Goal: Use online tool/utility: Utilize a website feature to perform a specific function

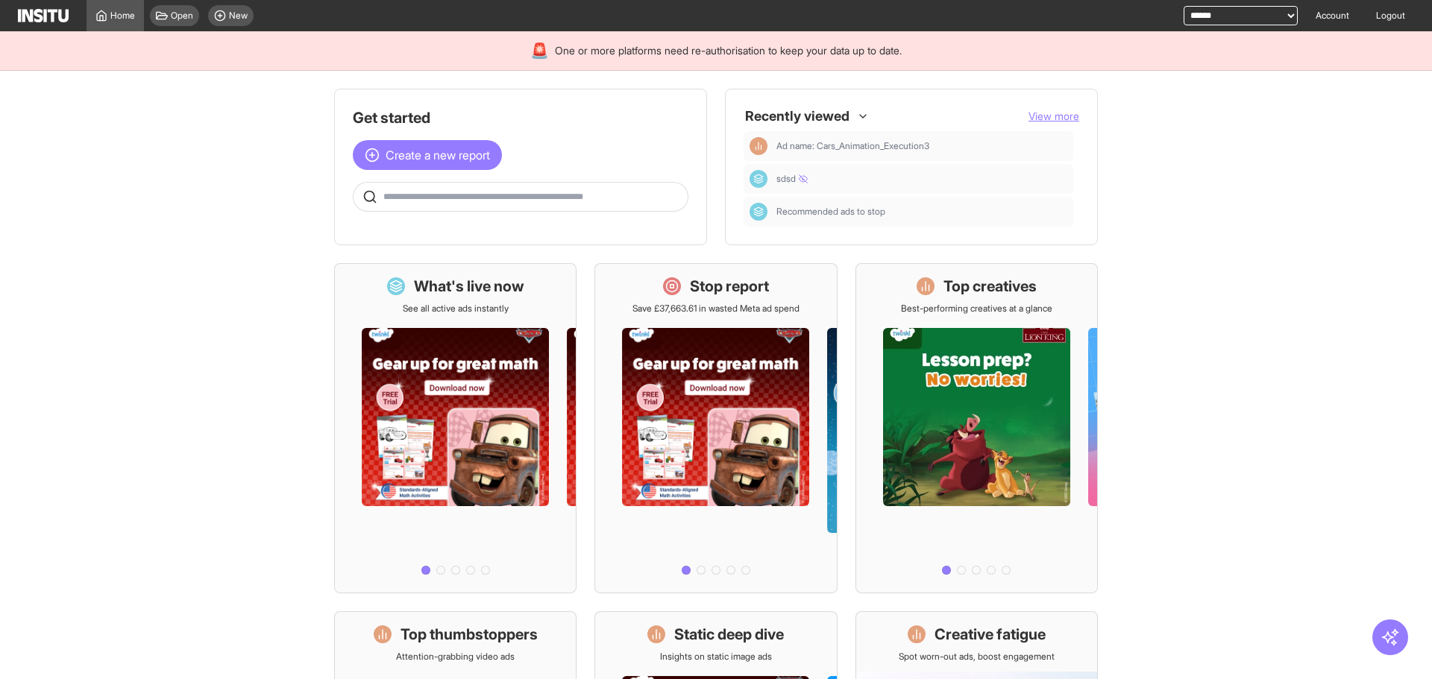
click at [1183, 15] on select "**********" at bounding box center [1240, 15] width 114 height 19
select select "**********"
click at [1183, 6] on select "**********" at bounding box center [1240, 15] width 114 height 19
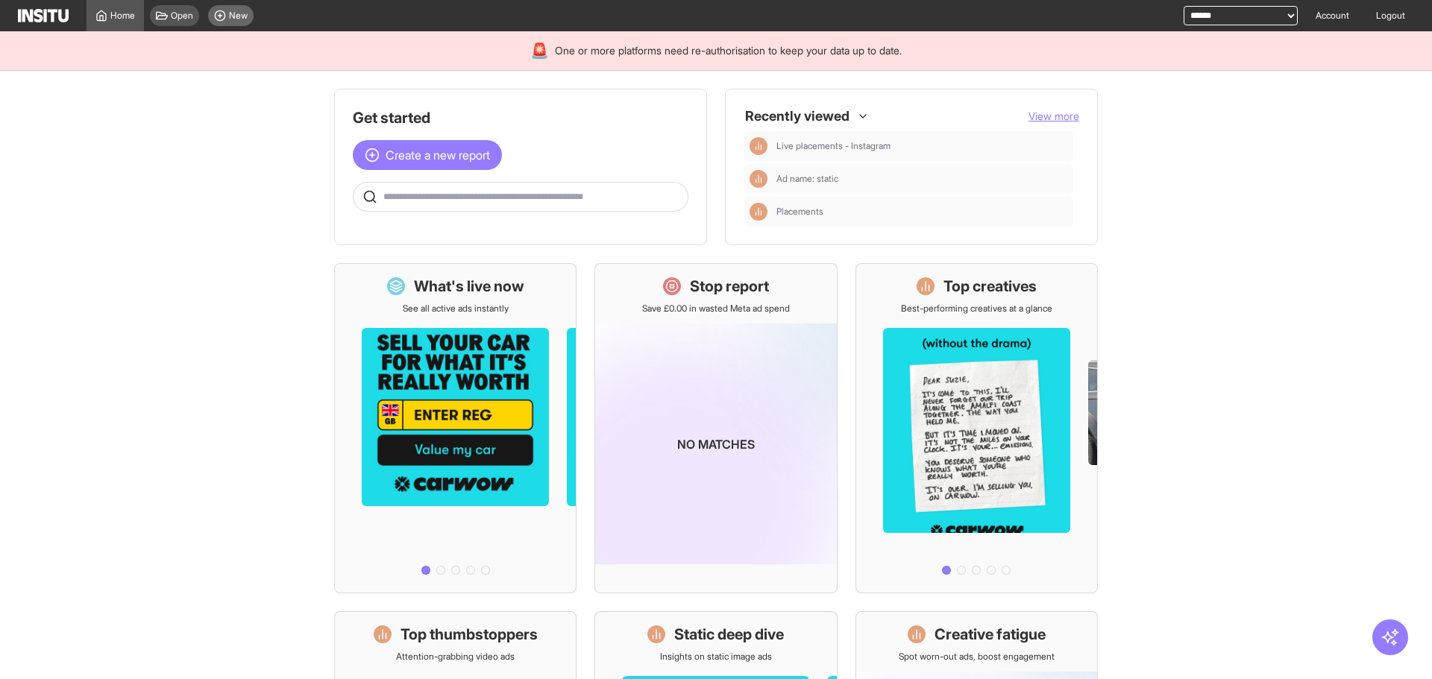
click at [242, 22] on div "New" at bounding box center [230, 15] width 45 height 21
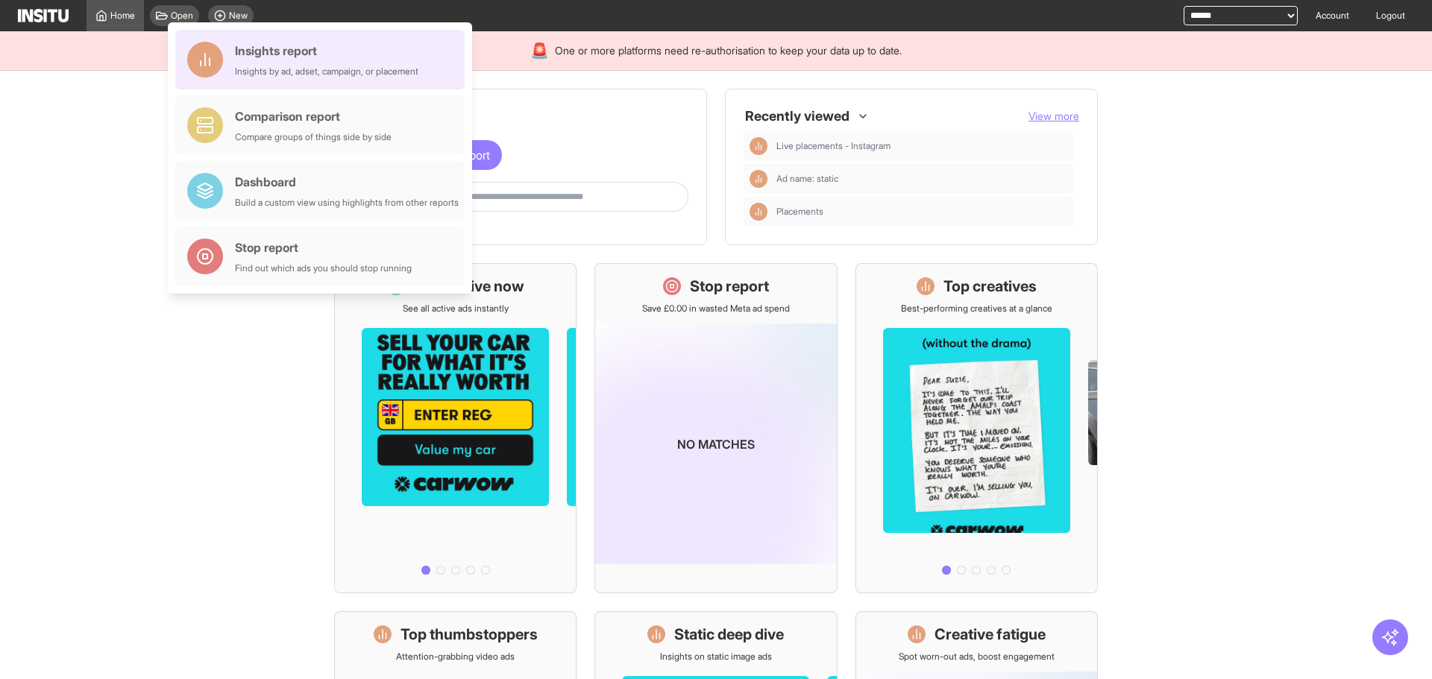
click at [271, 59] on div "Insights report" at bounding box center [326, 51] width 183 height 18
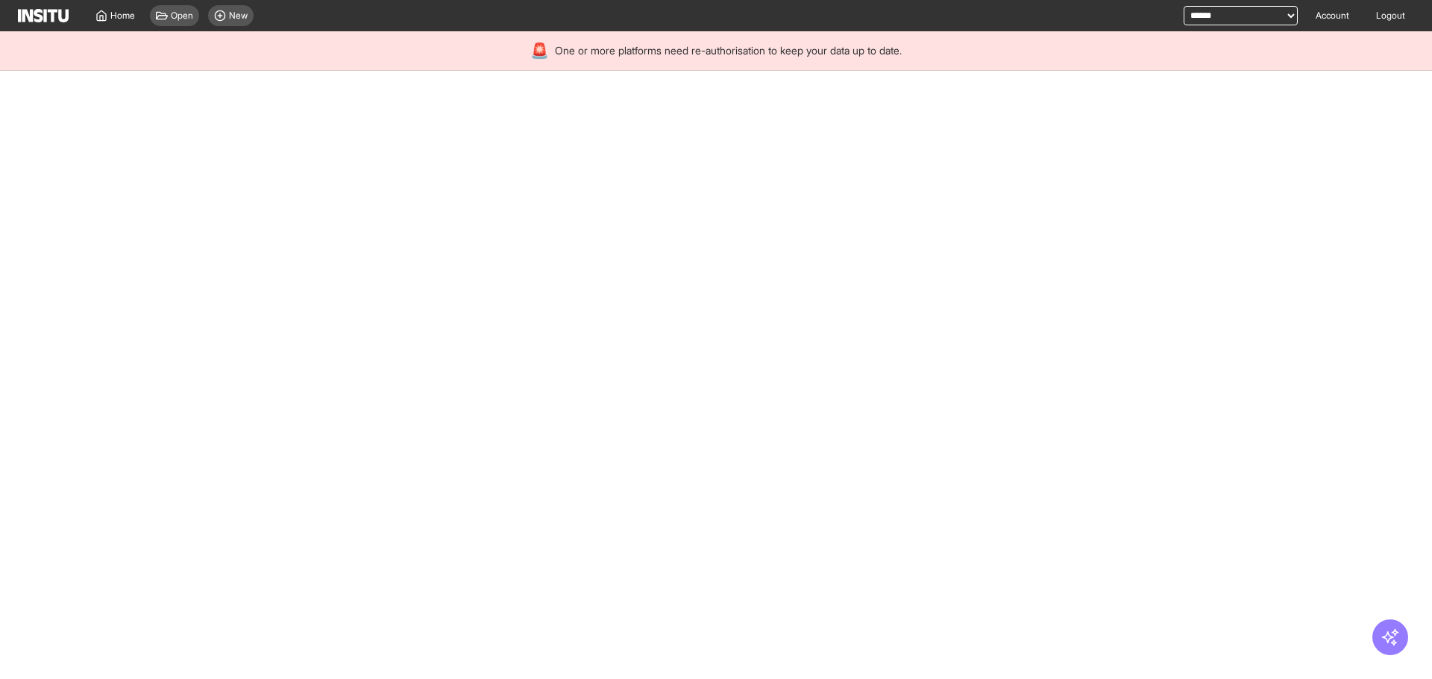
select select "**"
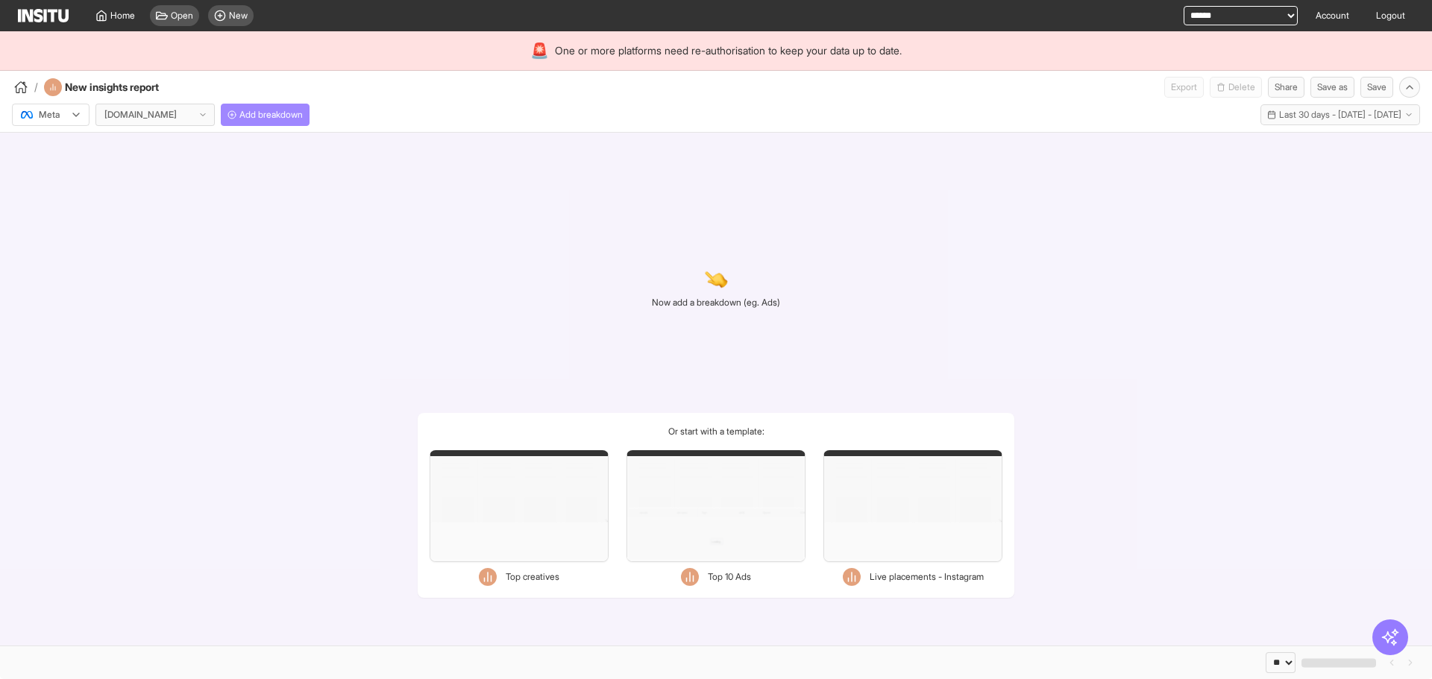
click at [257, 116] on span "Add breakdown" at bounding box center [270, 115] width 63 height 12
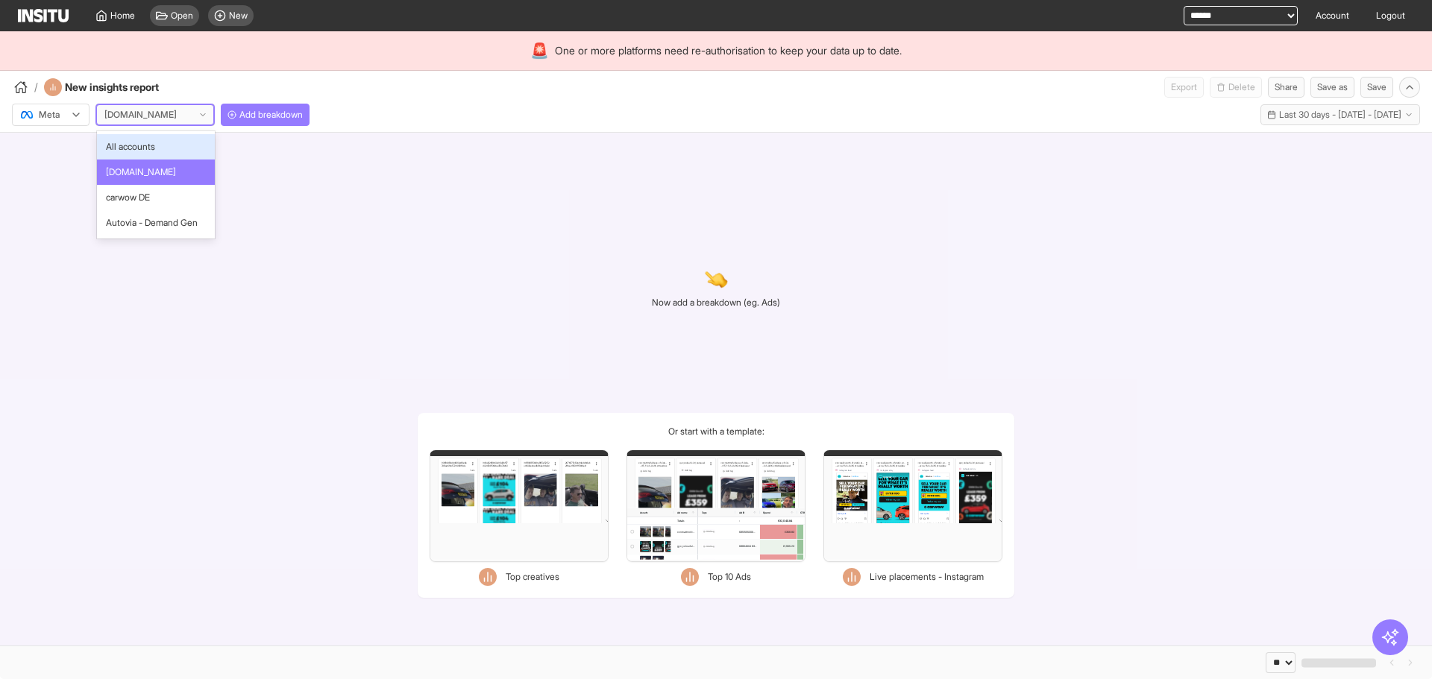
click at [130, 113] on div at bounding box center [140, 114] width 75 height 15
click at [157, 192] on span "carwow DE" at bounding box center [156, 197] width 100 height 13
click at [180, 108] on div "carwow DE" at bounding box center [155, 114] width 118 height 21
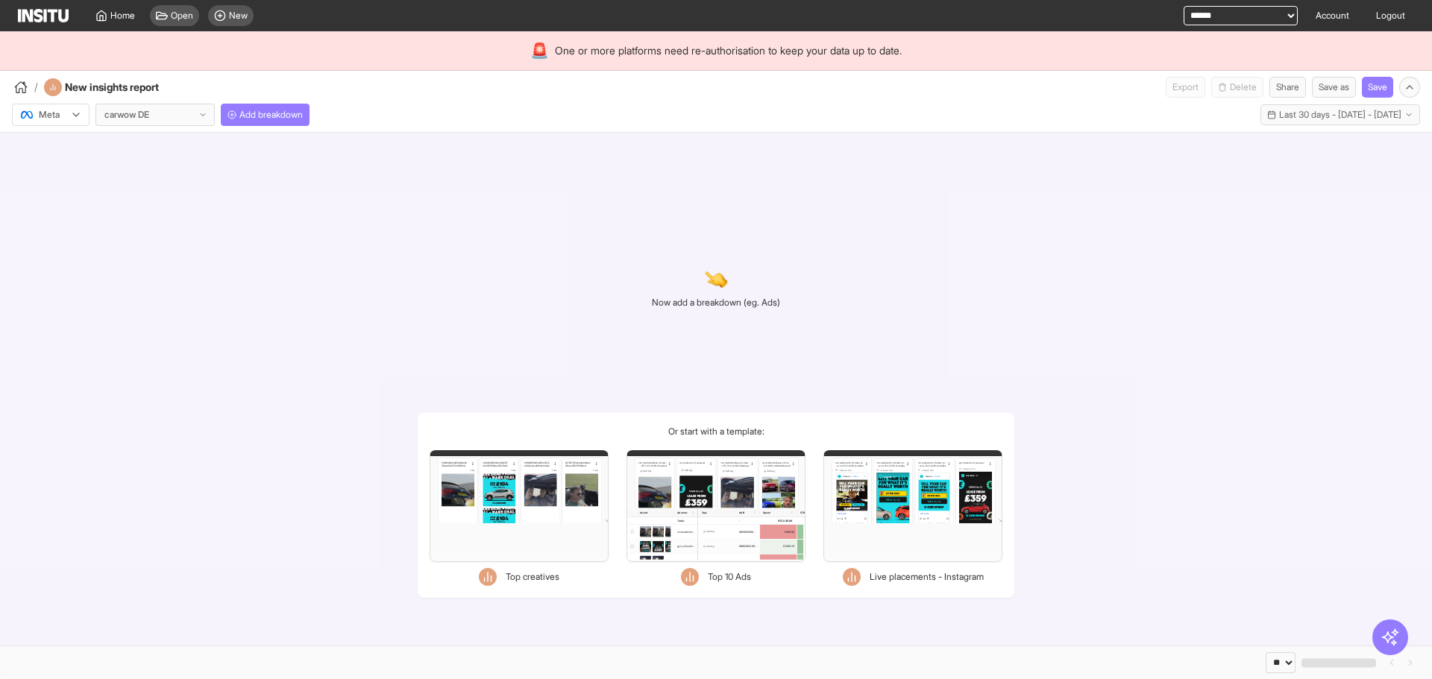
click at [418, 92] on div "/ New insights report Export Delete Share Save as Save" at bounding box center [716, 84] width 1432 height 27
click at [243, 123] on button "Add breakdown" at bounding box center [265, 115] width 89 height 22
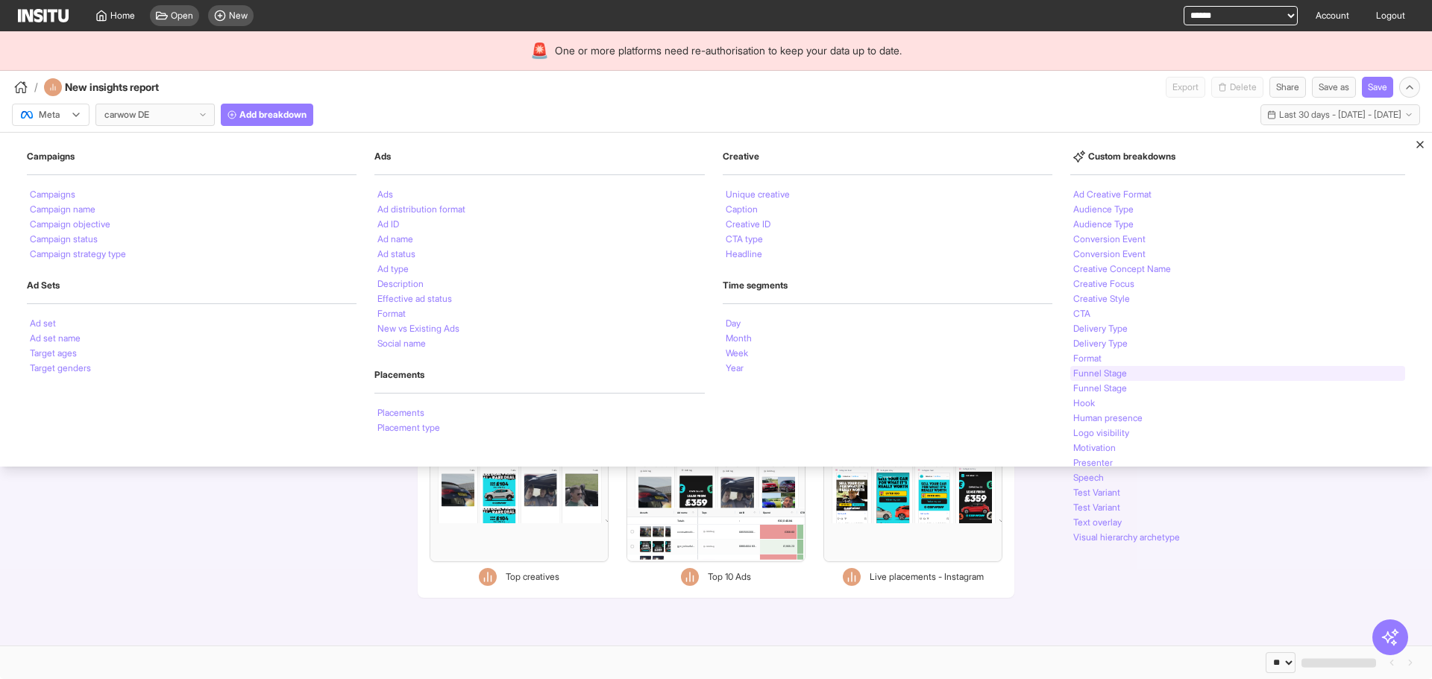
click at [1138, 376] on div "Funnel Stage" at bounding box center [1237, 373] width 335 height 15
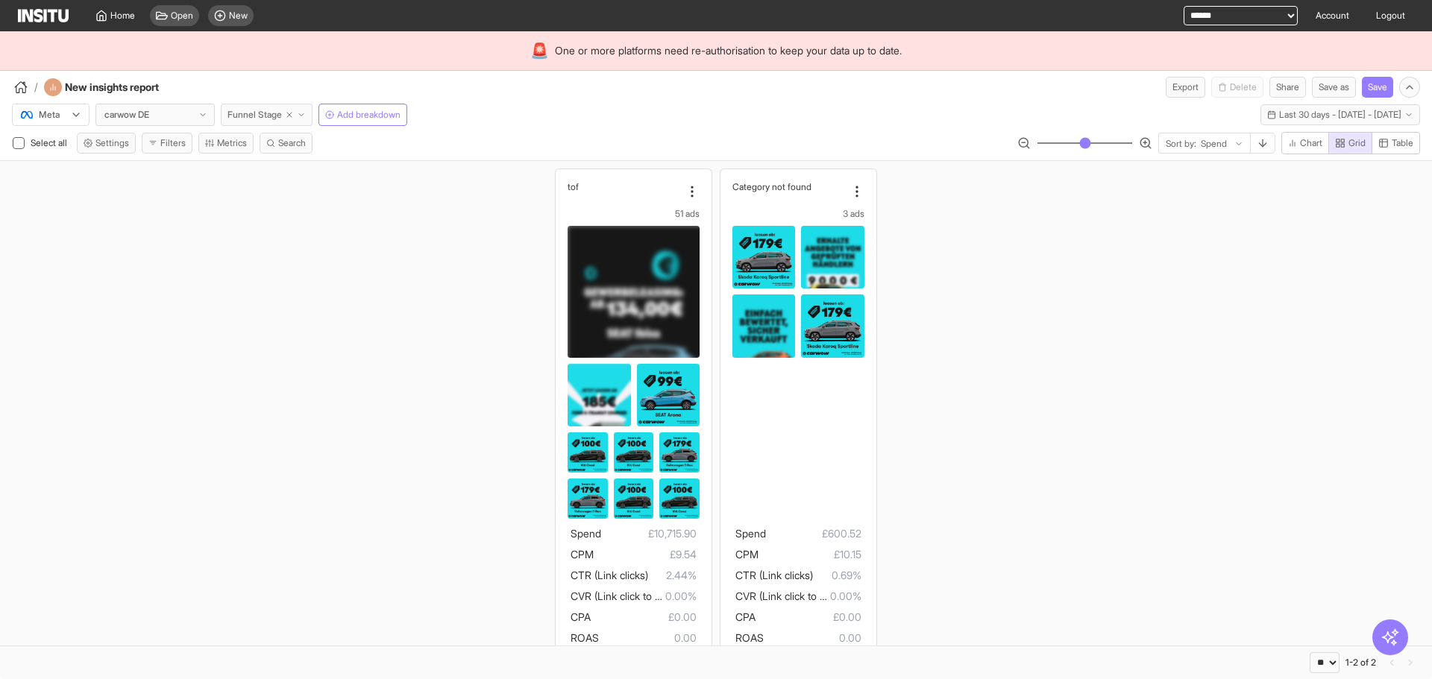
click at [306, 120] on button "Funnel Stage" at bounding box center [267, 115] width 92 height 22
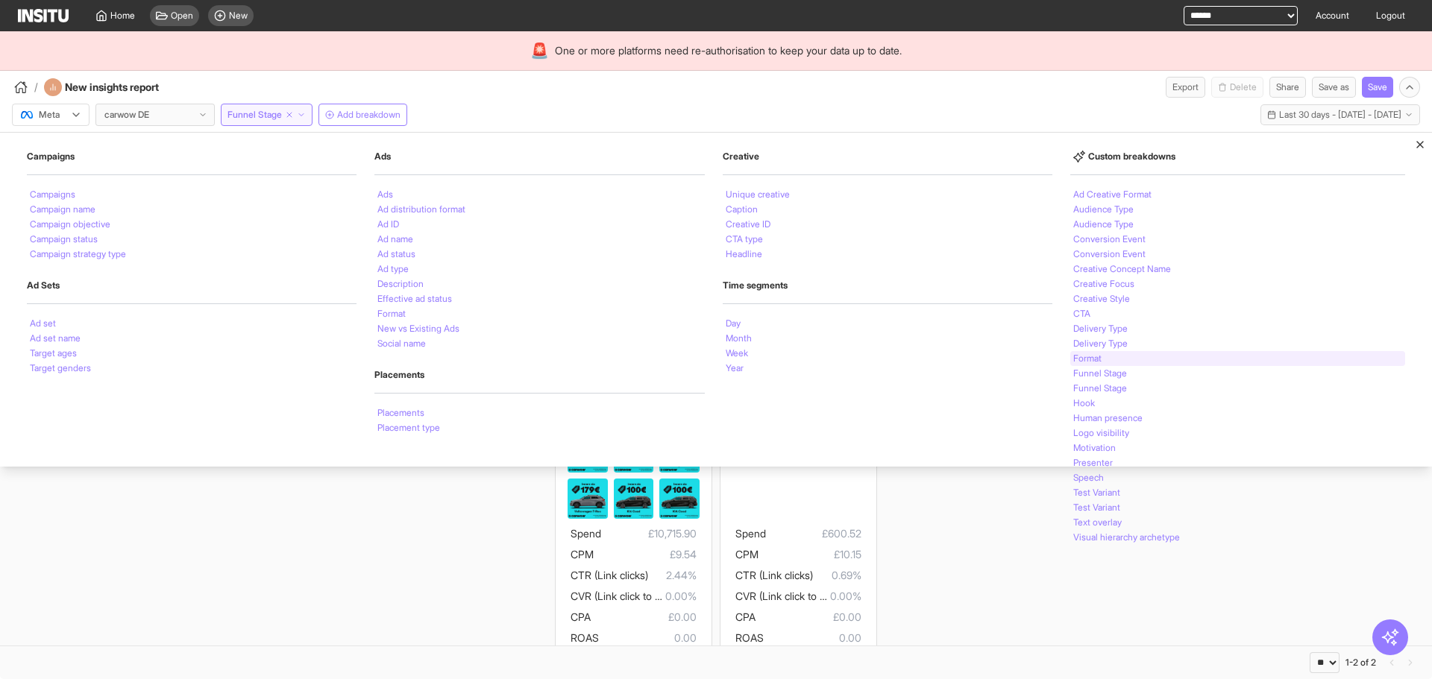
click at [1154, 359] on div "Format" at bounding box center [1237, 358] width 335 height 15
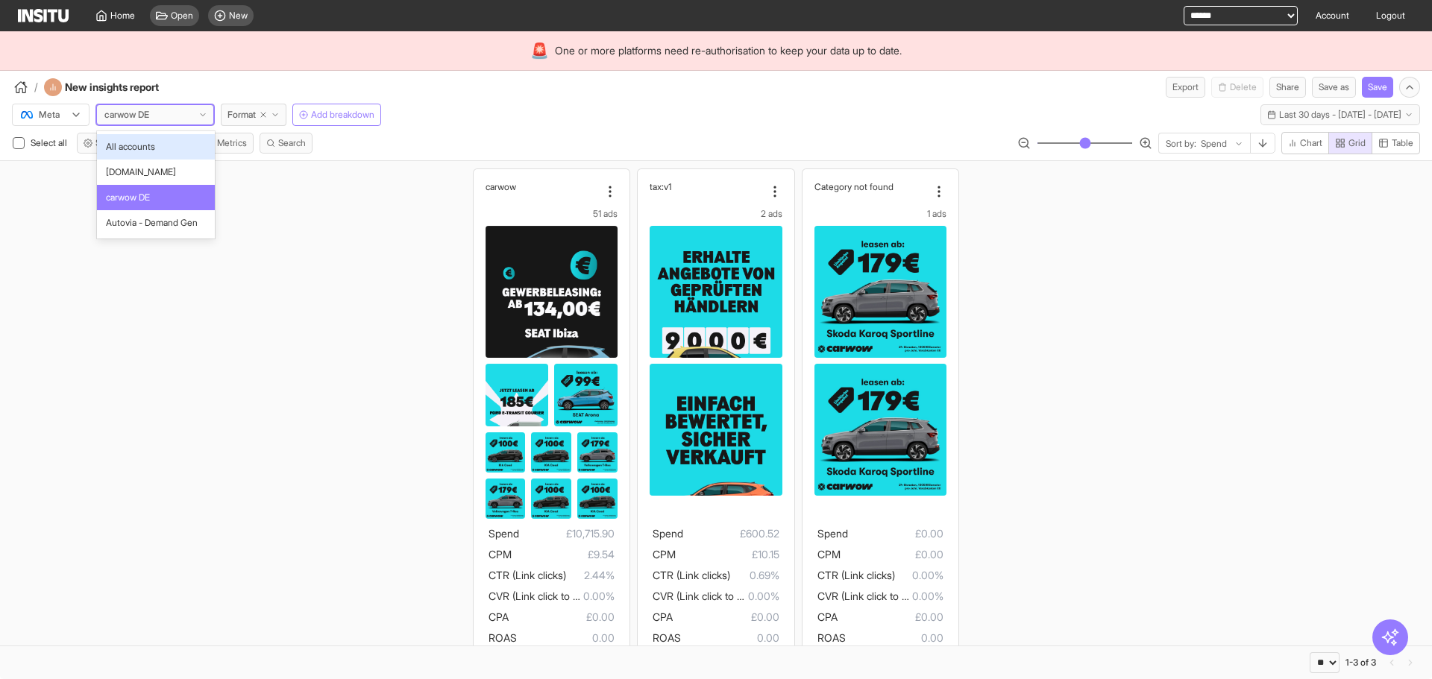
click at [160, 116] on span "carwow DE" at bounding box center [131, 114] width 57 height 15
click at [166, 171] on span "[DOMAIN_NAME]" at bounding box center [156, 172] width 100 height 13
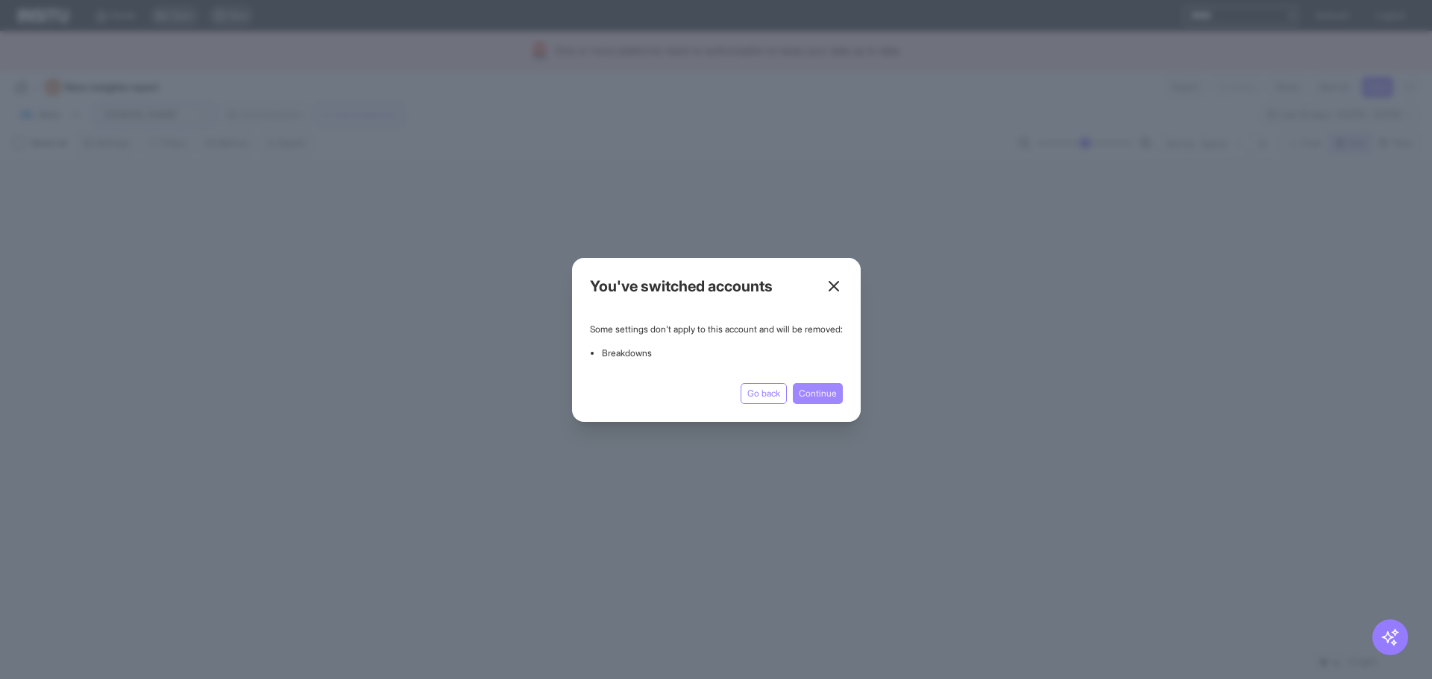
click at [836, 391] on button "Continue" at bounding box center [818, 393] width 50 height 21
select select "**"
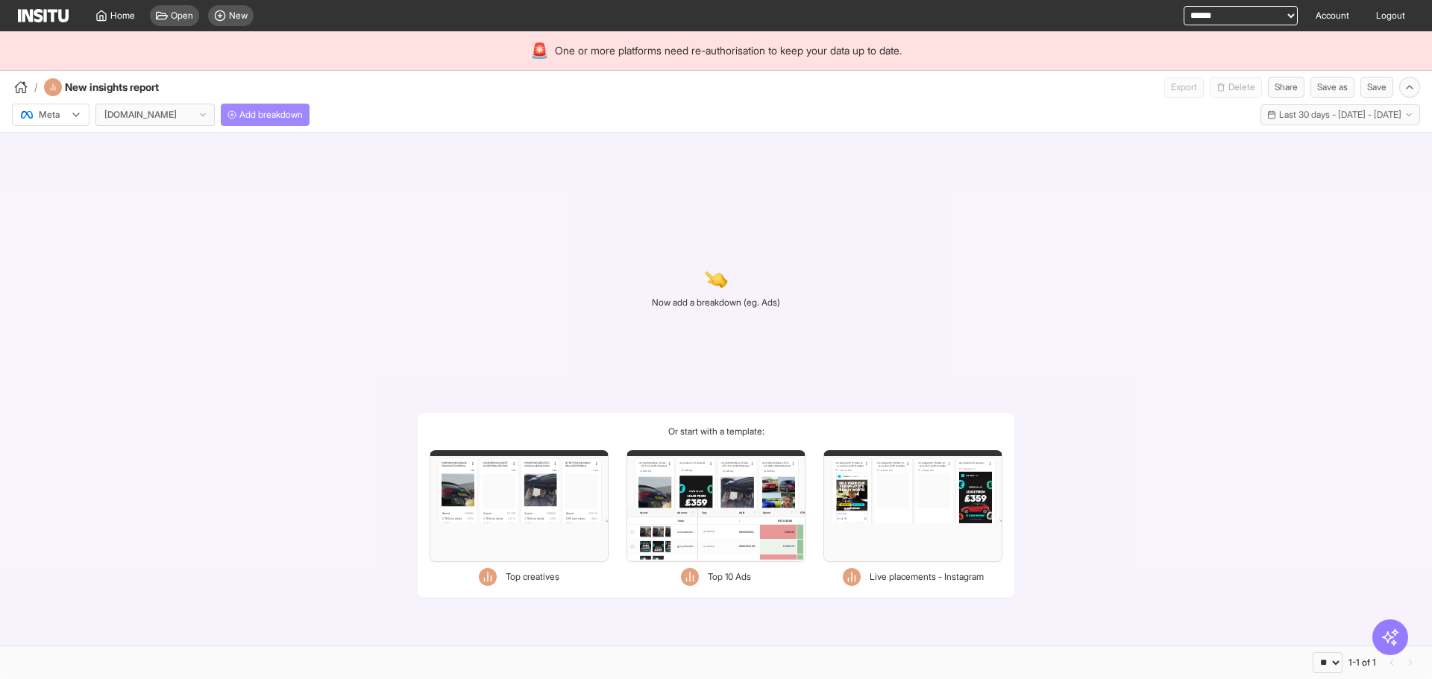
click at [288, 119] on span "Add breakdown" at bounding box center [270, 115] width 63 height 12
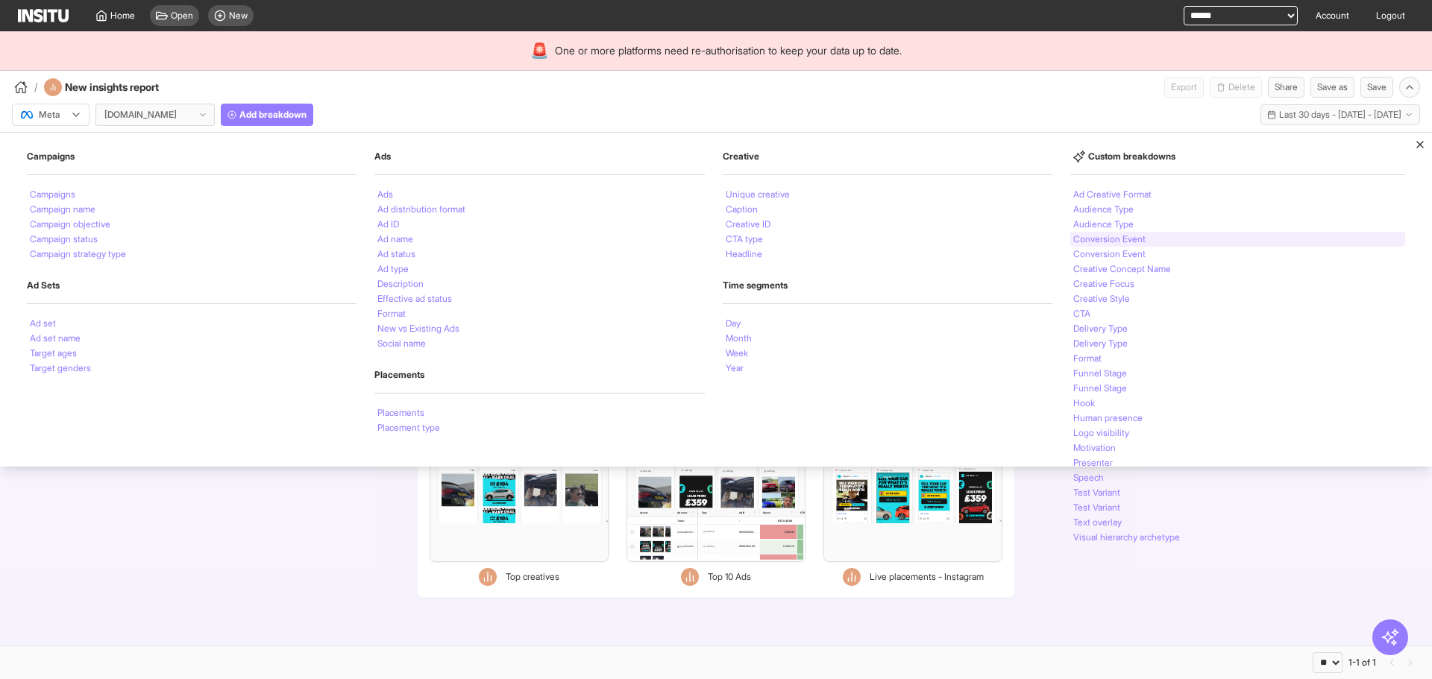
click at [1167, 245] on div "Conversion Event" at bounding box center [1237, 239] width 335 height 15
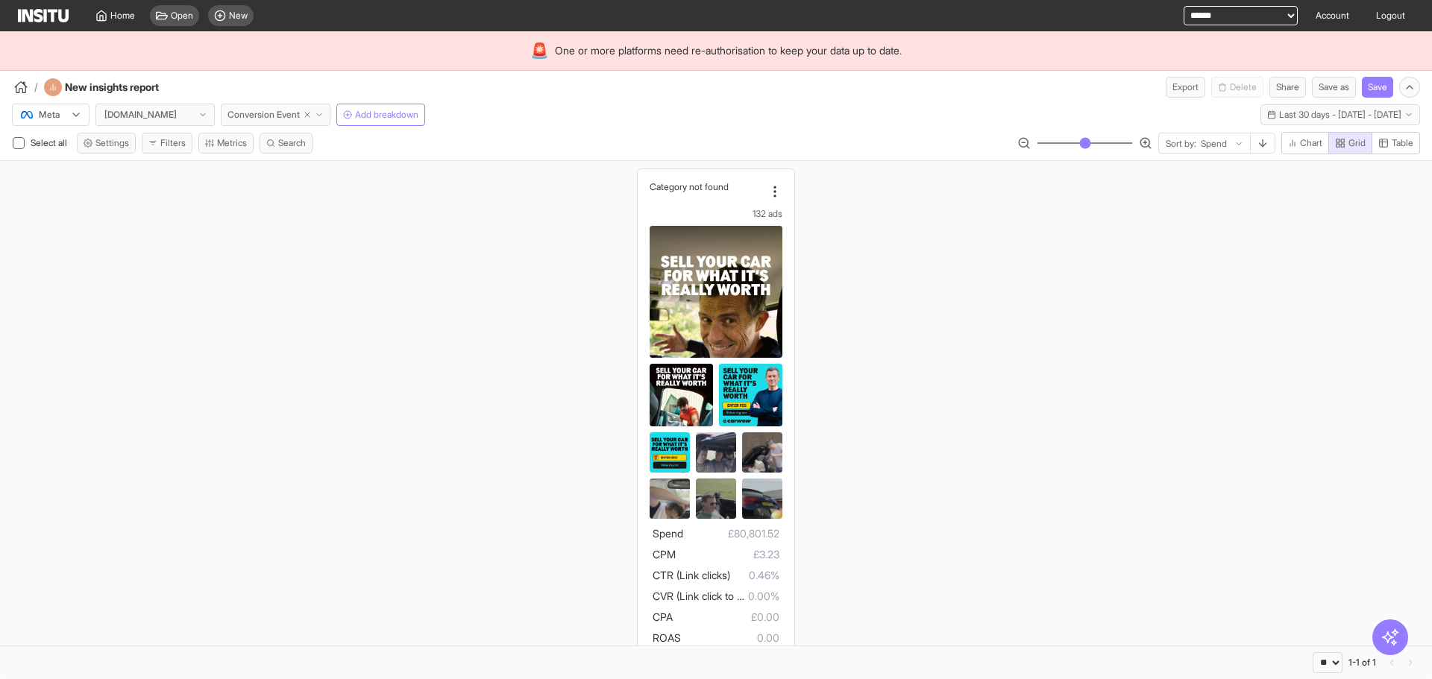
click at [330, 122] on button "Conversion Event" at bounding box center [276, 115] width 110 height 22
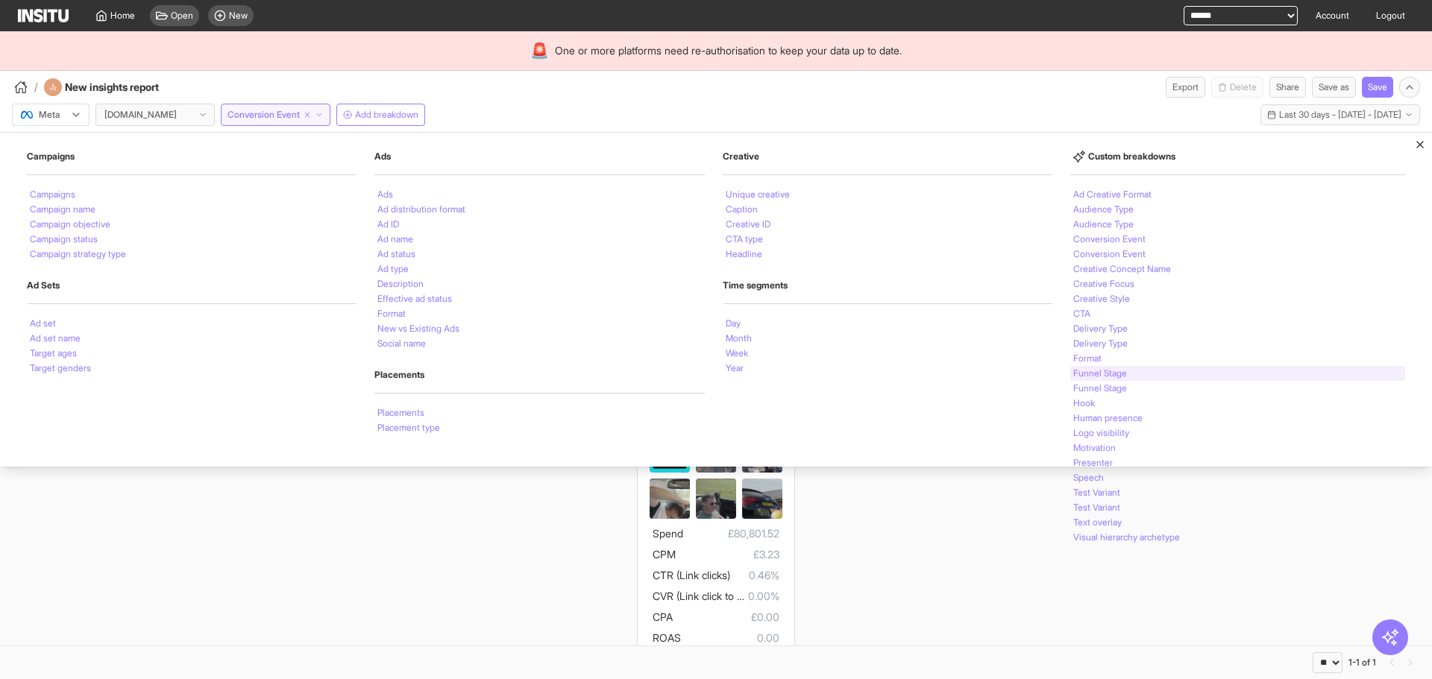
click at [1121, 373] on li "Funnel Stage" at bounding box center [1100, 373] width 54 height 9
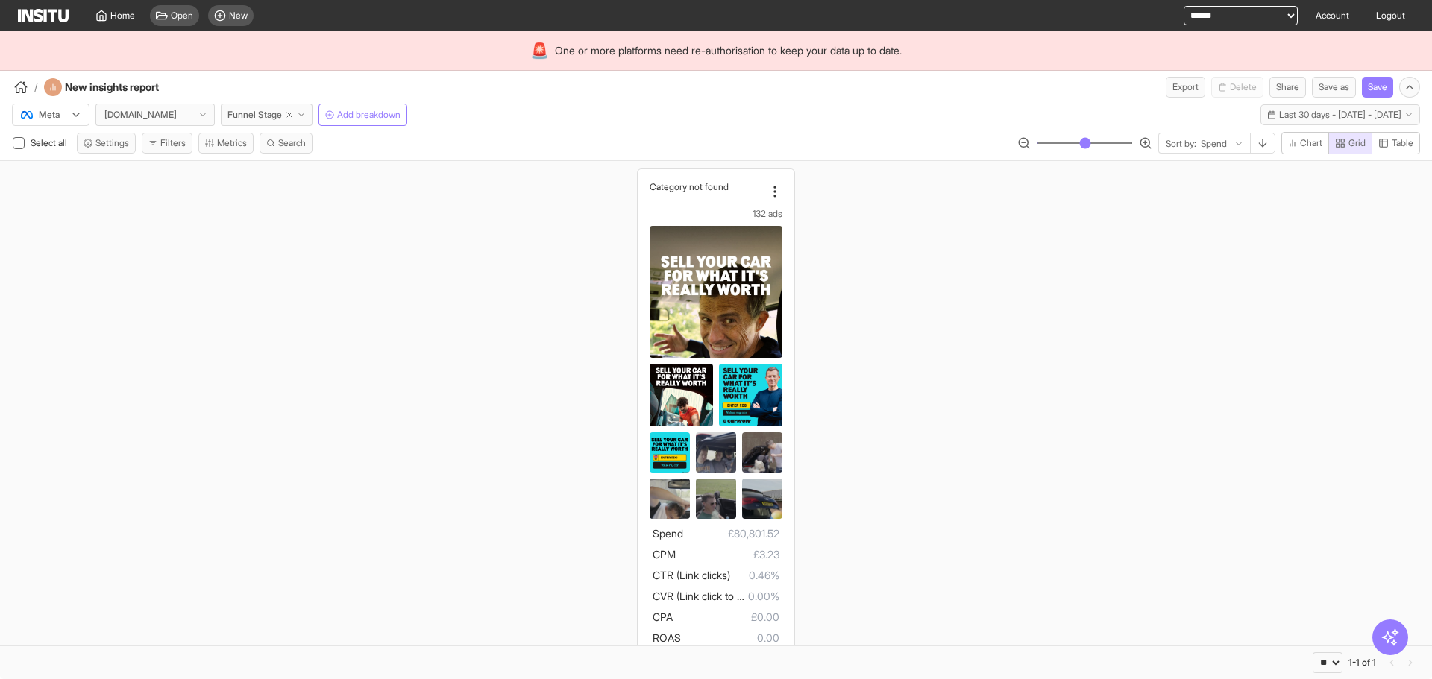
click at [857, 115] on div "Meta [DOMAIN_NAME] Funnel Stage Add breakdown Last 30 days - [DATE] - [DATE] [D…" at bounding box center [716, 112] width 1432 height 28
click at [248, 4] on div "Open New" at bounding box center [202, 15] width 116 height 31
click at [242, 20] on span "New" at bounding box center [238, 16] width 19 height 12
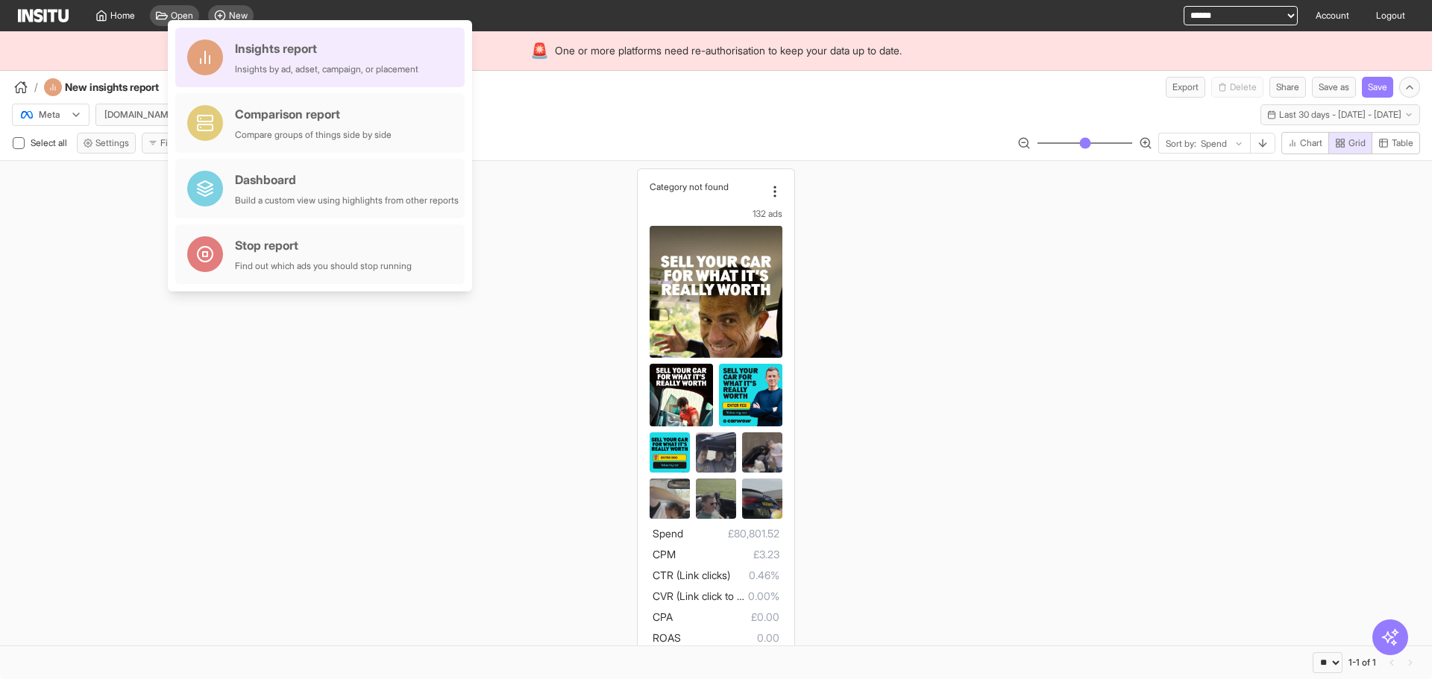
click at [380, 72] on div "Insights by ad, adset, campaign, or placement" at bounding box center [326, 69] width 183 height 12
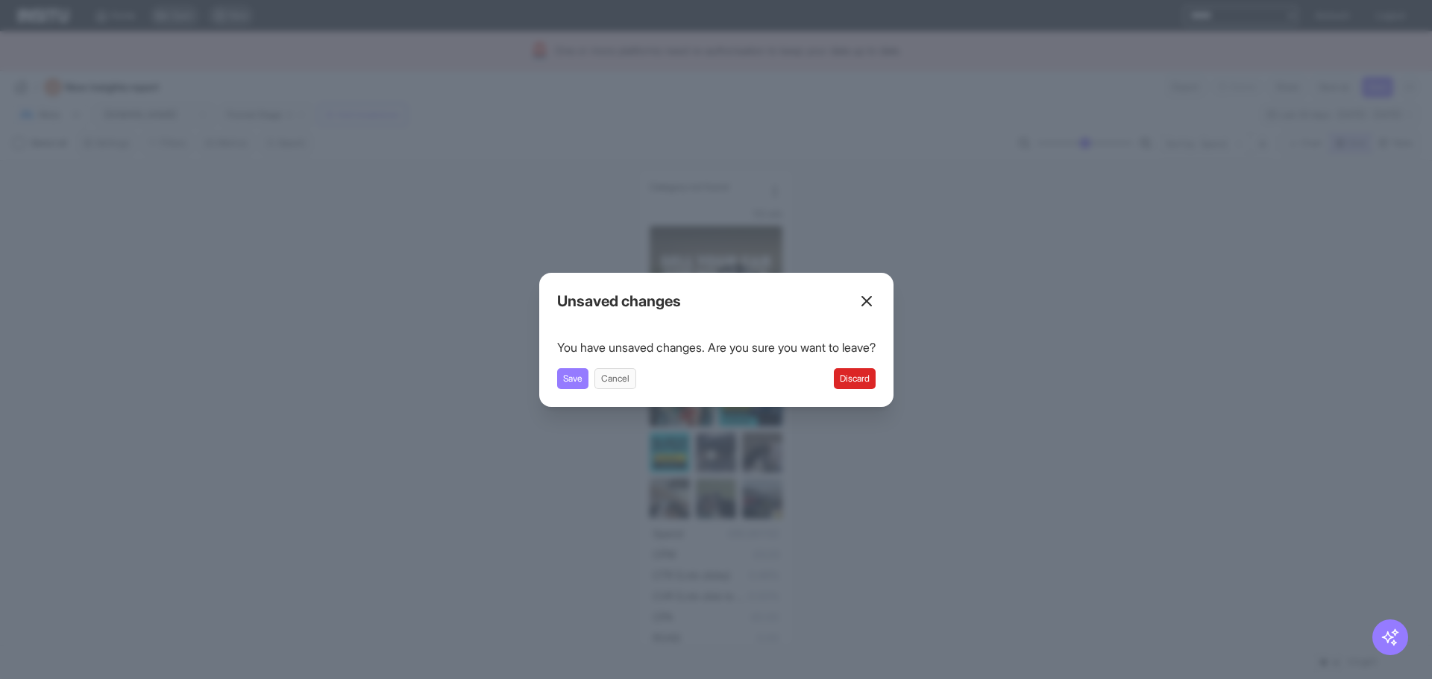
click at [866, 391] on div "Unsaved changes You have unsaved changes. Are you sure you want to leave? Save …" at bounding box center [716, 340] width 354 height 134
click at [866, 387] on button "Discard" at bounding box center [855, 378] width 42 height 21
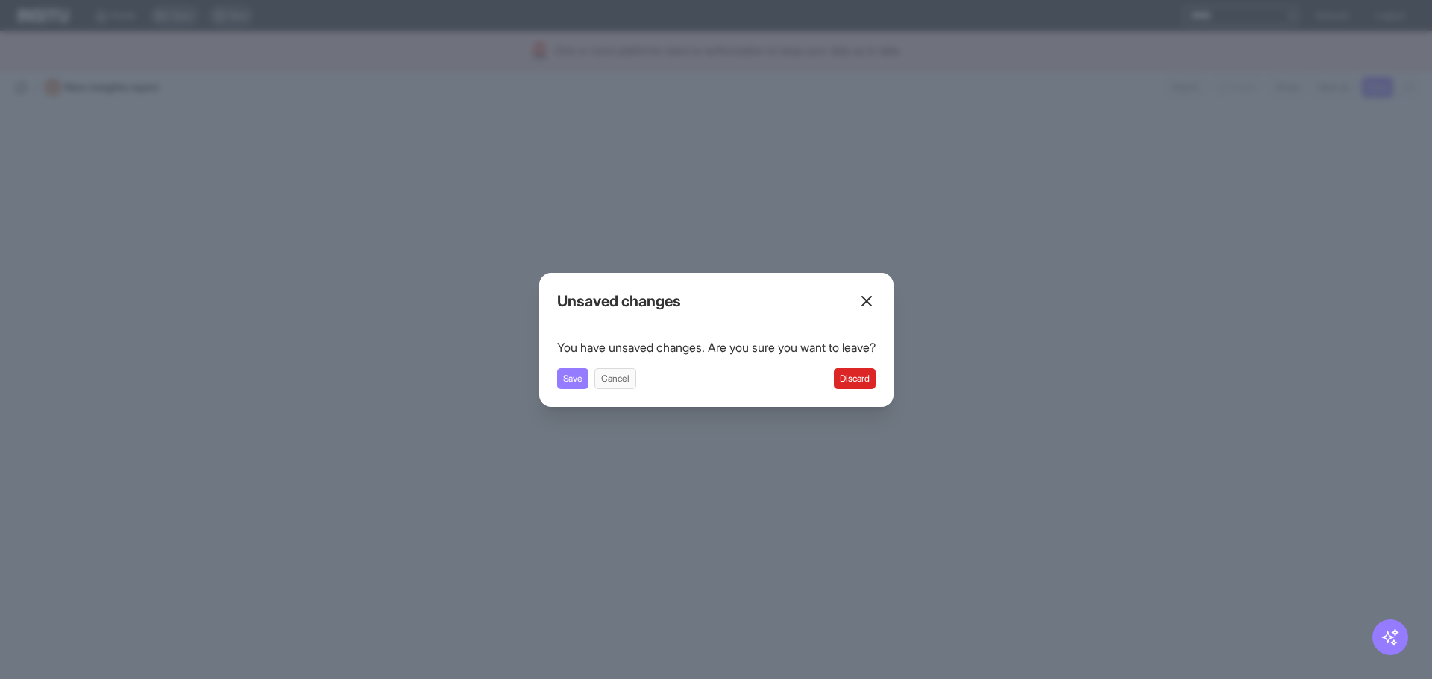
click at [861, 371] on button "Discard" at bounding box center [855, 378] width 42 height 21
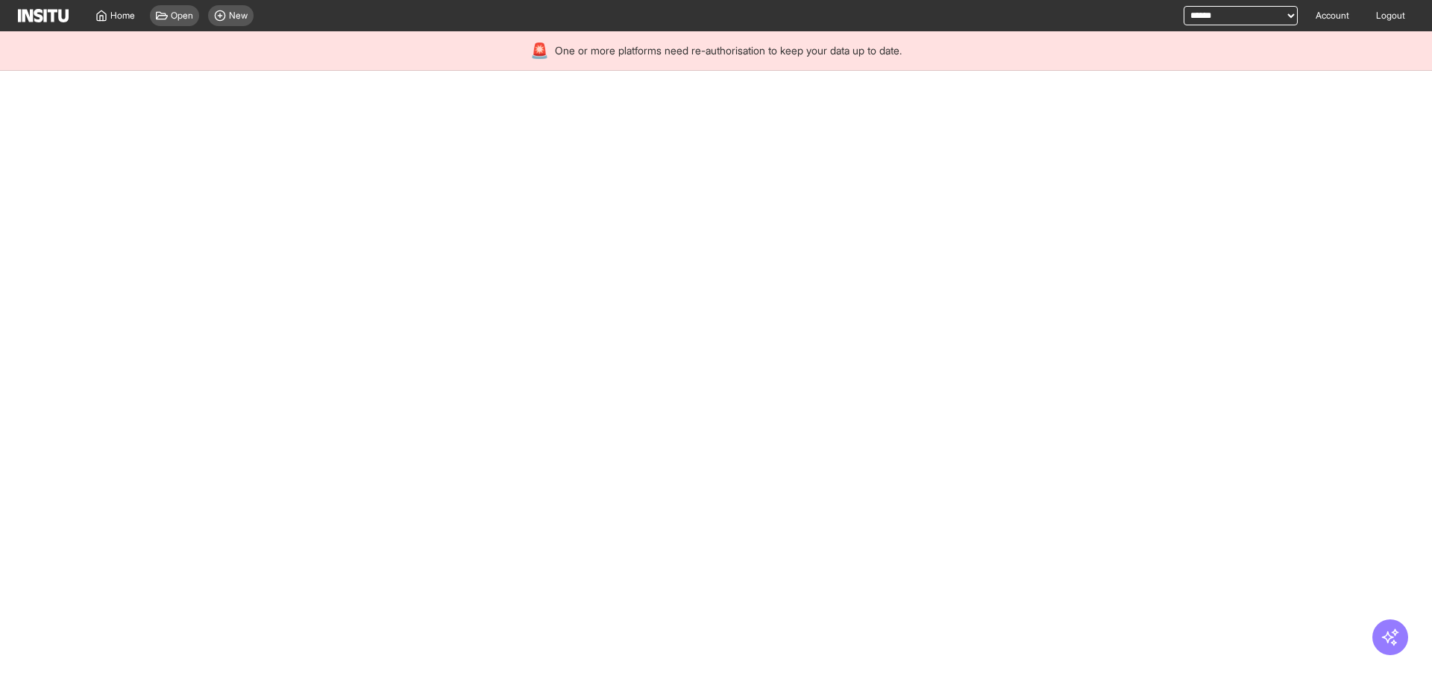
select select "**"
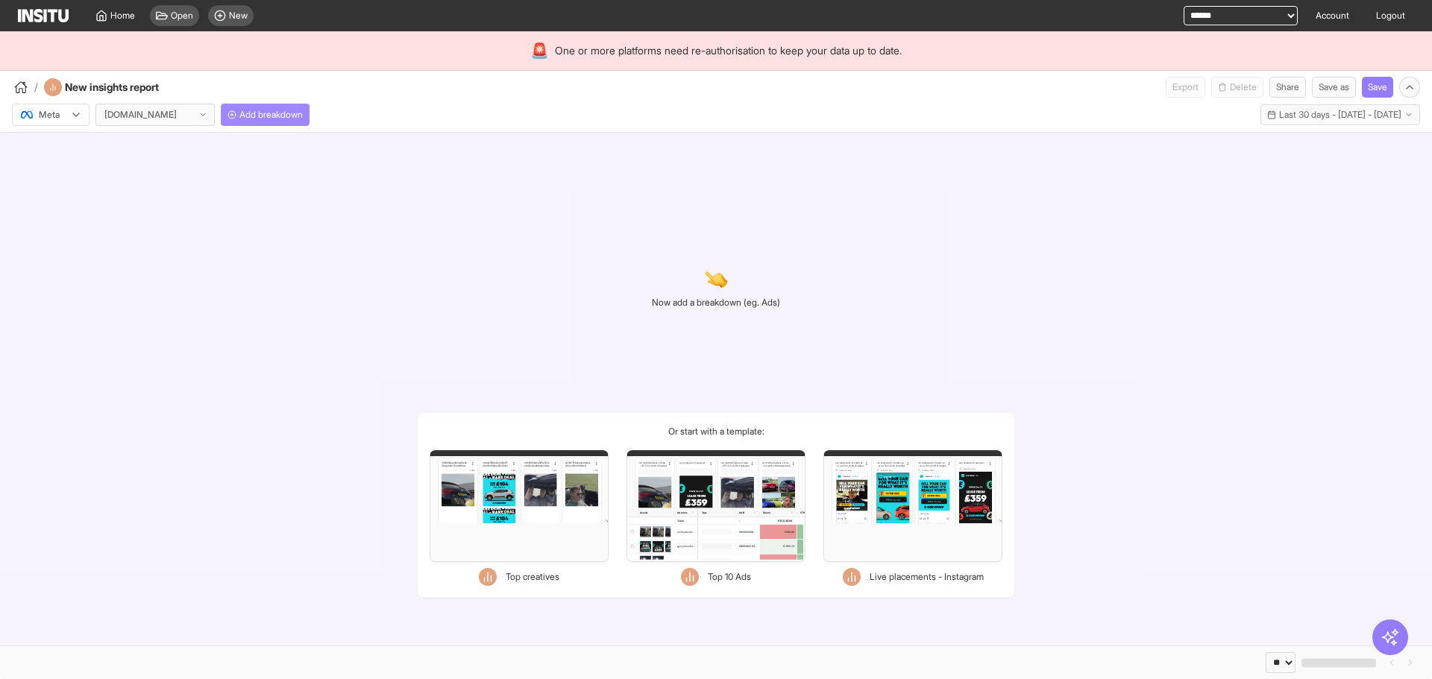
click at [295, 121] on button "Add breakdown" at bounding box center [265, 115] width 89 height 22
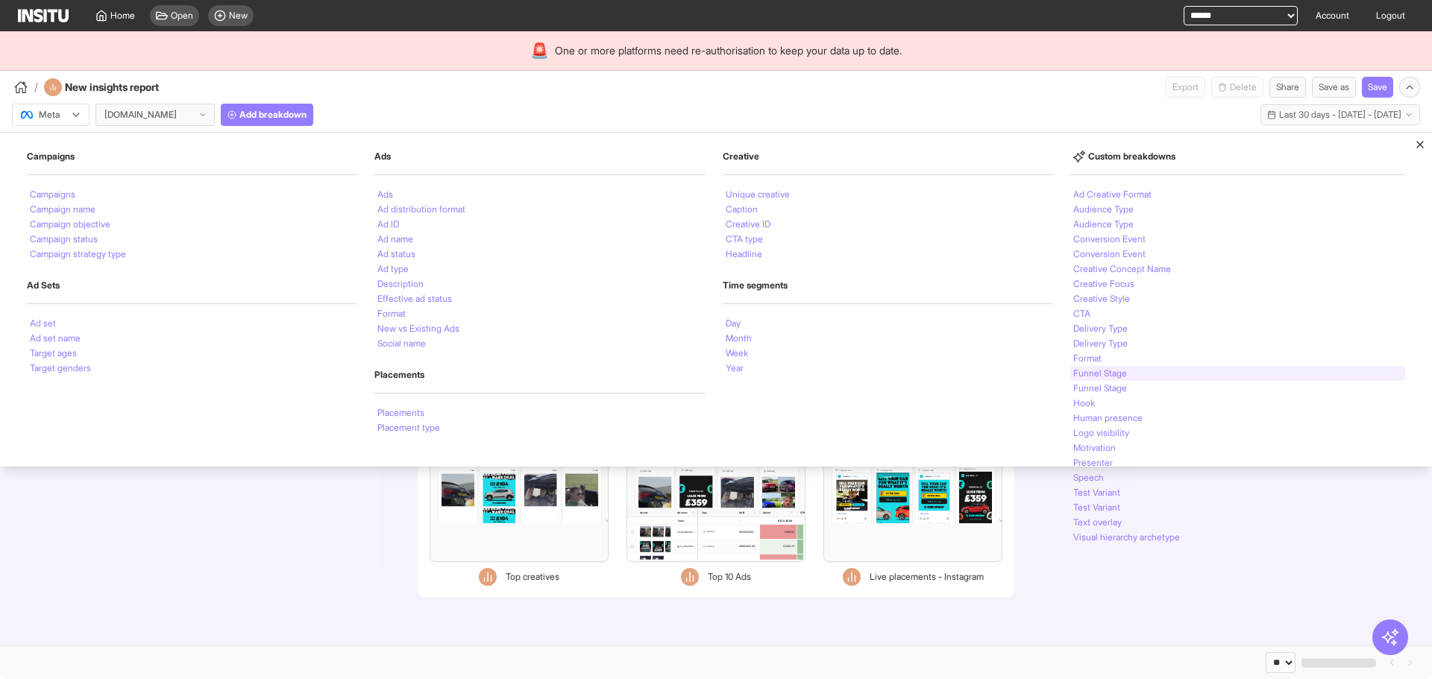
click at [1133, 379] on div "Funnel Stage" at bounding box center [1237, 373] width 335 height 15
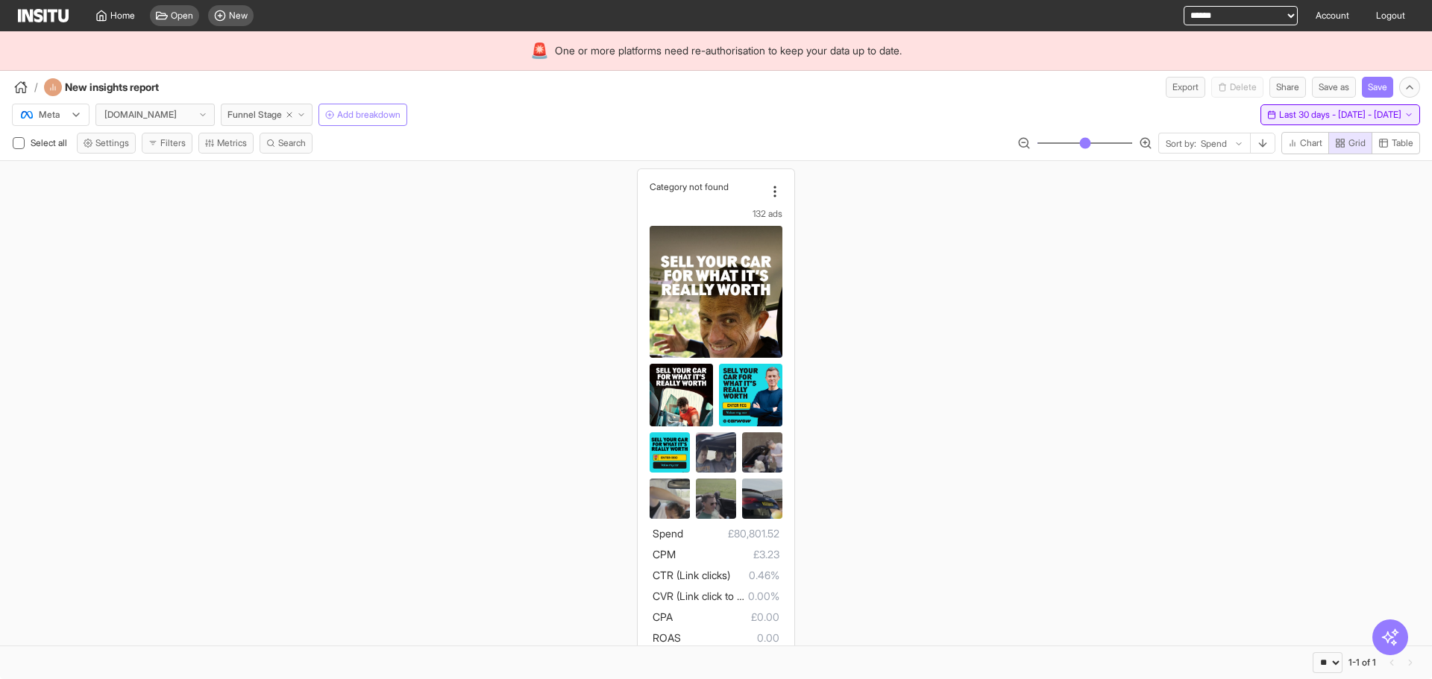
click at [1279, 111] on span "Last 30 days - [DATE] - [DATE]" at bounding box center [1340, 115] width 122 height 12
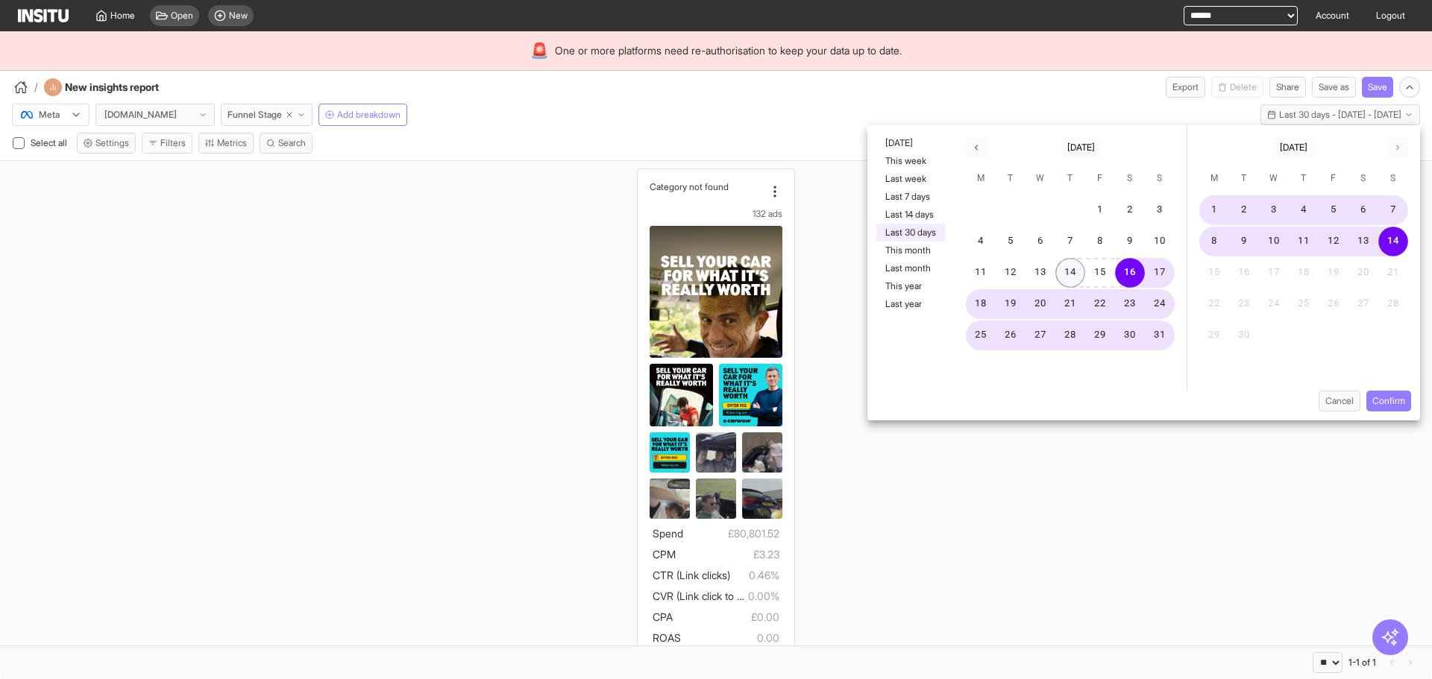
click at [1069, 262] on button "14" at bounding box center [1070, 273] width 30 height 30
click at [1391, 406] on button "Confirm" at bounding box center [1388, 401] width 45 height 21
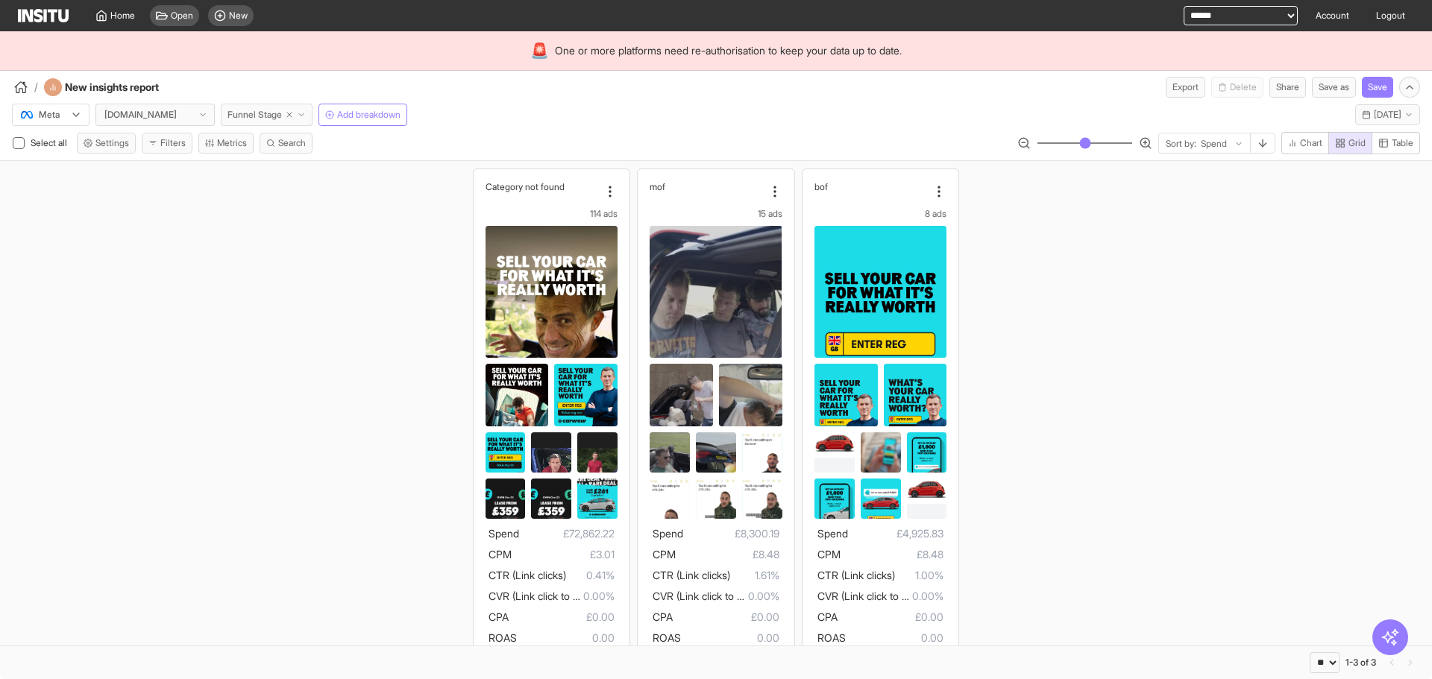
click at [306, 110] on icon "button" at bounding box center [301, 114] width 9 height 9
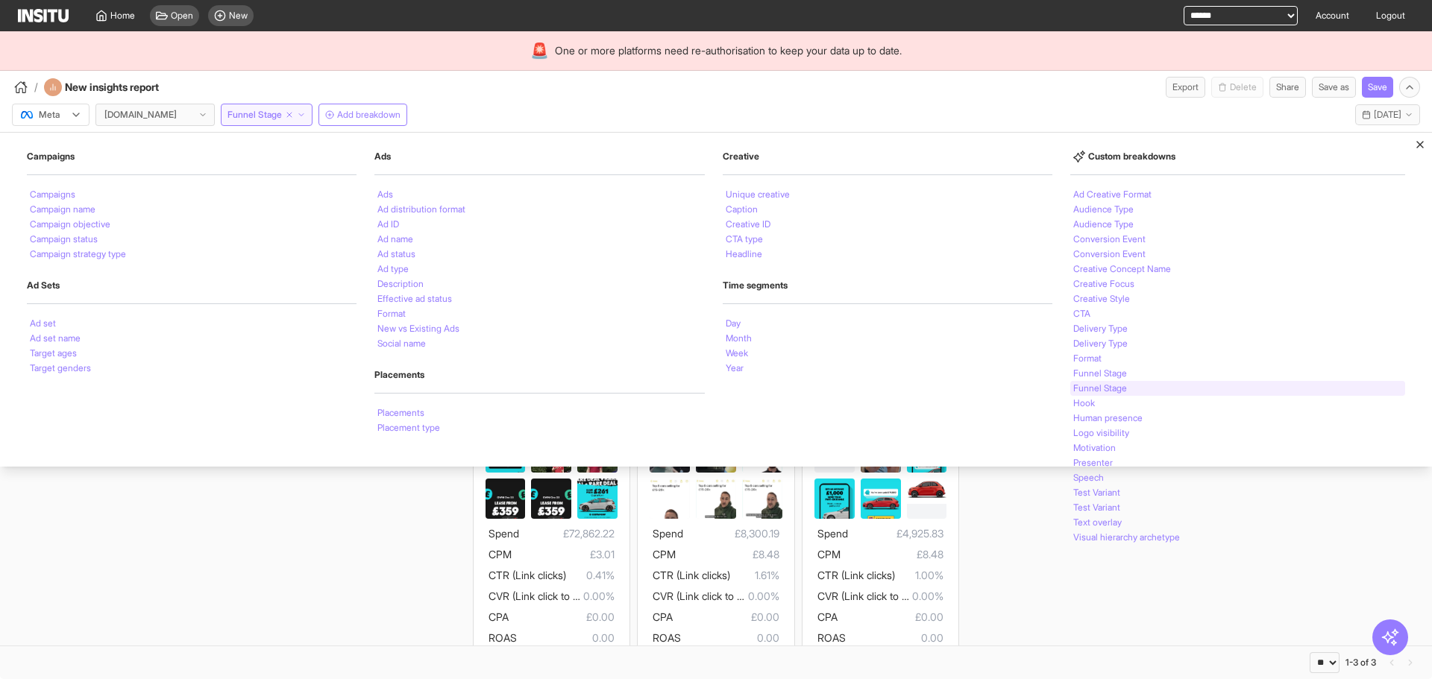
click at [1161, 383] on div "Funnel Stage" at bounding box center [1237, 388] width 335 height 15
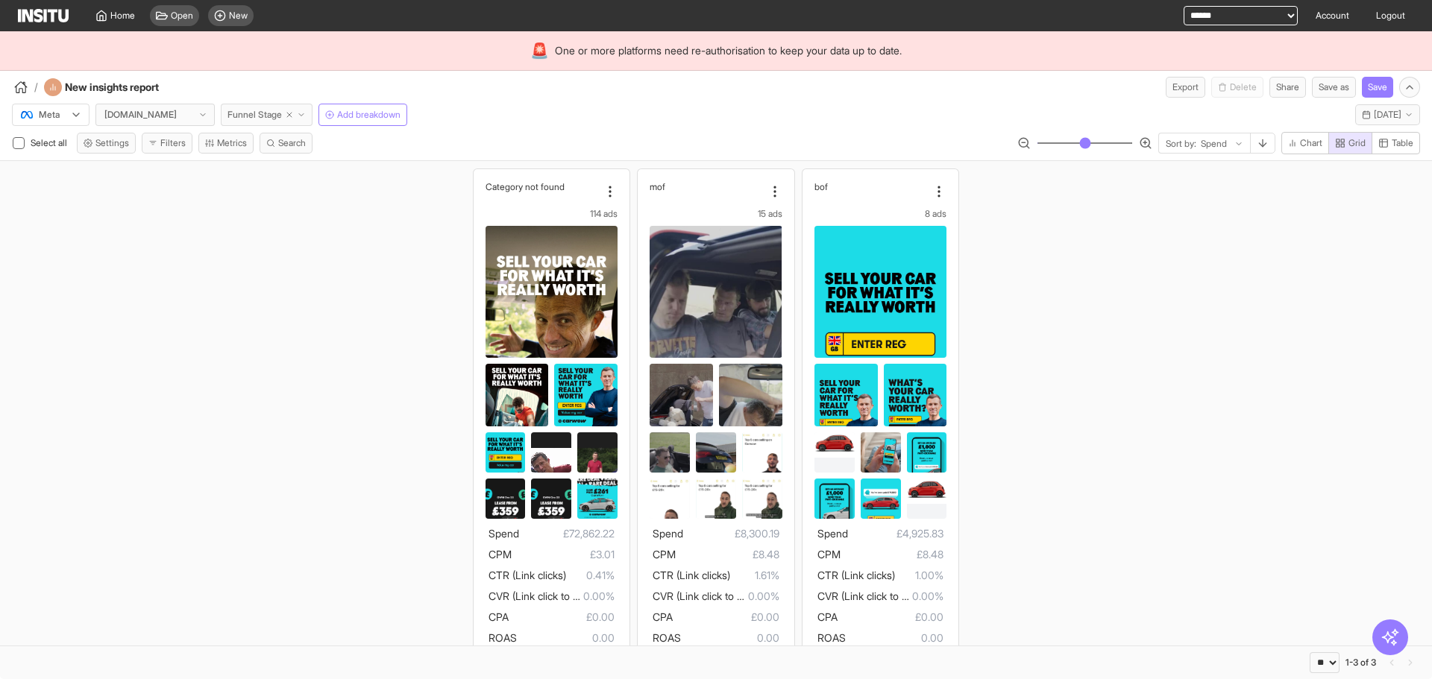
click at [303, 117] on icon "button" at bounding box center [301, 114] width 9 height 9
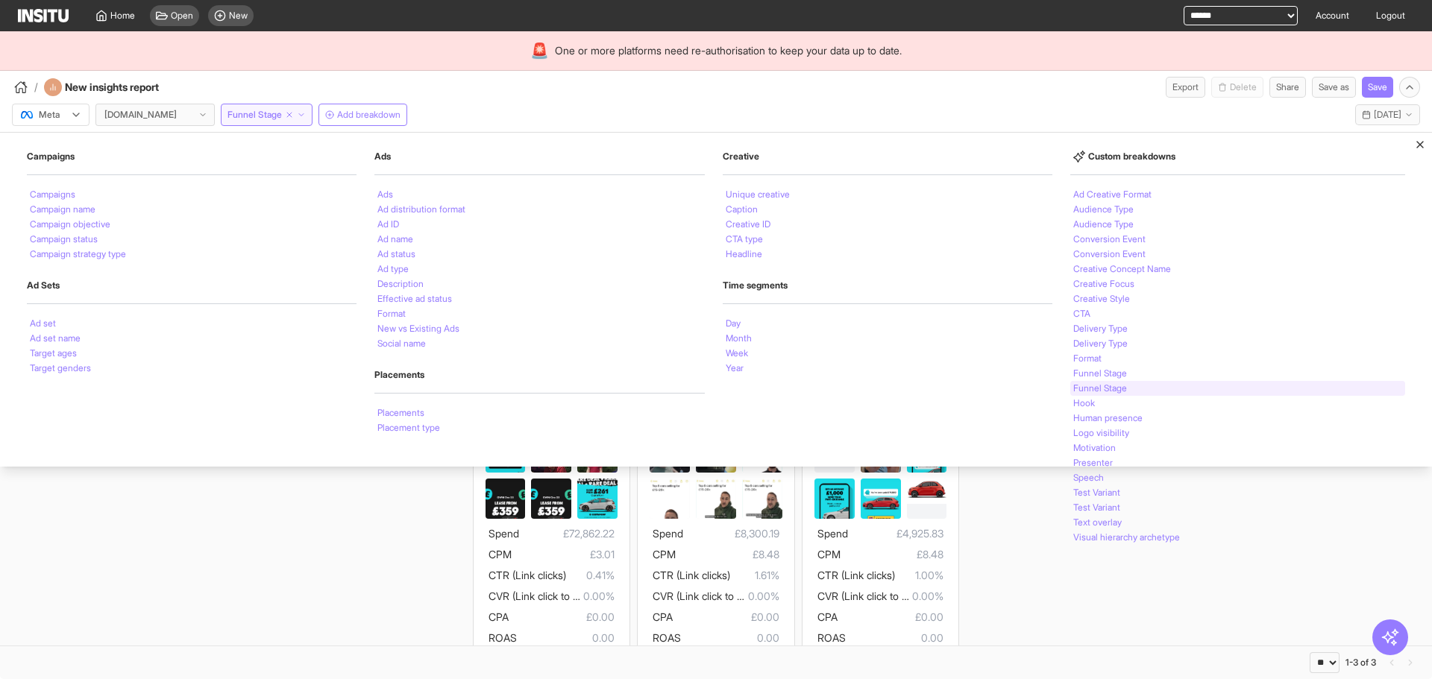
click at [1140, 388] on div "Funnel Stage" at bounding box center [1237, 388] width 335 height 15
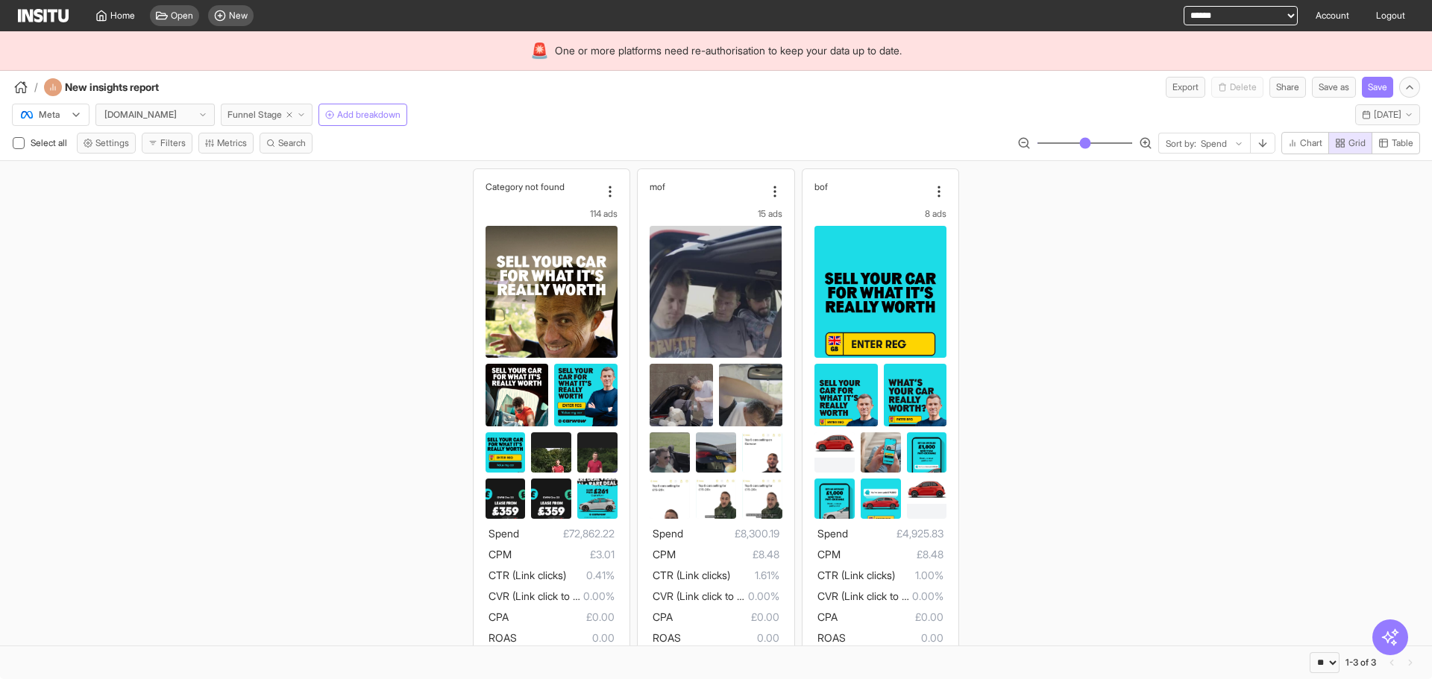
click at [312, 125] on button "Funnel Stage" at bounding box center [267, 115] width 92 height 22
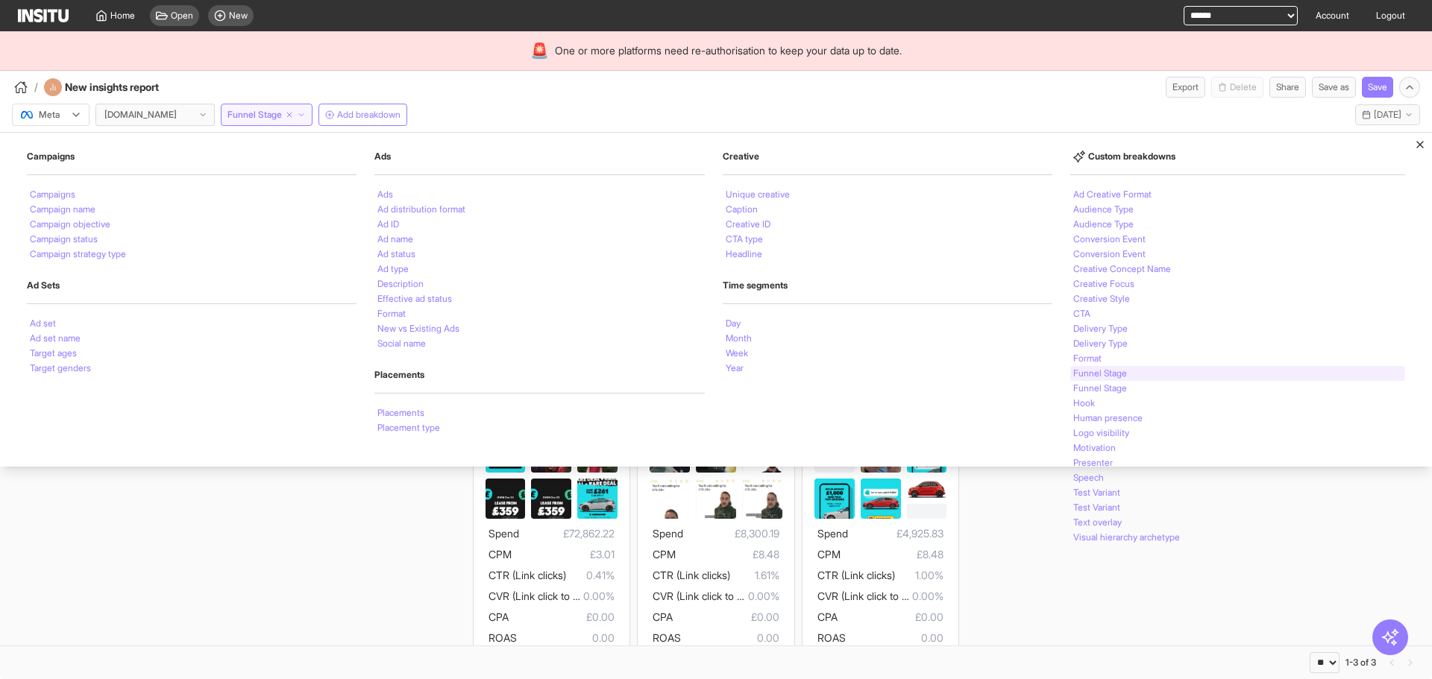
click at [1077, 366] on div "Funnel Stage" at bounding box center [1237, 373] width 335 height 15
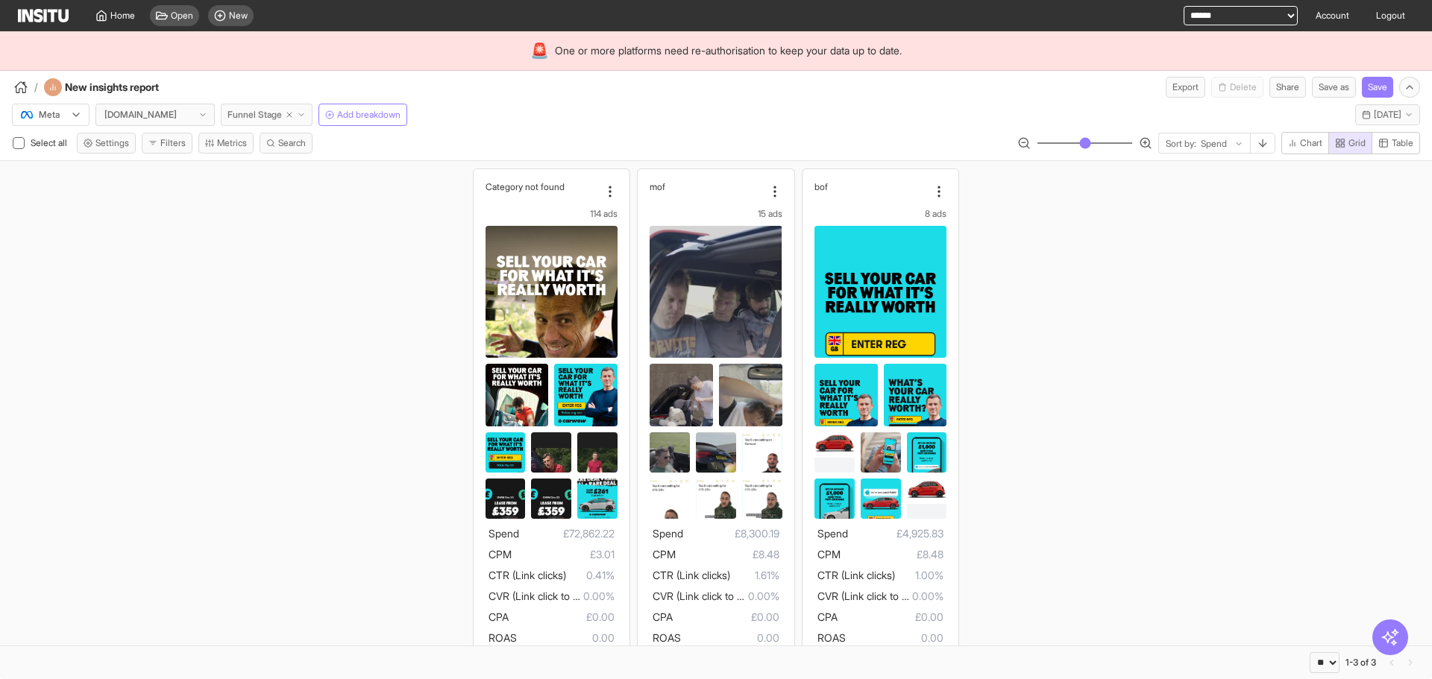
click at [312, 111] on button "Funnel Stage" at bounding box center [267, 115] width 92 height 22
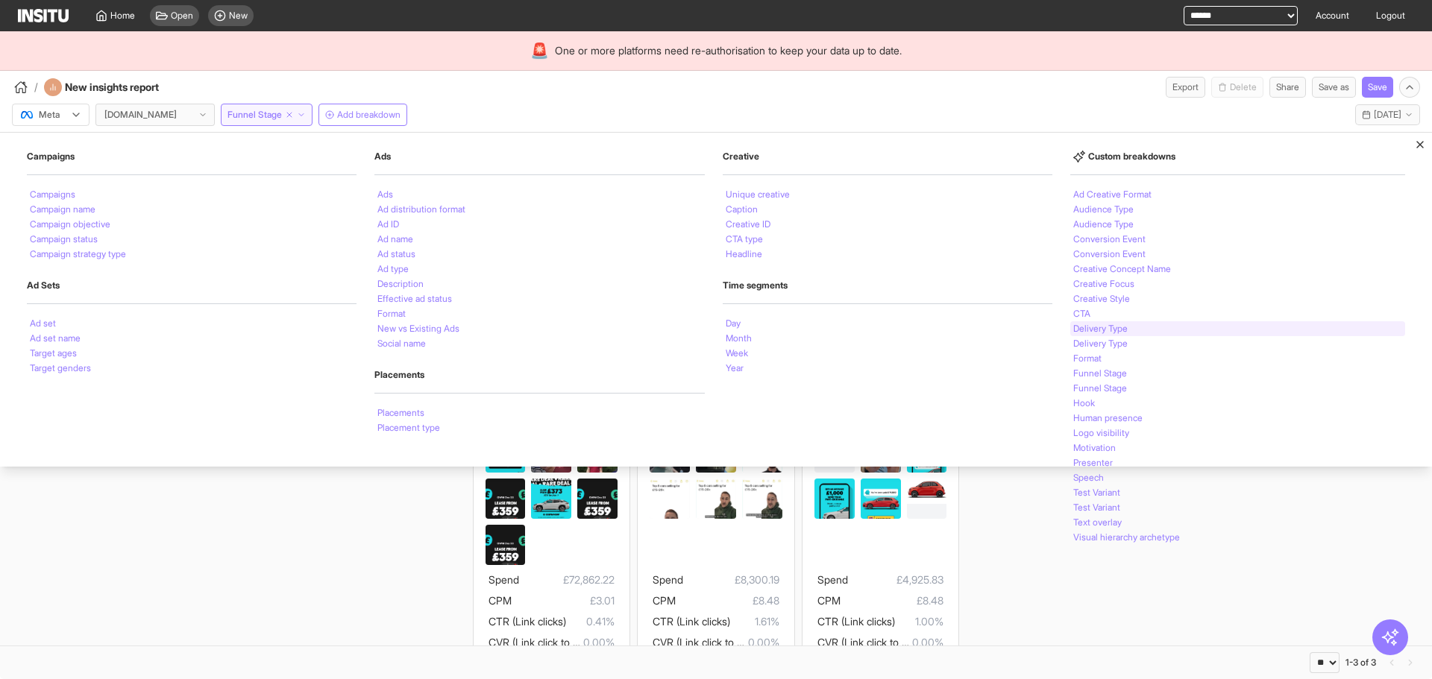
click at [1147, 326] on div "Delivery Type" at bounding box center [1237, 328] width 335 height 15
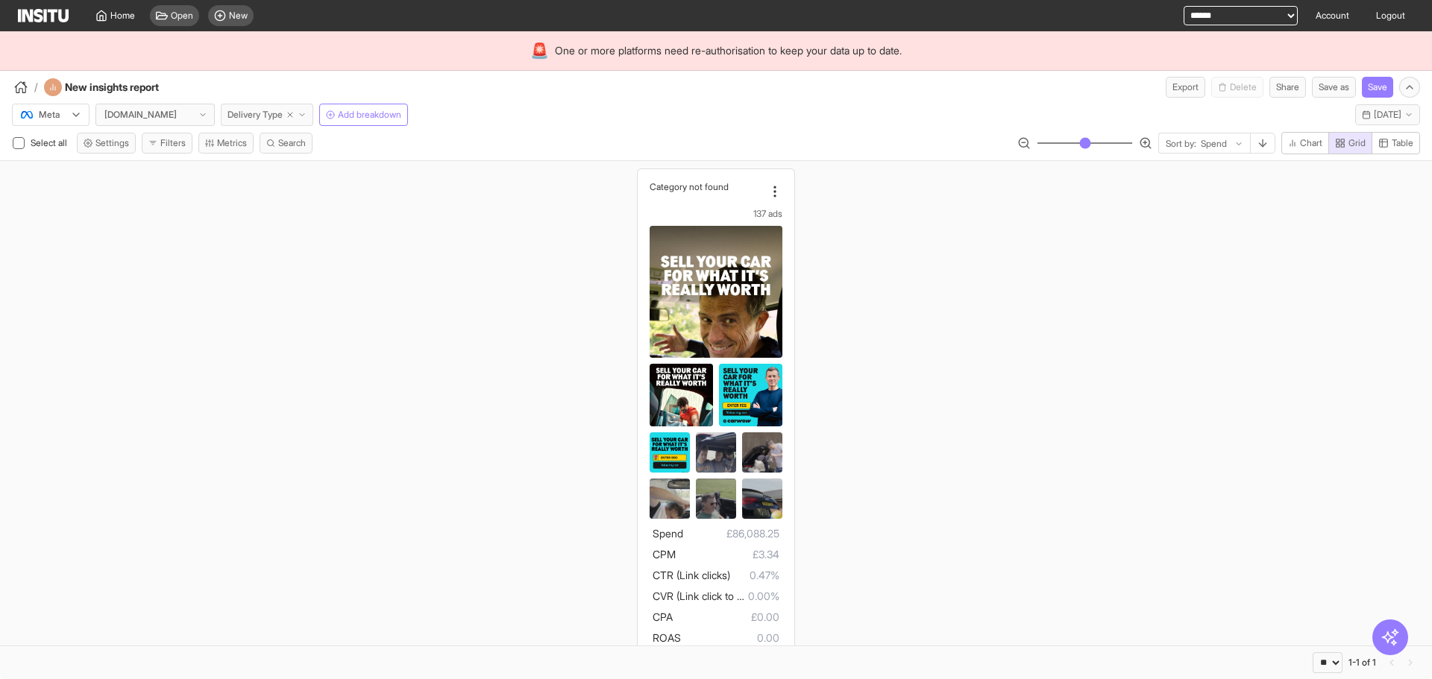
click at [313, 117] on button "Delivery Type" at bounding box center [267, 115] width 92 height 22
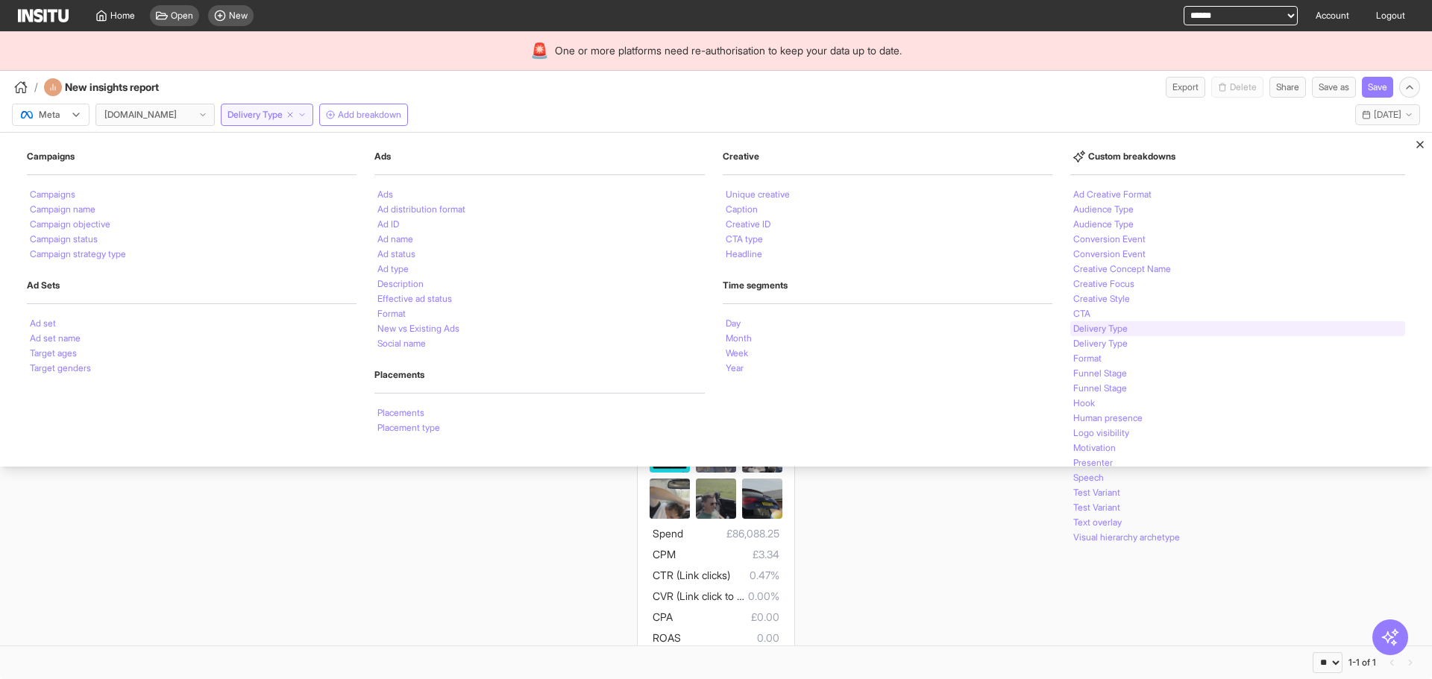
click at [1131, 333] on div "Delivery Type" at bounding box center [1237, 328] width 335 height 15
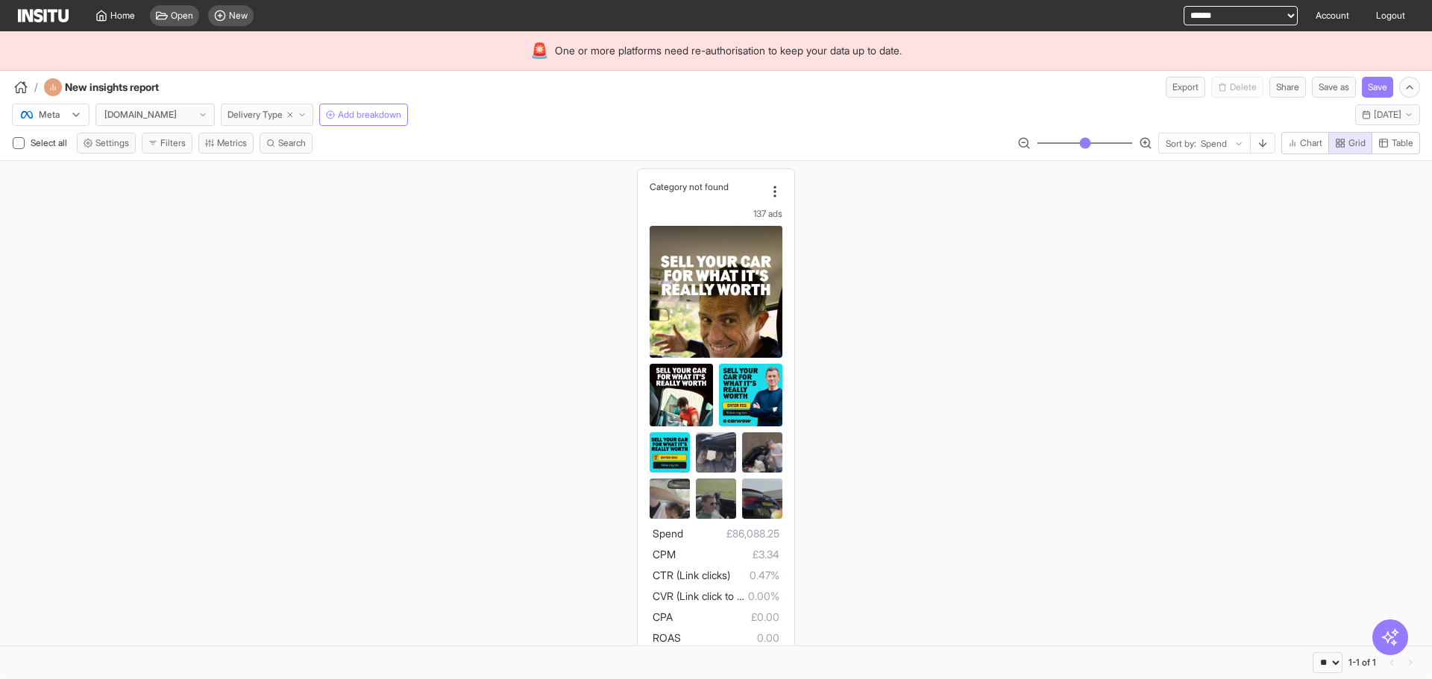
click at [313, 114] on button "Delivery Type" at bounding box center [267, 115] width 92 height 22
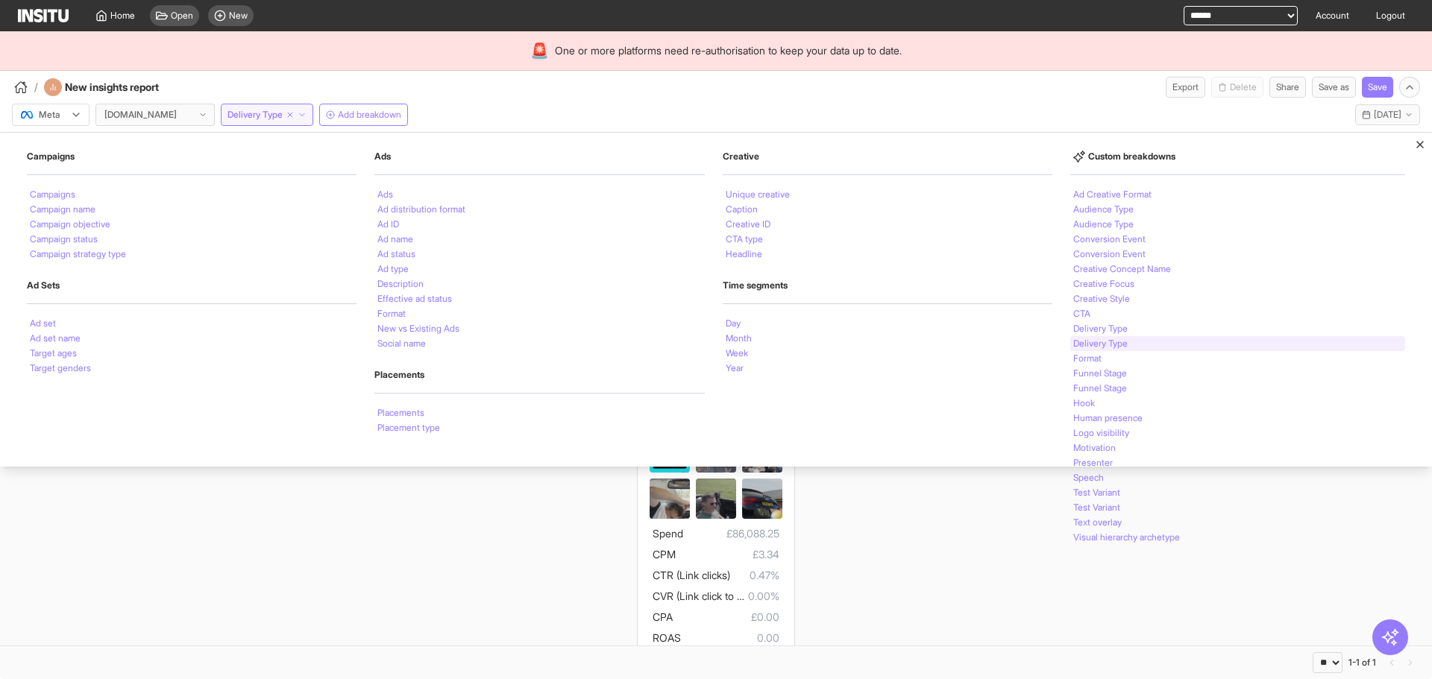
click at [1130, 350] on div "Delivery Type" at bounding box center [1237, 343] width 335 height 15
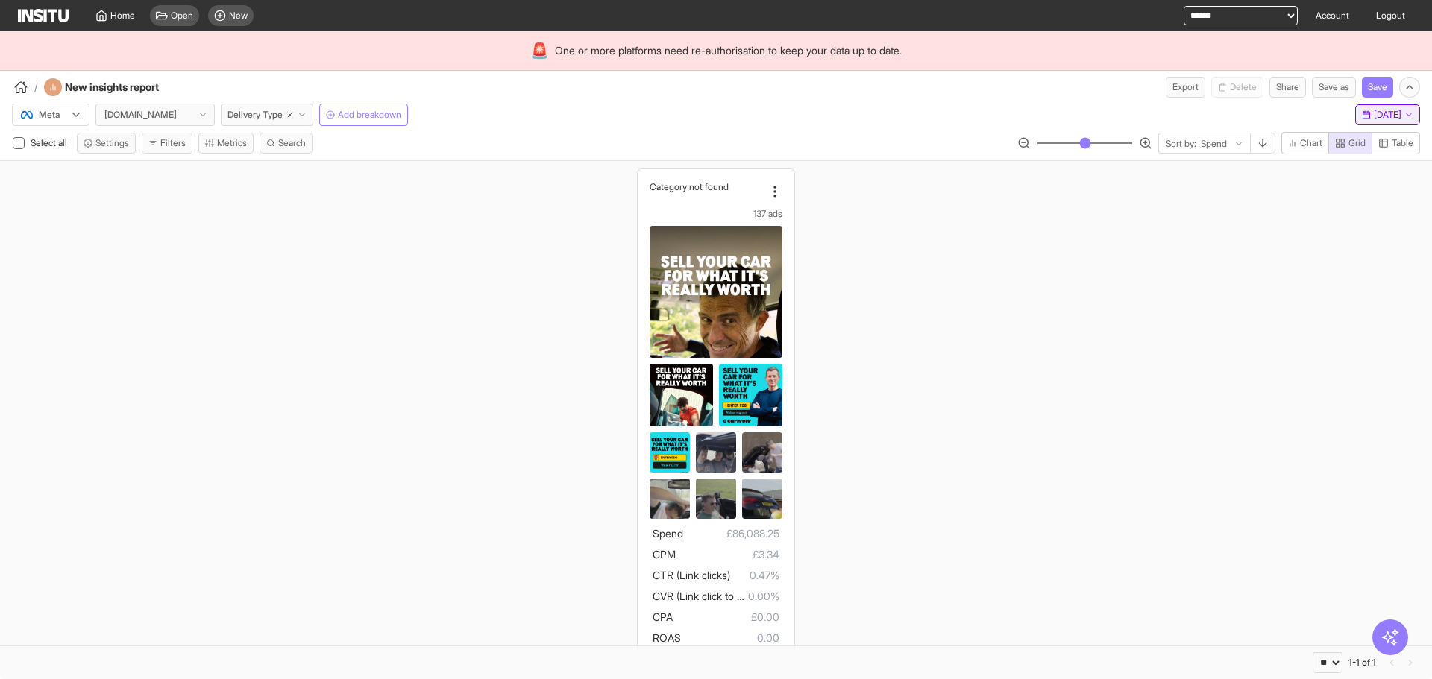
click at [1362, 113] on icon "button" at bounding box center [1366, 114] width 9 height 9
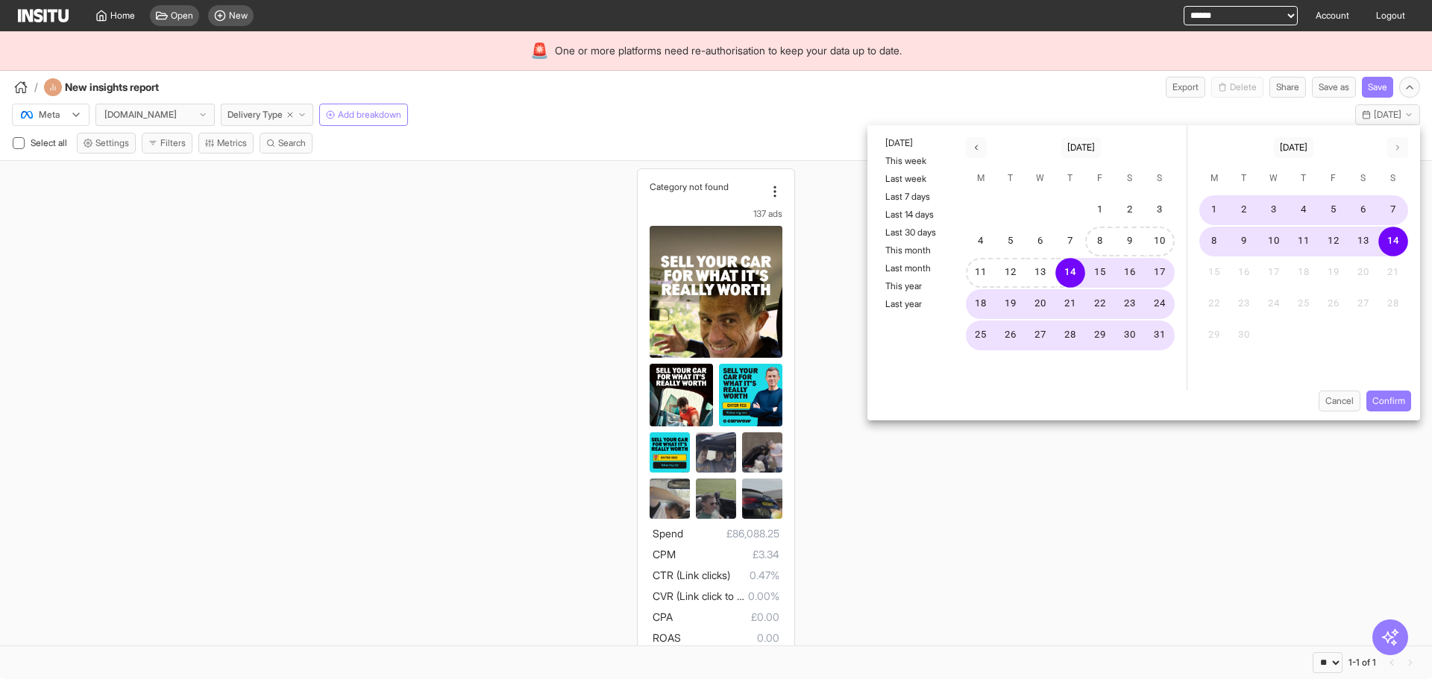
click at [1093, 225] on div "1 2 3 4 5 6 7 8 9 10 11 12 13 14 15 16 17 18 19 20 21 22 23 24 25 26 27 28 29 3…" at bounding box center [1070, 273] width 233 height 158
click at [1110, 215] on button "1" at bounding box center [1100, 210] width 30 height 30
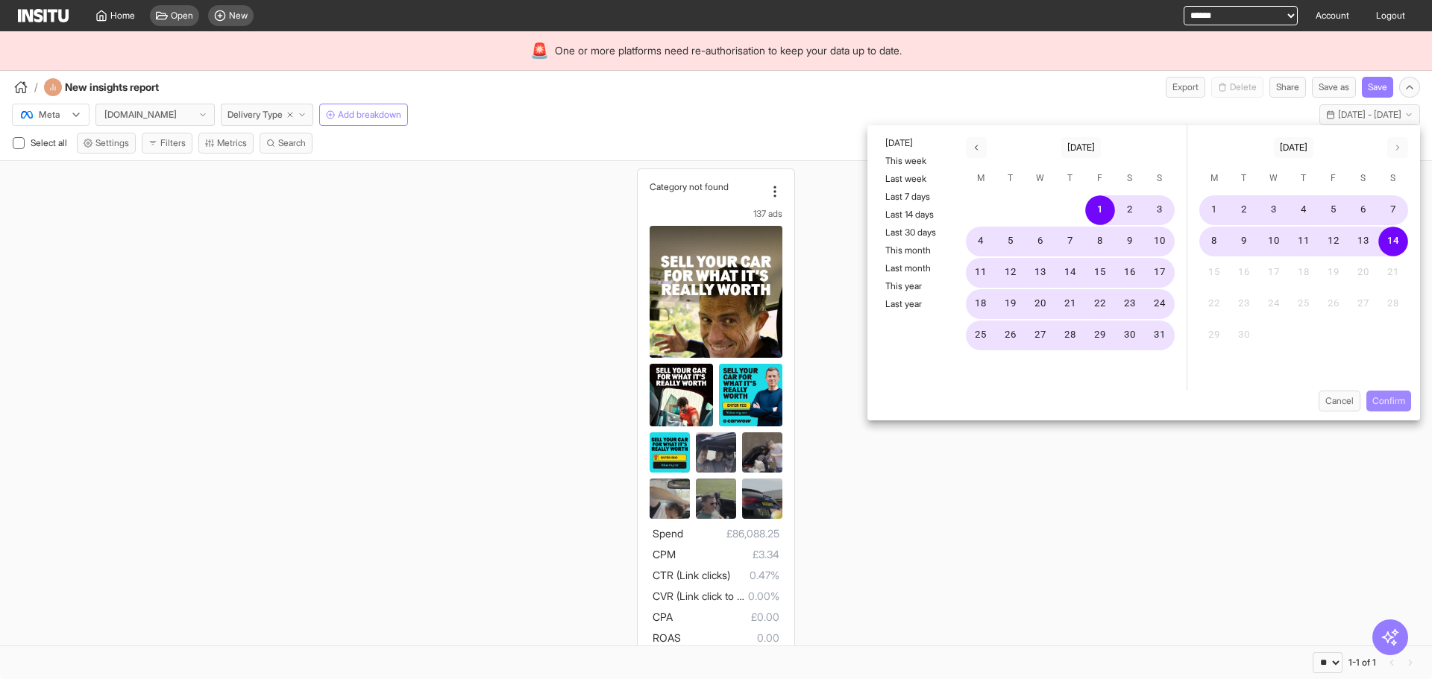
click at [1387, 391] on button "Confirm" at bounding box center [1388, 401] width 45 height 21
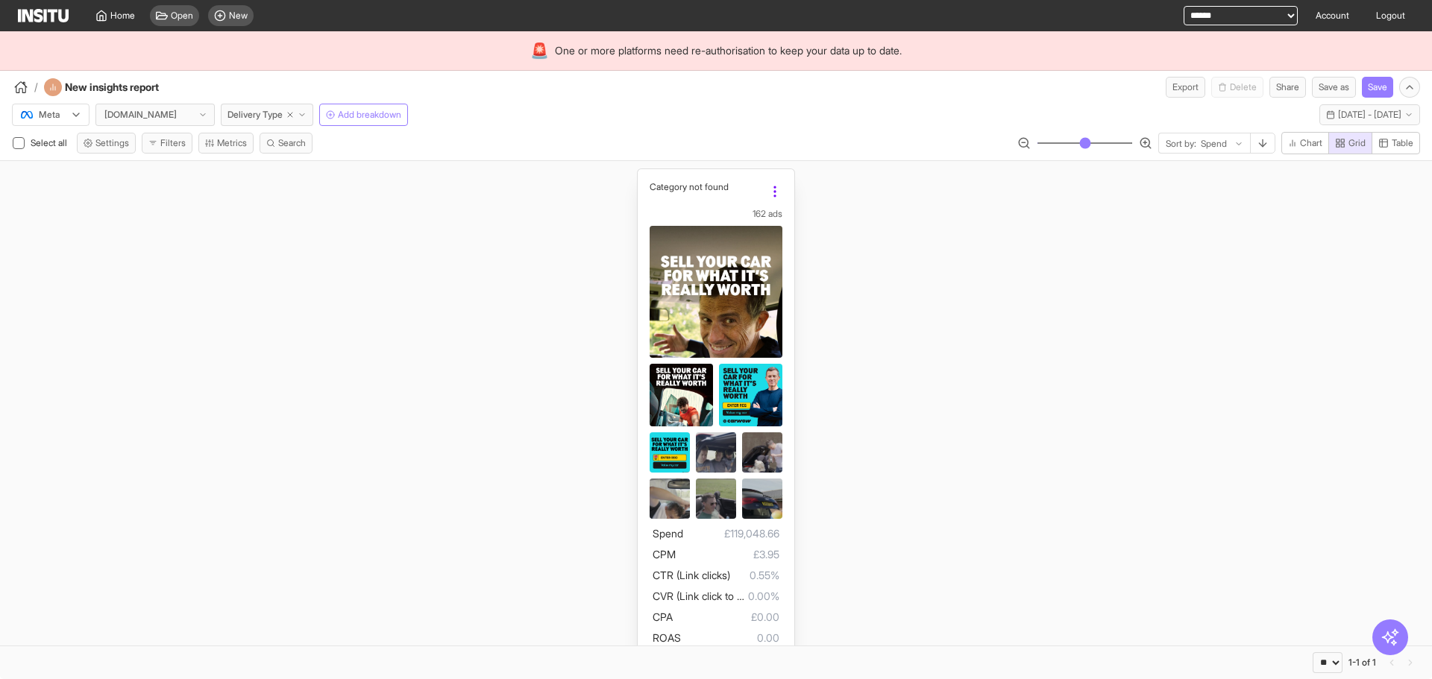
click at [772, 194] on icon at bounding box center [774, 191] width 15 height 15
click at [459, 177] on div "Category not found 162 ads Spend £119,048.66 CPM £3.95 CTR (Link clicks) 0.55% …" at bounding box center [716, 419] width 1432 height 517
click at [196, 116] on div "[DOMAIN_NAME]" at bounding box center [155, 114] width 118 height 21
click at [181, 196] on span "carwow DE" at bounding box center [156, 197] width 100 height 13
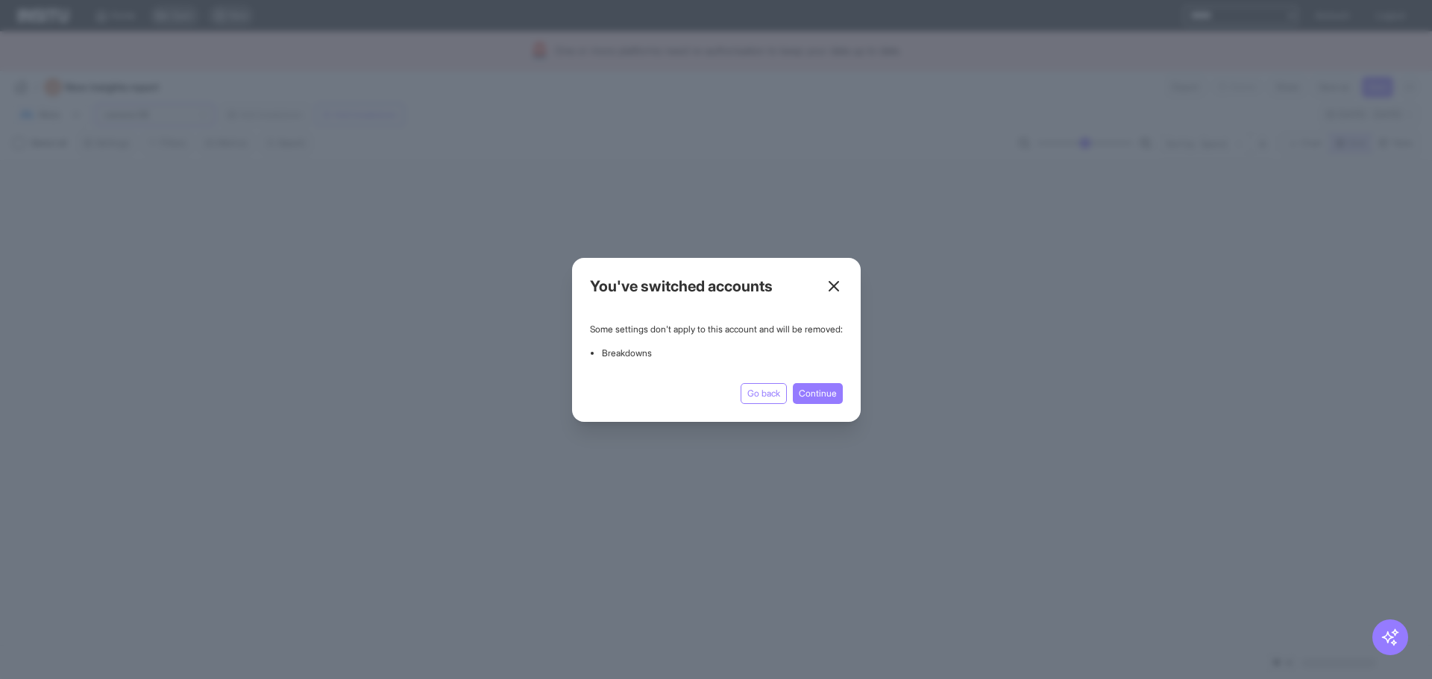
click at [822, 381] on div "Some settings don't apply to this account and will be removed: Breakdowns Go ba…" at bounding box center [716, 364] width 253 height 81
click at [819, 394] on button "Continue" at bounding box center [818, 393] width 50 height 21
select select "**"
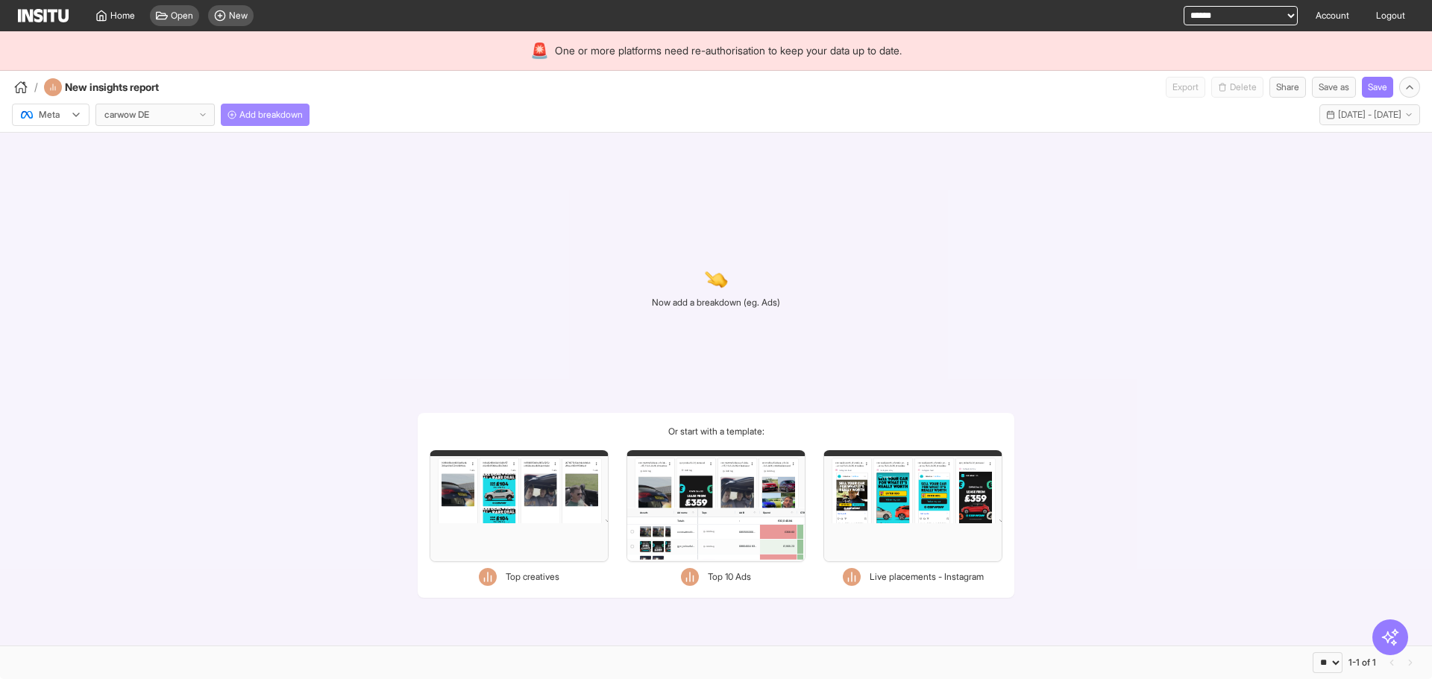
click at [309, 121] on button "Add breakdown" at bounding box center [265, 115] width 89 height 22
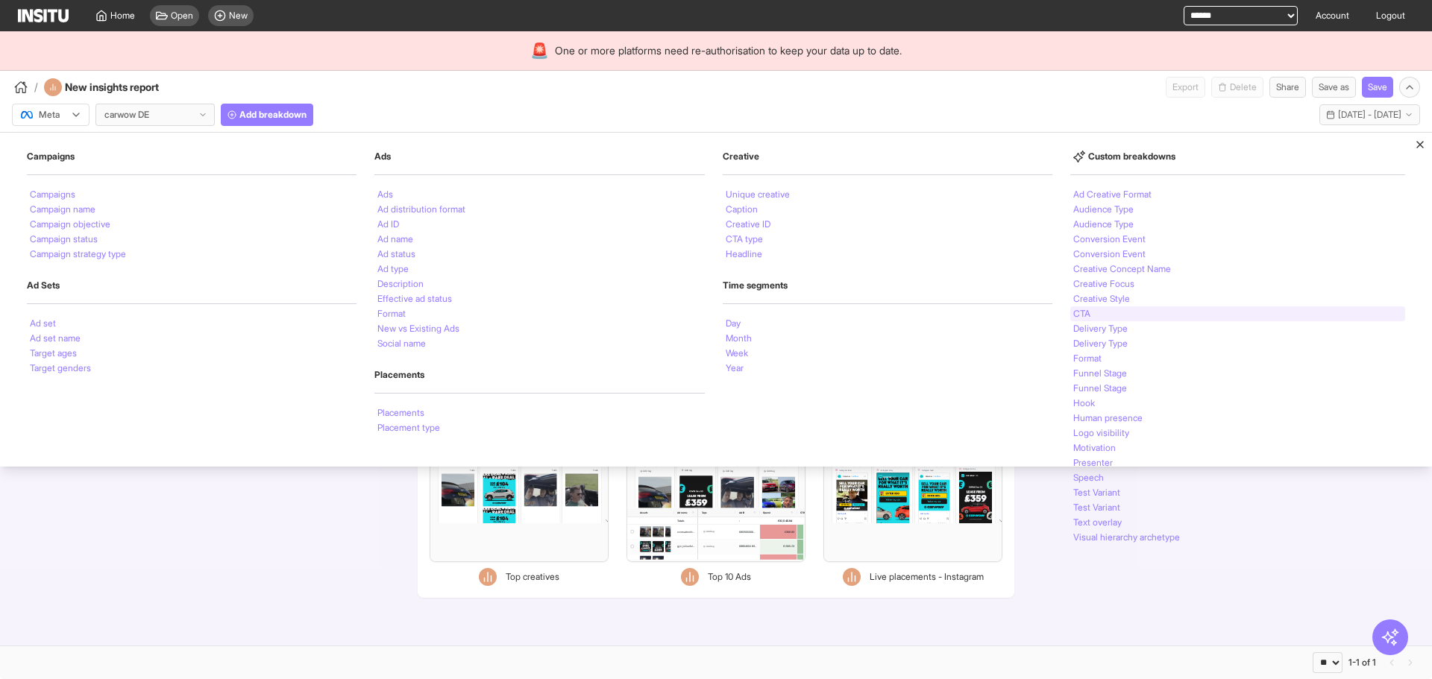
click at [1127, 314] on div "CTA" at bounding box center [1237, 313] width 335 height 15
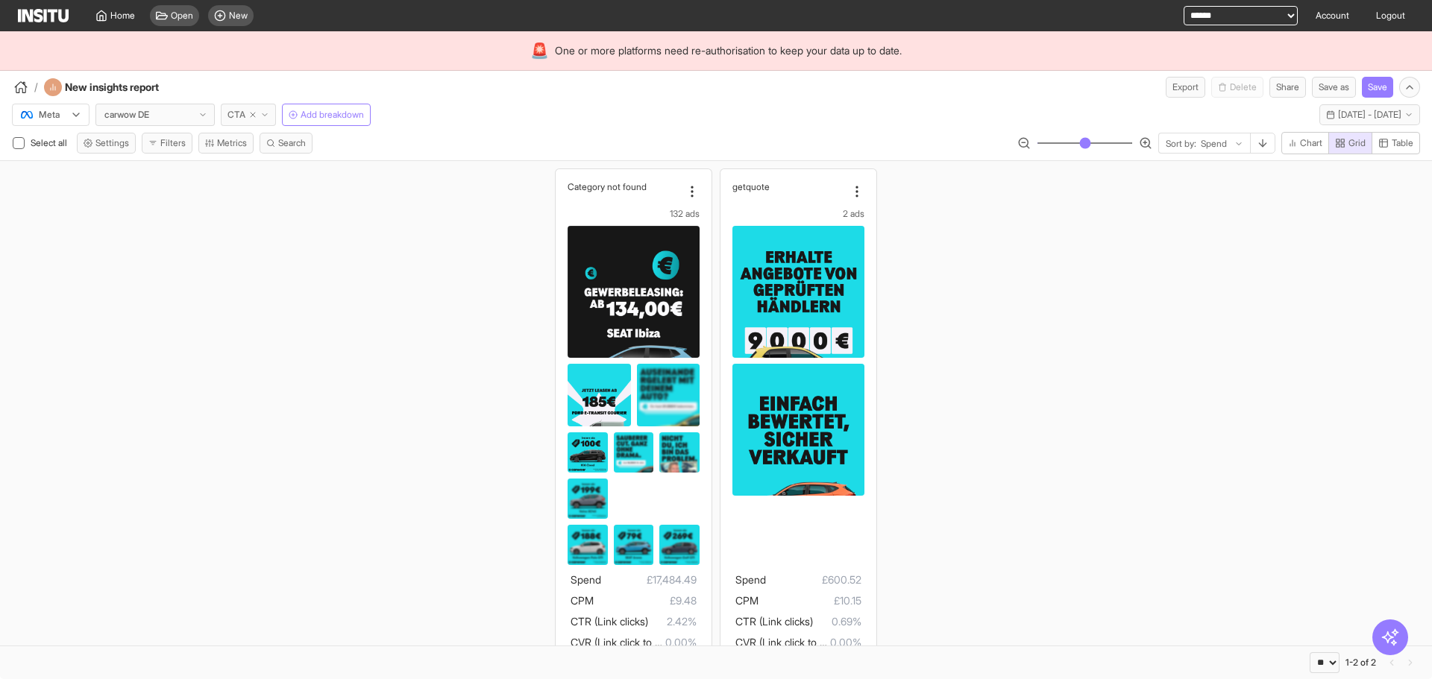
click at [267, 107] on button "CTA" at bounding box center [248, 115] width 55 height 22
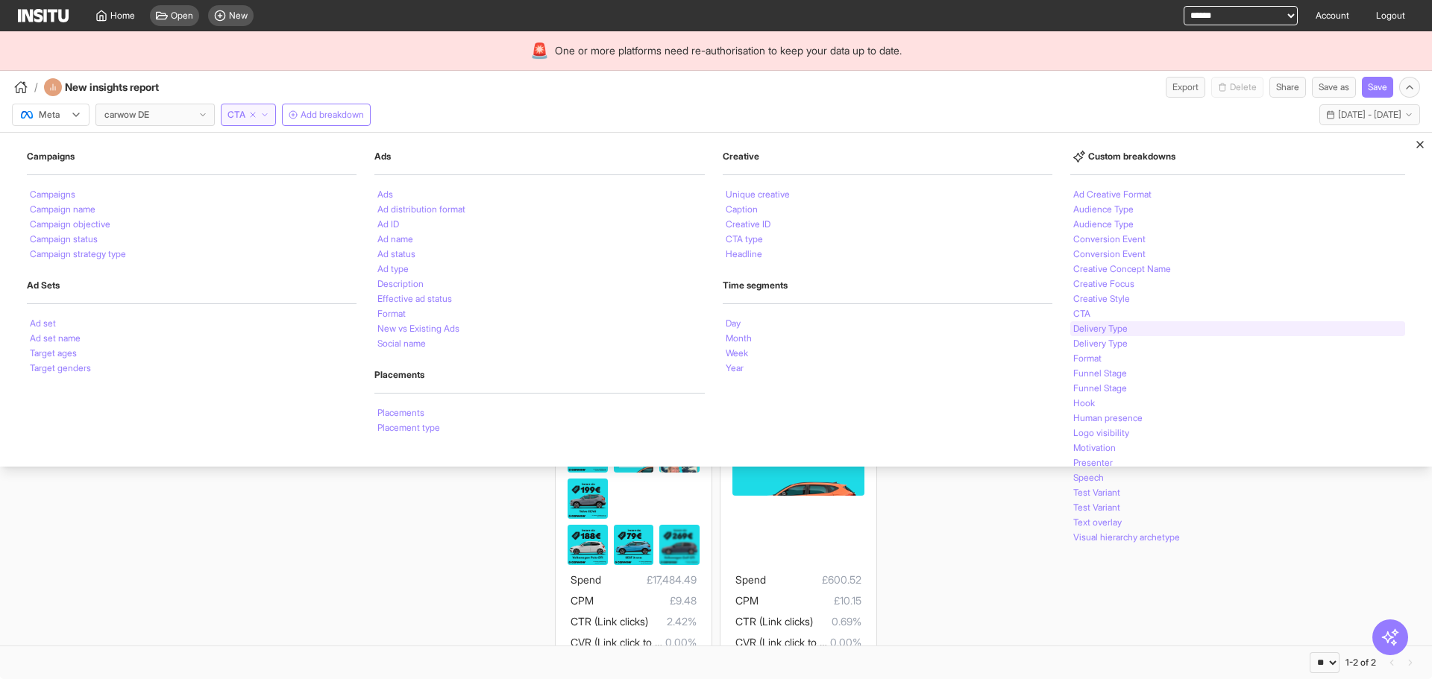
click at [1132, 333] on div "Delivery Type" at bounding box center [1237, 328] width 335 height 15
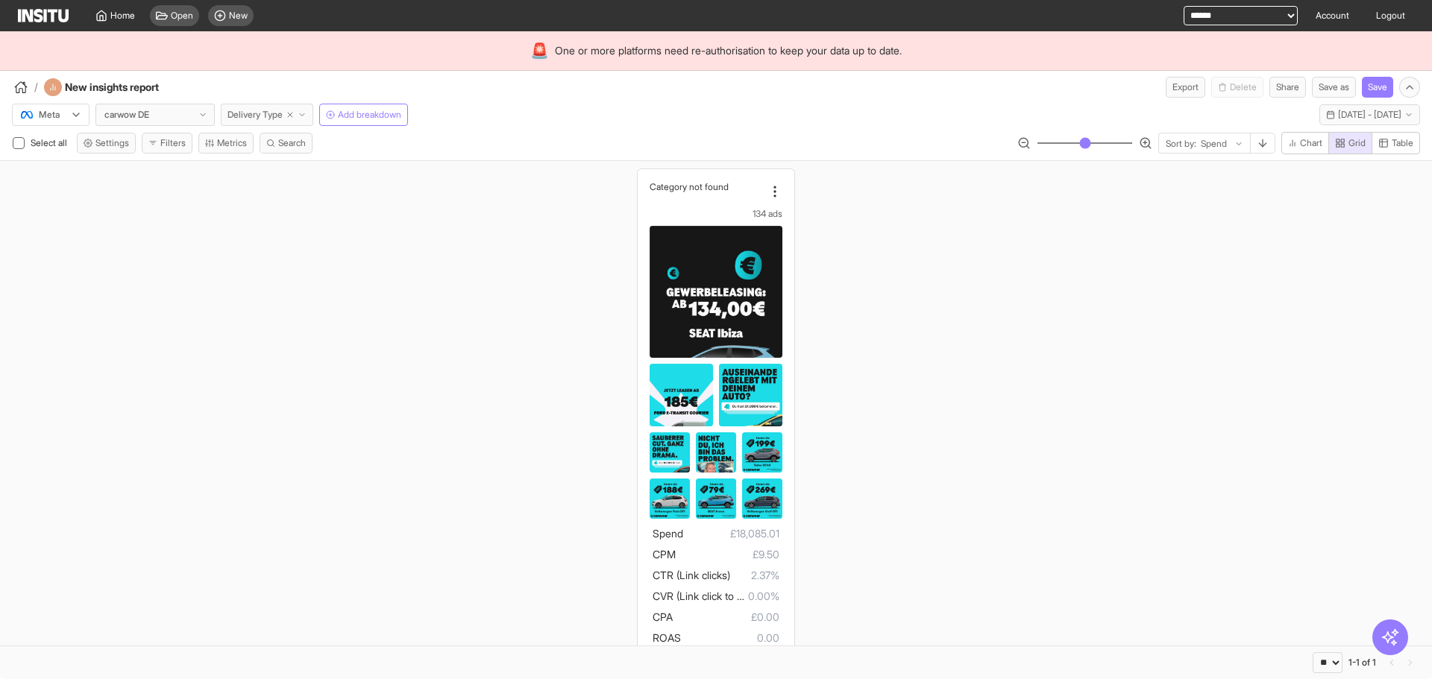
click at [312, 117] on button "Delivery Type" at bounding box center [267, 115] width 92 height 22
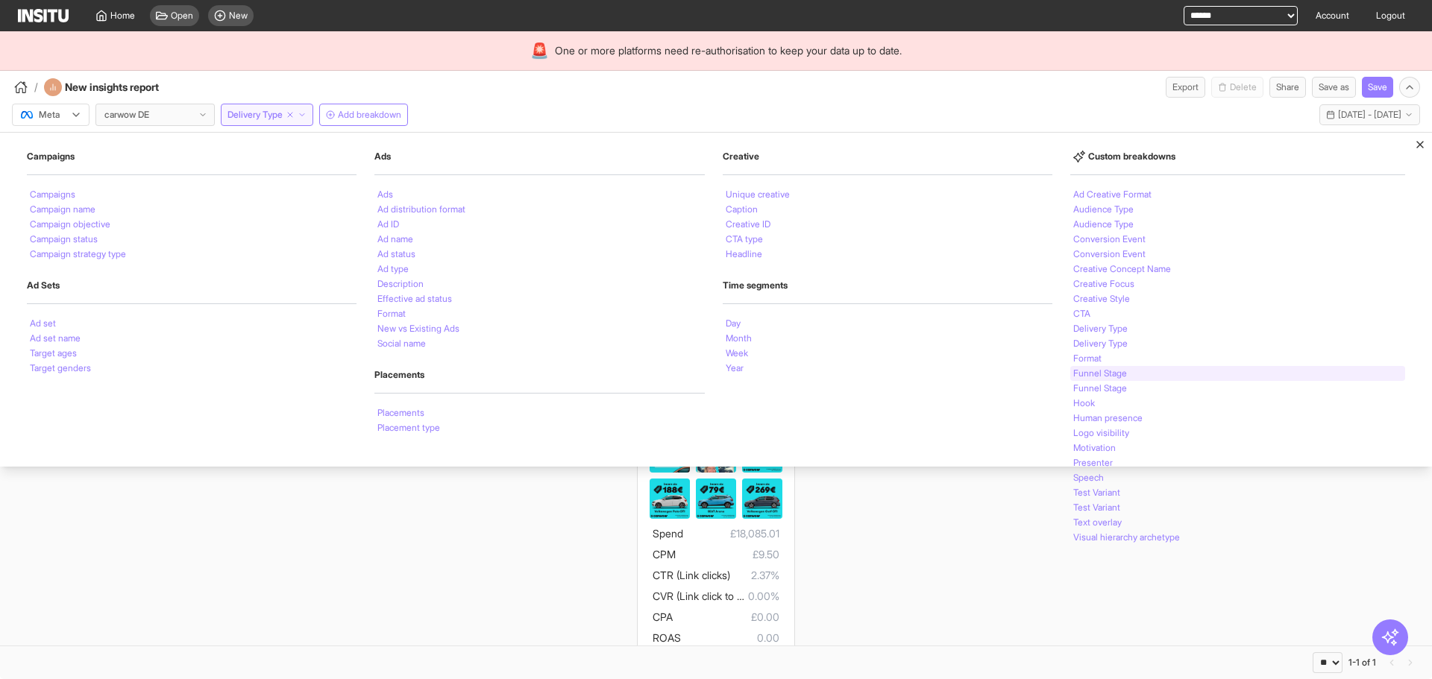
click at [1154, 372] on div "Funnel Stage" at bounding box center [1237, 373] width 335 height 15
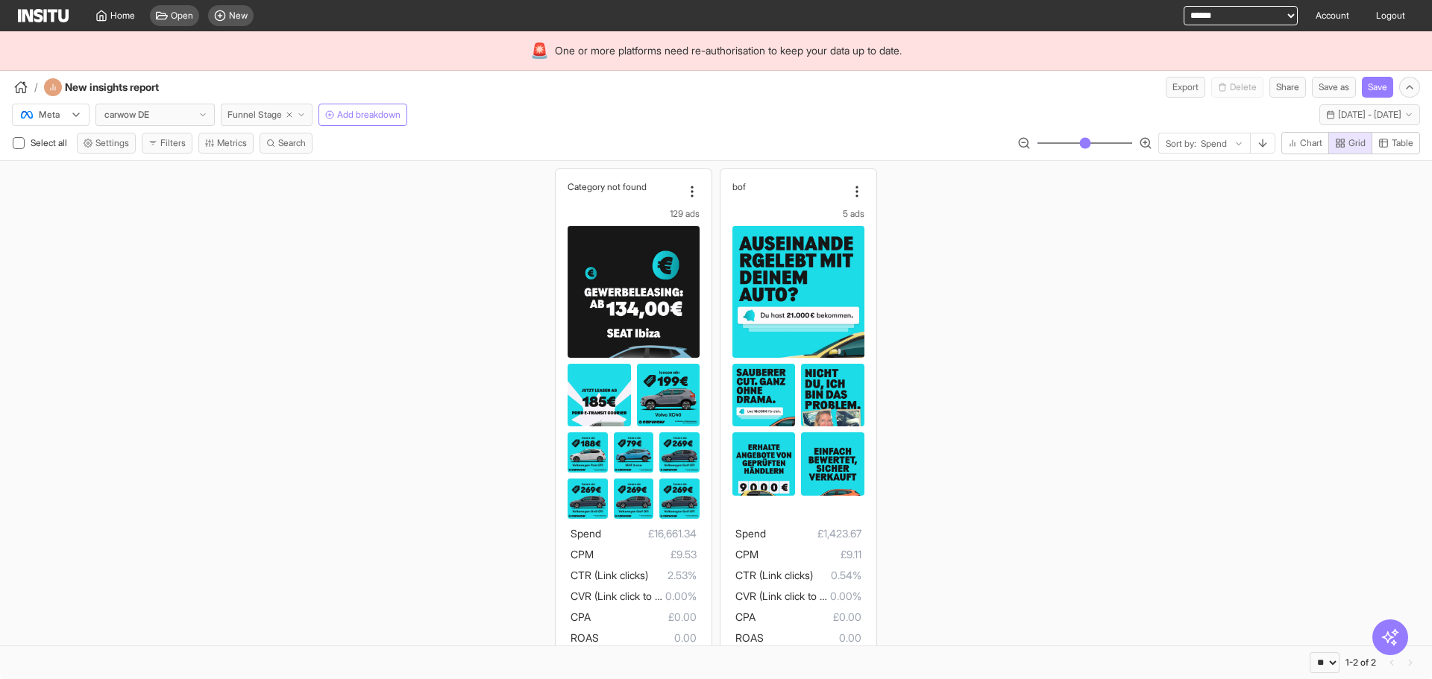
click at [302, 107] on button "Funnel Stage" at bounding box center [267, 115] width 92 height 22
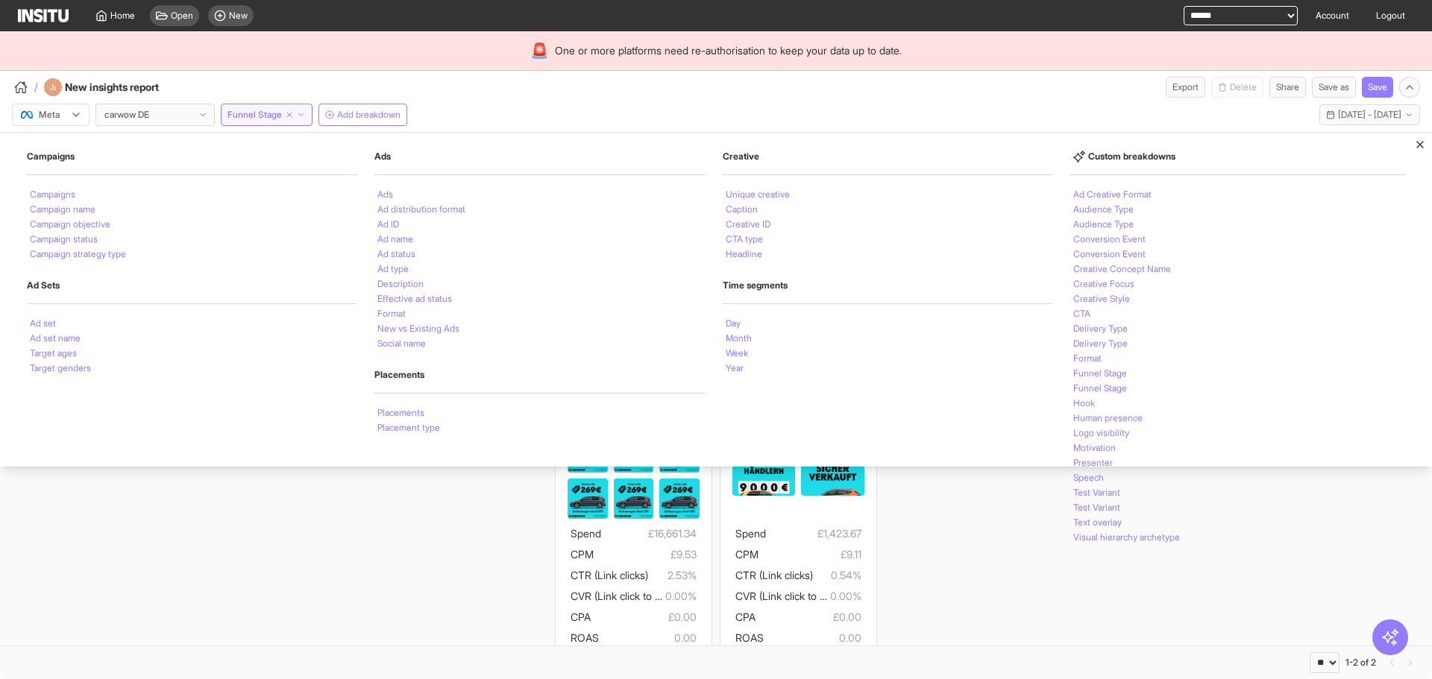
click at [712, 92] on div "/ New insights report Export Delete Share Save as Save" at bounding box center [716, 84] width 1432 height 27
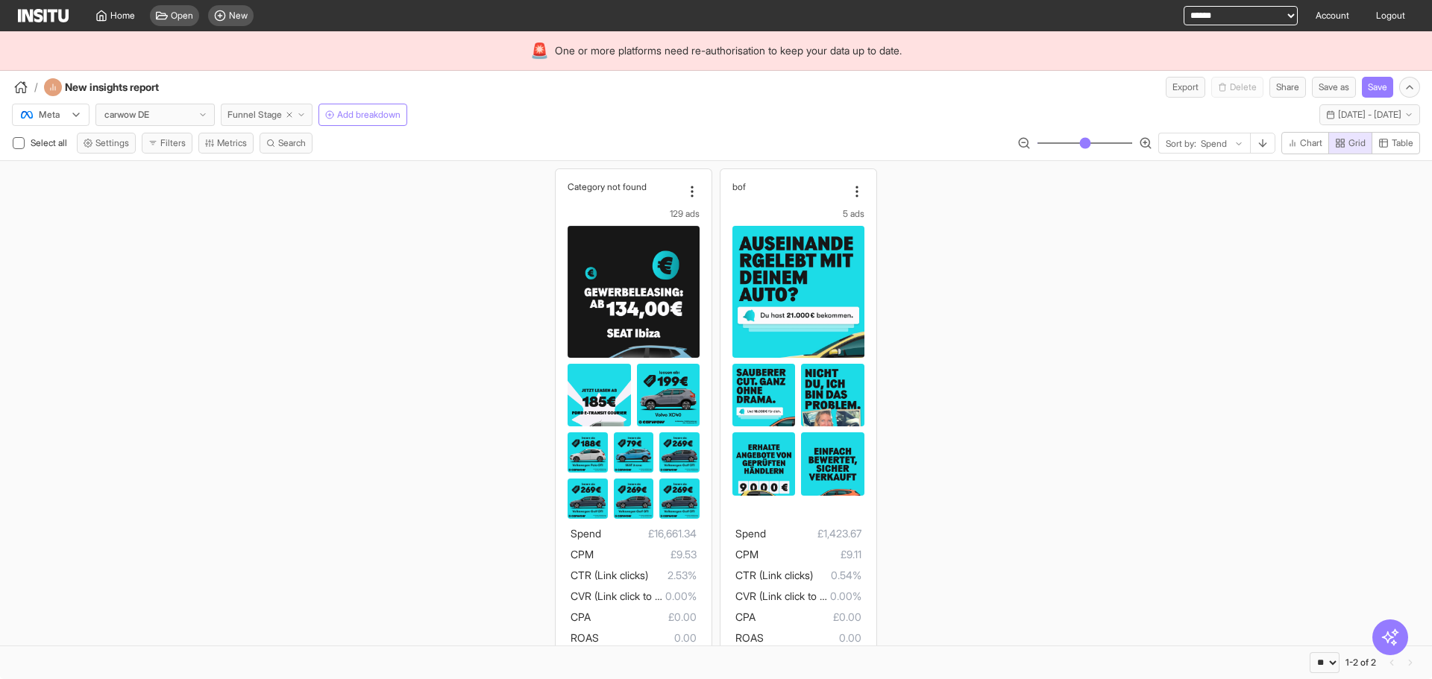
click at [303, 116] on polyline "button" at bounding box center [301, 115] width 4 height 2
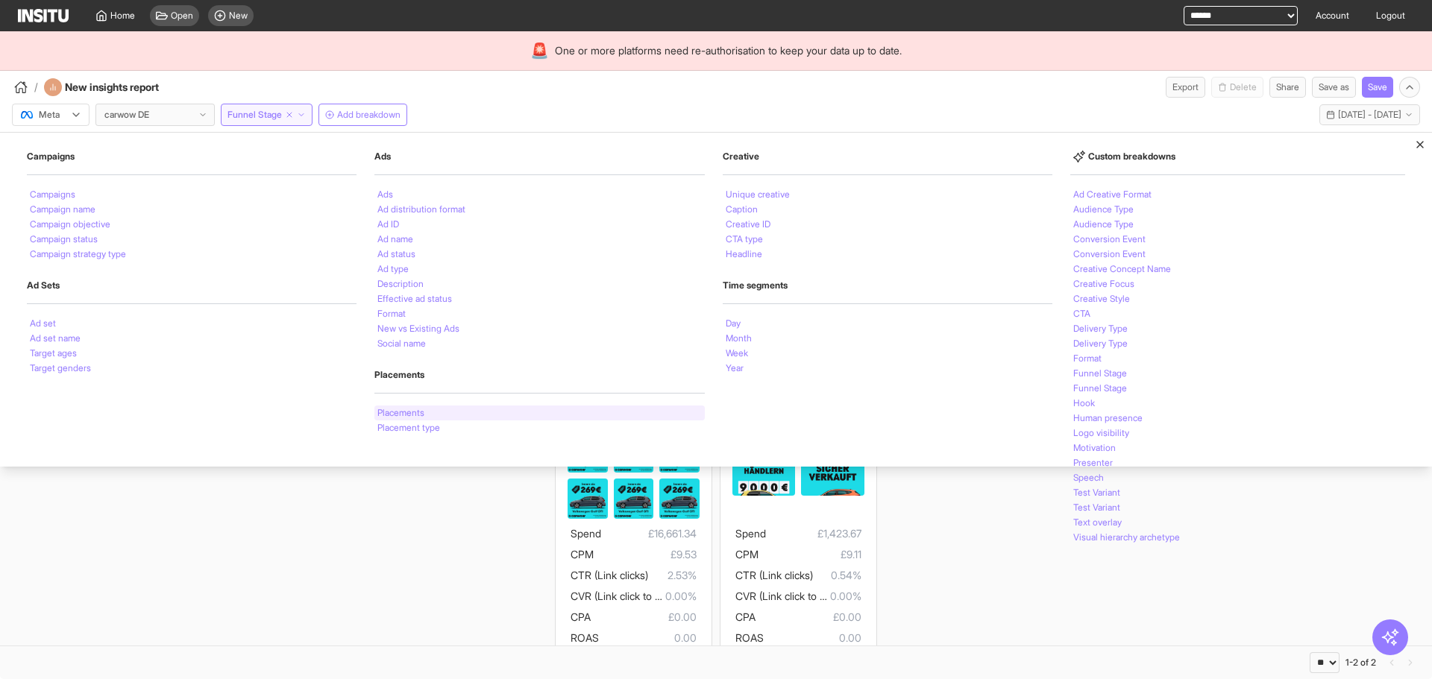
click at [449, 418] on div "Placements" at bounding box center [539, 413] width 330 height 15
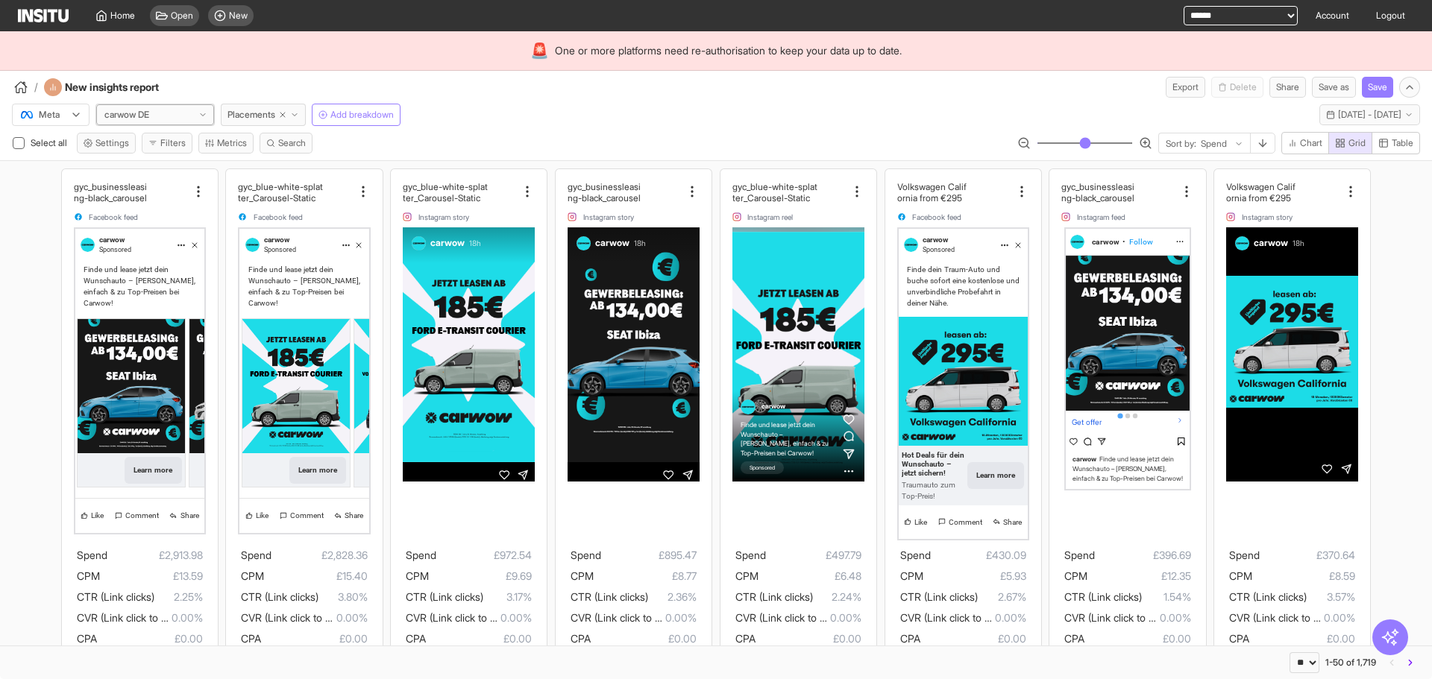
click at [180, 108] on div "carwow DE" at bounding box center [155, 114] width 118 height 21
click at [192, 172] on span "[DOMAIN_NAME]" at bounding box center [156, 172] width 100 height 13
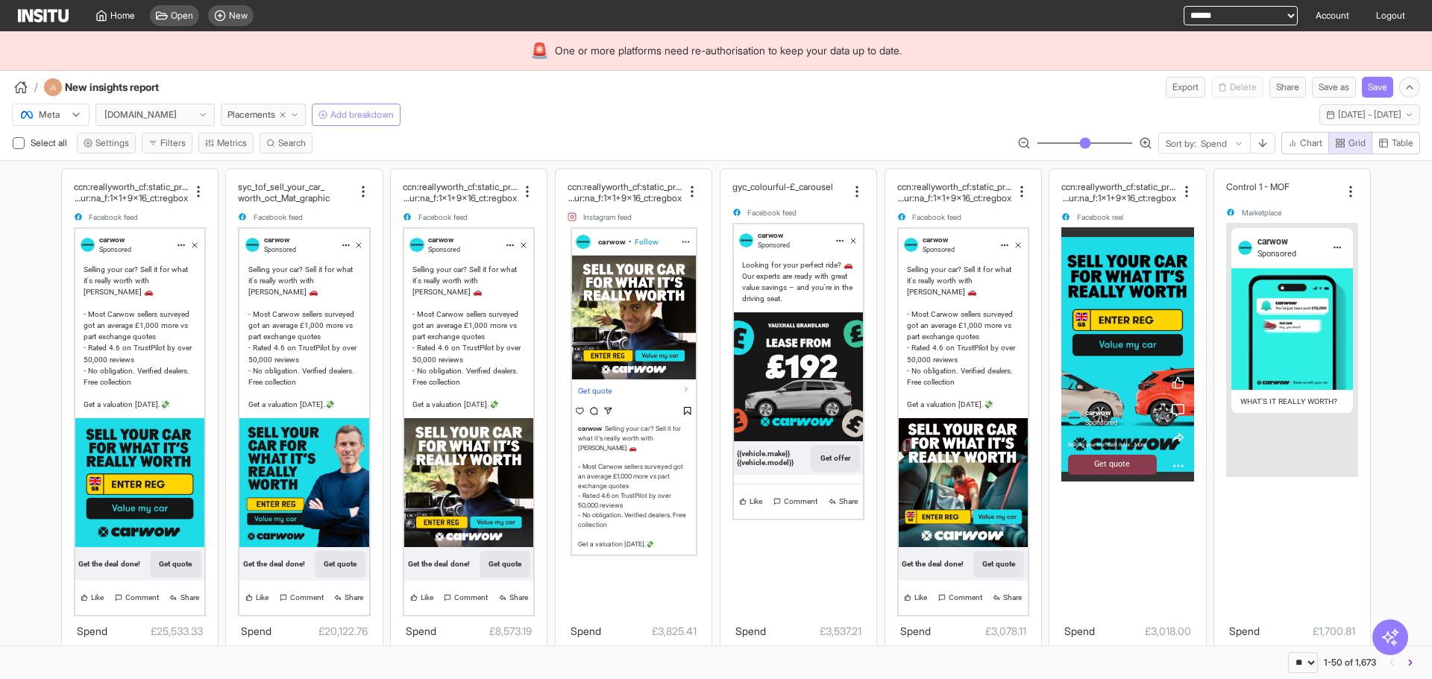
click at [378, 123] on button "Add breakdown" at bounding box center [356, 115] width 89 height 22
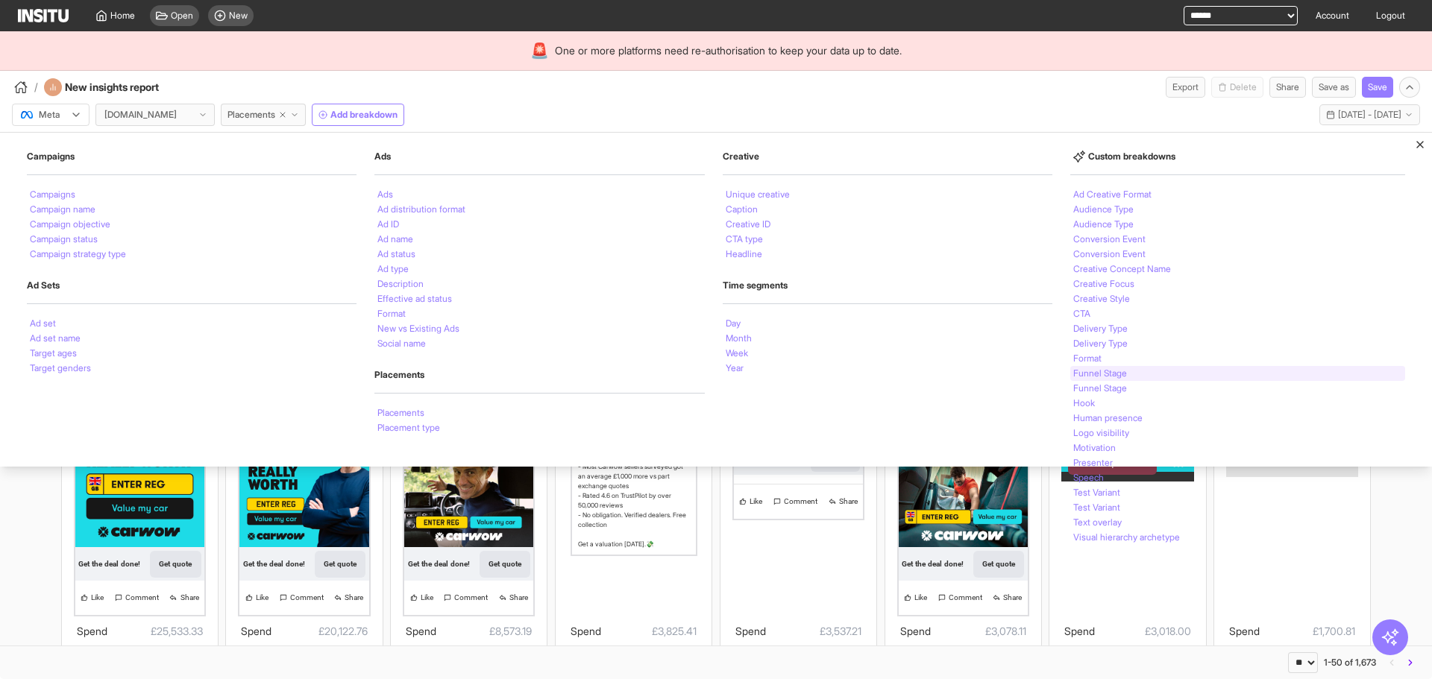
click at [1168, 377] on div "Funnel Stage" at bounding box center [1237, 373] width 335 height 15
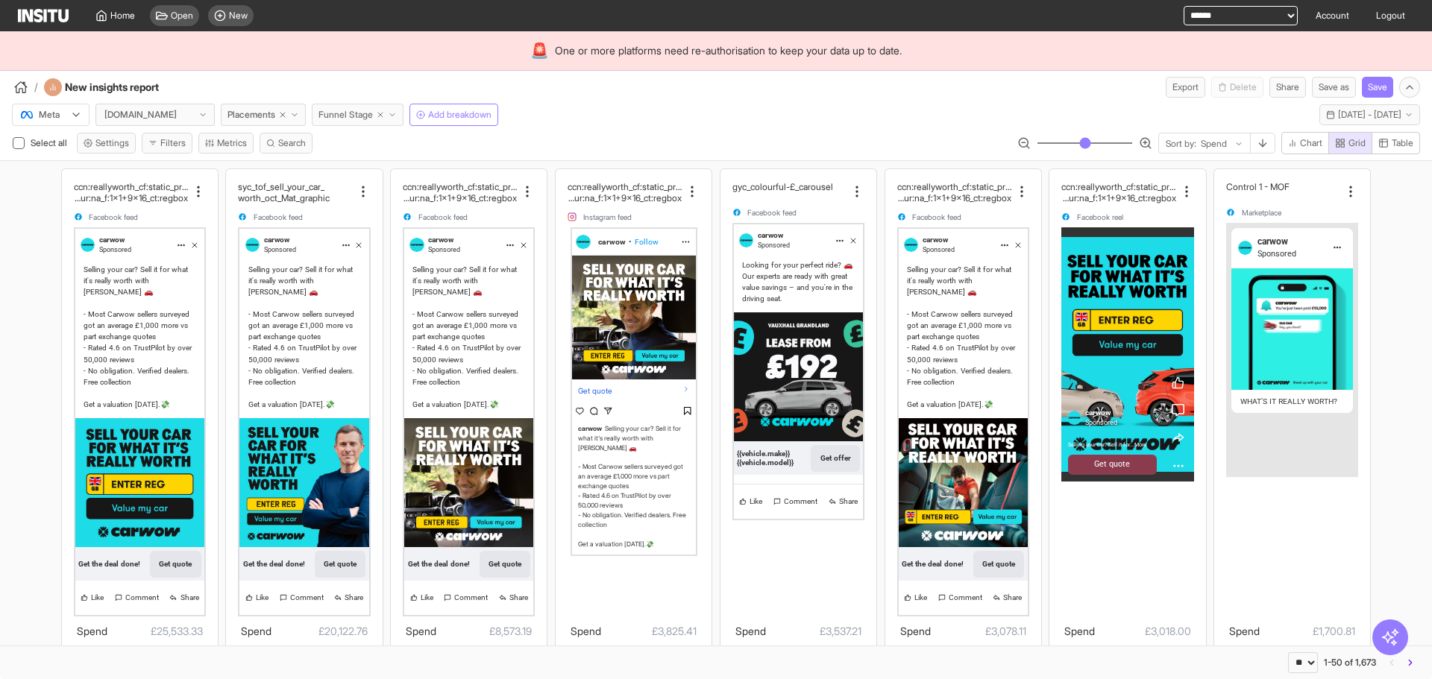
click at [401, 106] on button "Funnel Stage" at bounding box center [358, 115] width 92 height 22
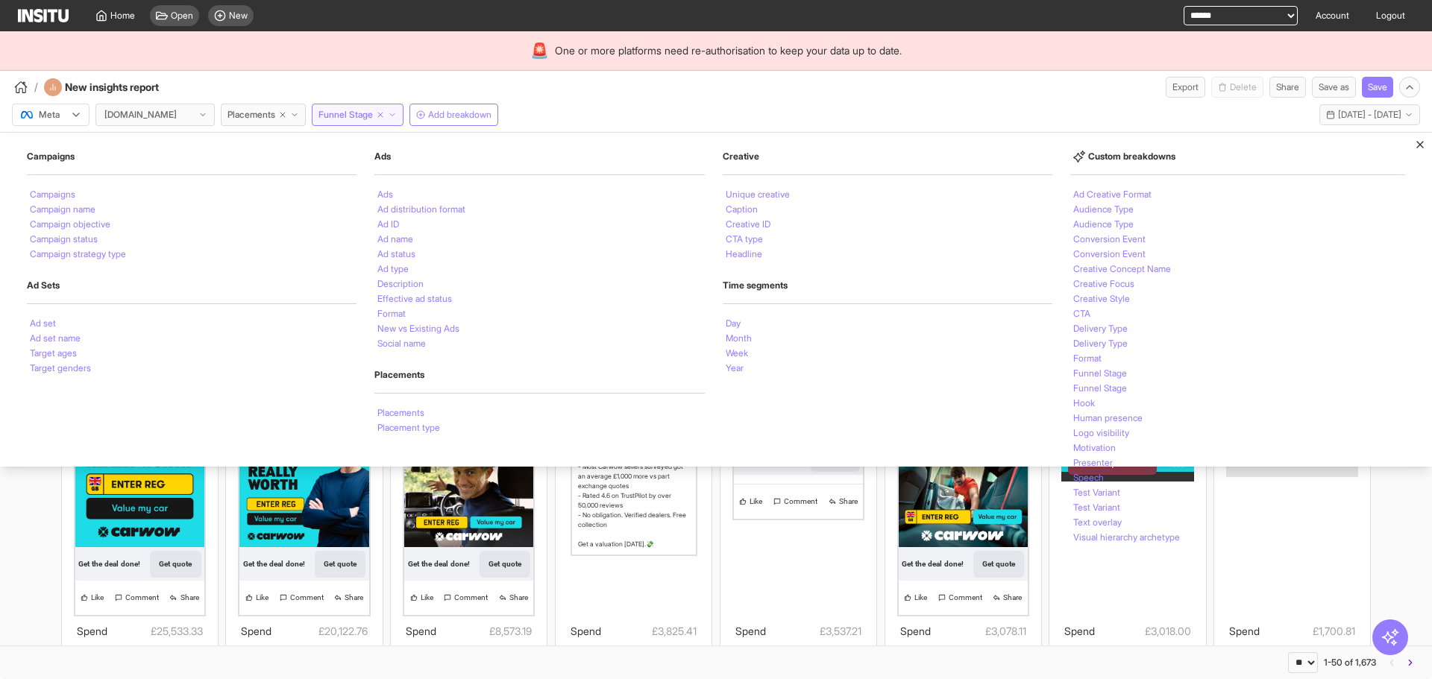
click at [1016, 95] on div "/ New insights report Export Delete Share Save as Save" at bounding box center [716, 84] width 1432 height 27
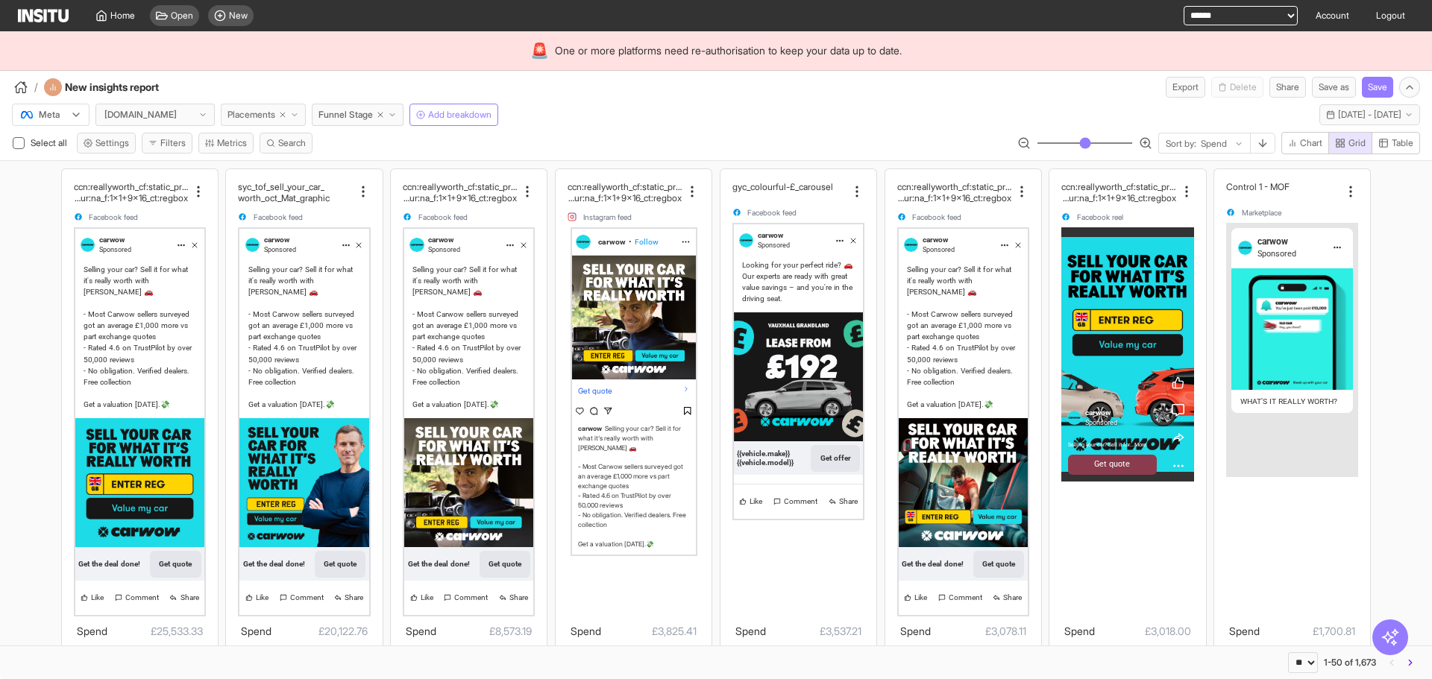
click at [298, 118] on icon "button" at bounding box center [294, 114] width 9 height 9
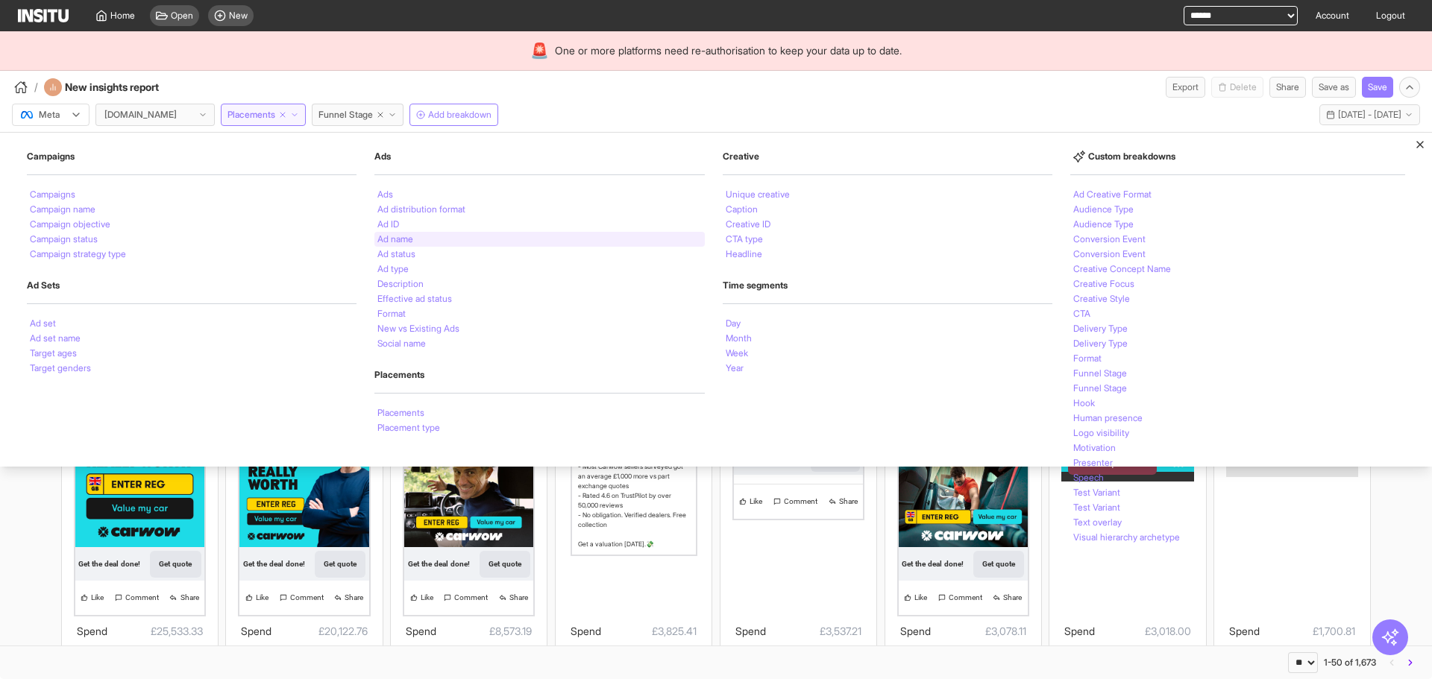
click at [542, 242] on div "Ad name" at bounding box center [539, 239] width 330 height 15
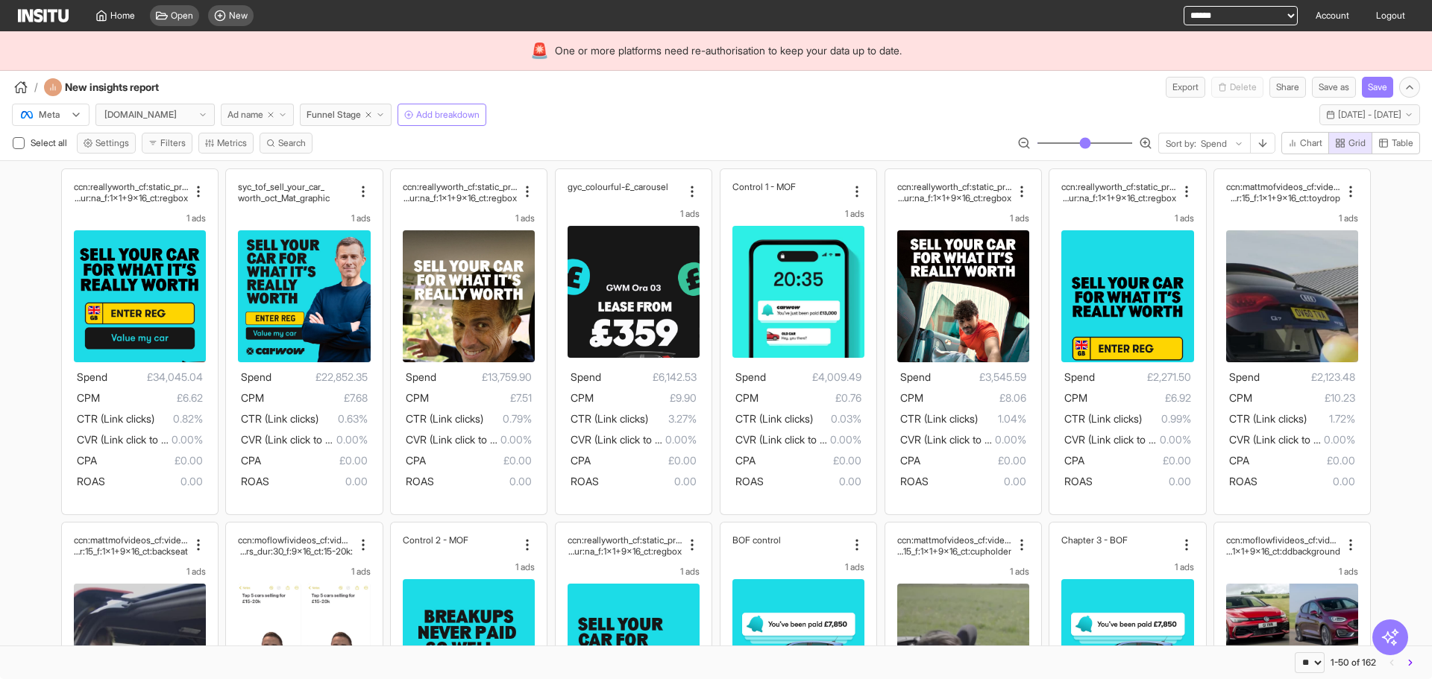
click at [275, 115] on icon "button" at bounding box center [270, 114] width 9 height 9
select select "**"
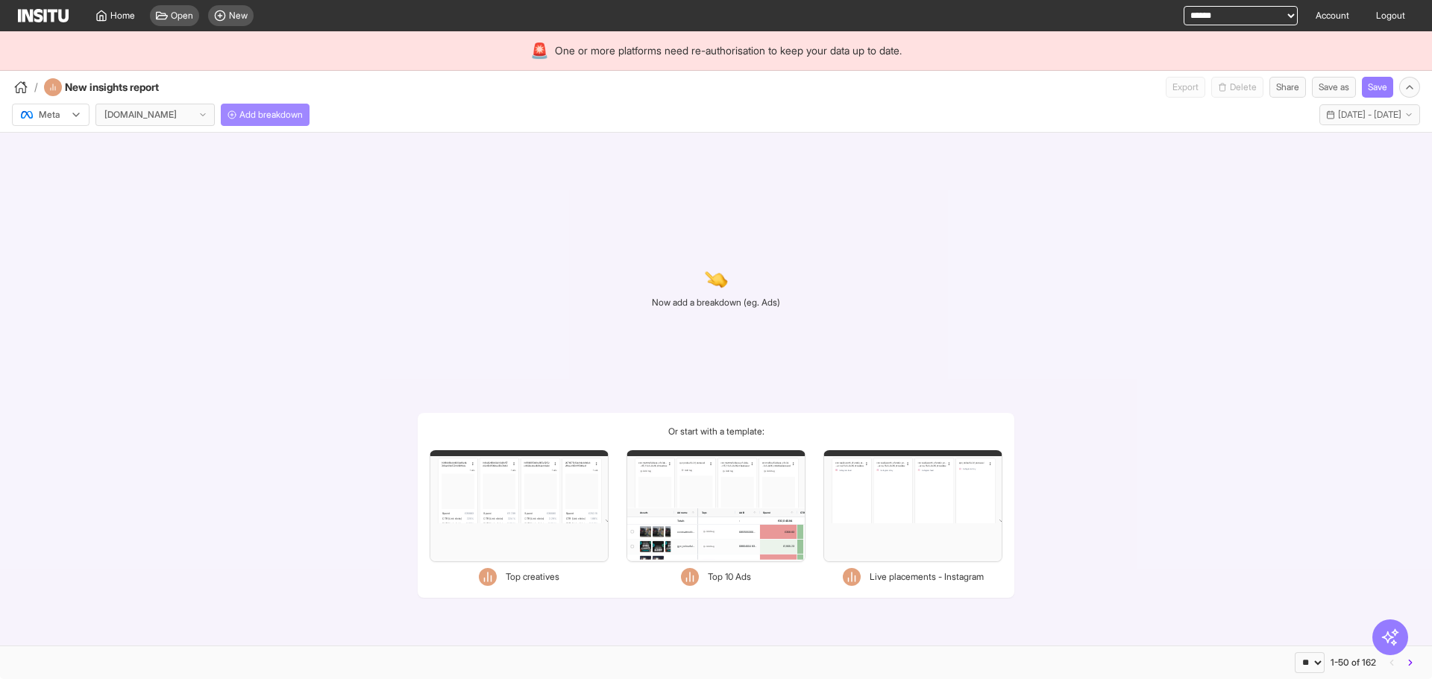
click at [291, 110] on span "Add breakdown" at bounding box center [270, 115] width 63 height 12
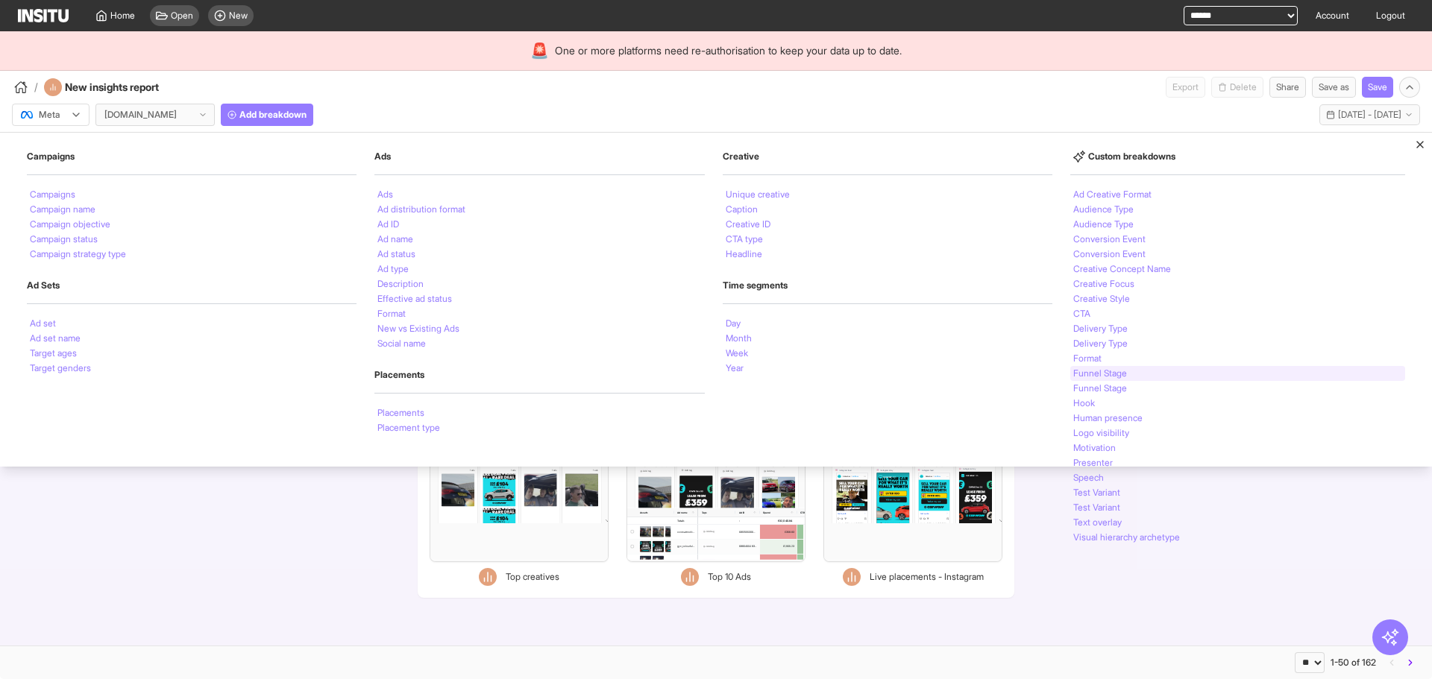
click at [1118, 377] on li "Funnel Stage" at bounding box center [1100, 373] width 54 height 9
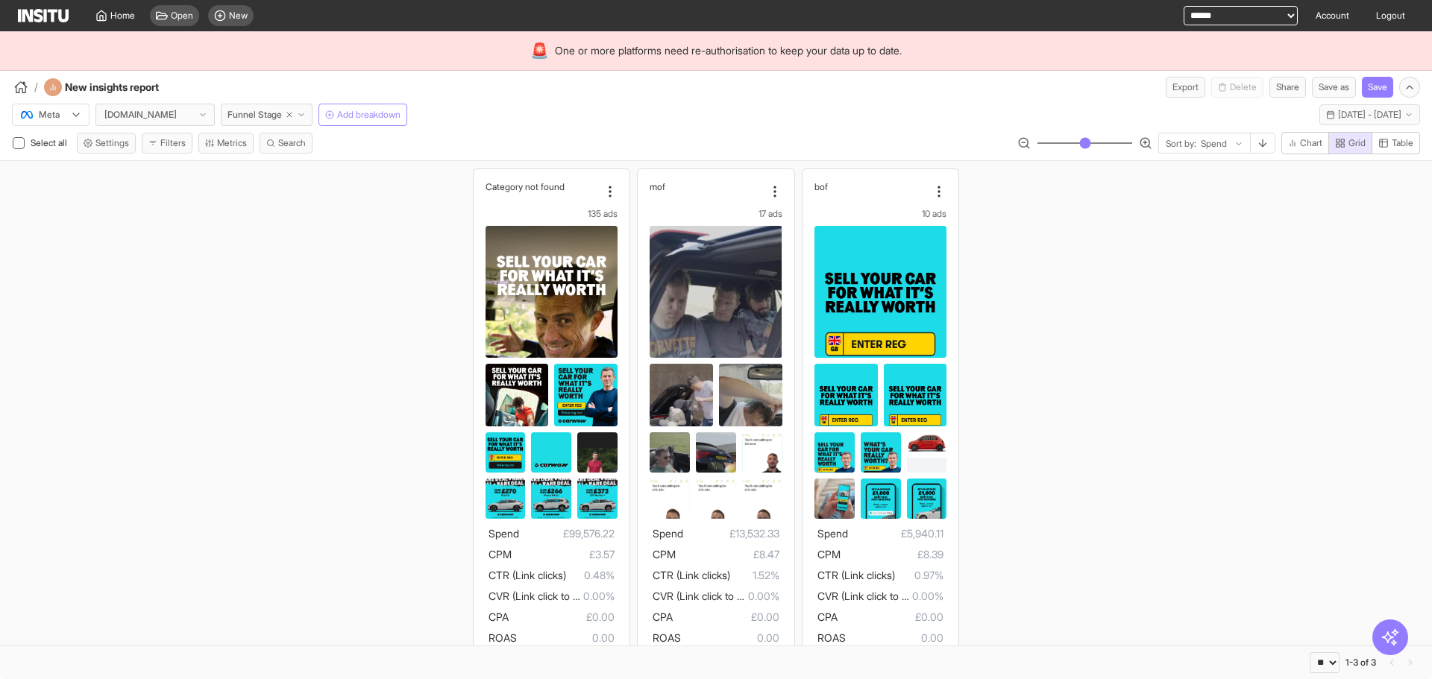
click at [388, 123] on button "Add breakdown" at bounding box center [362, 115] width 89 height 22
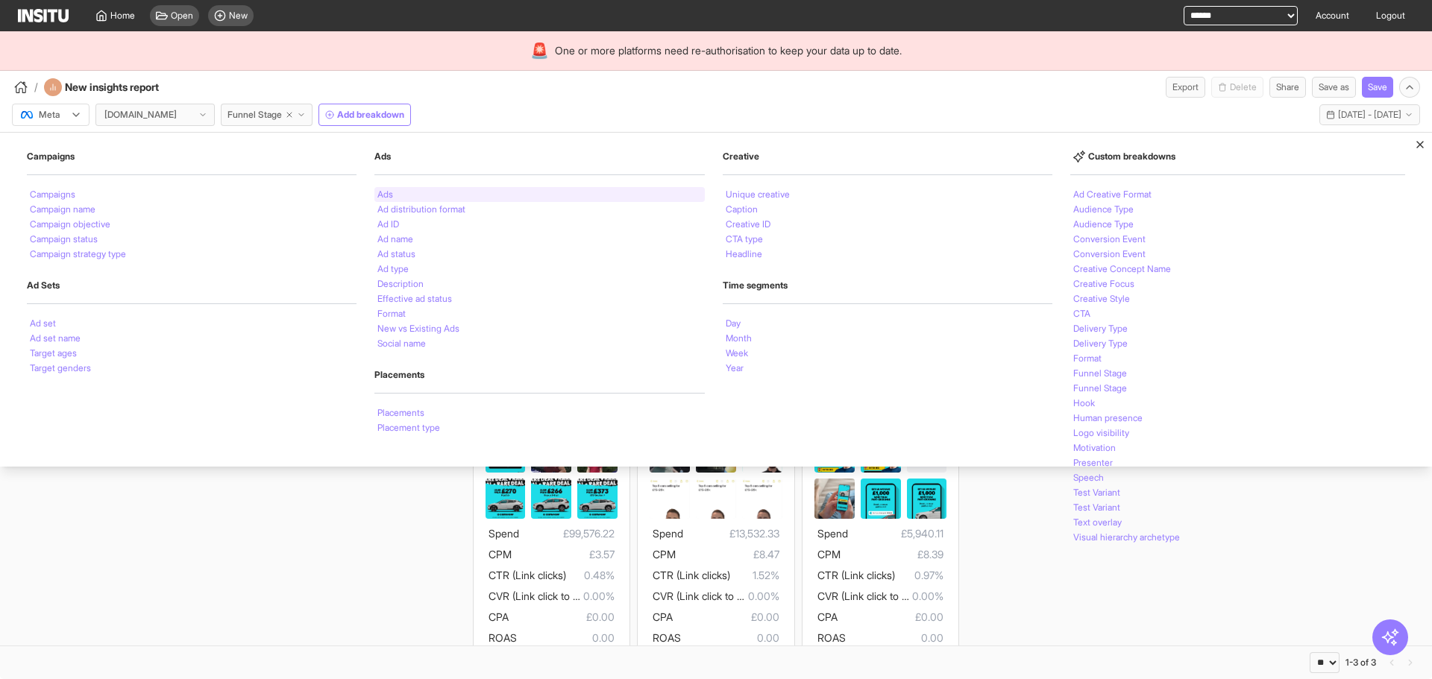
click at [485, 195] on div "Ads" at bounding box center [539, 194] width 330 height 15
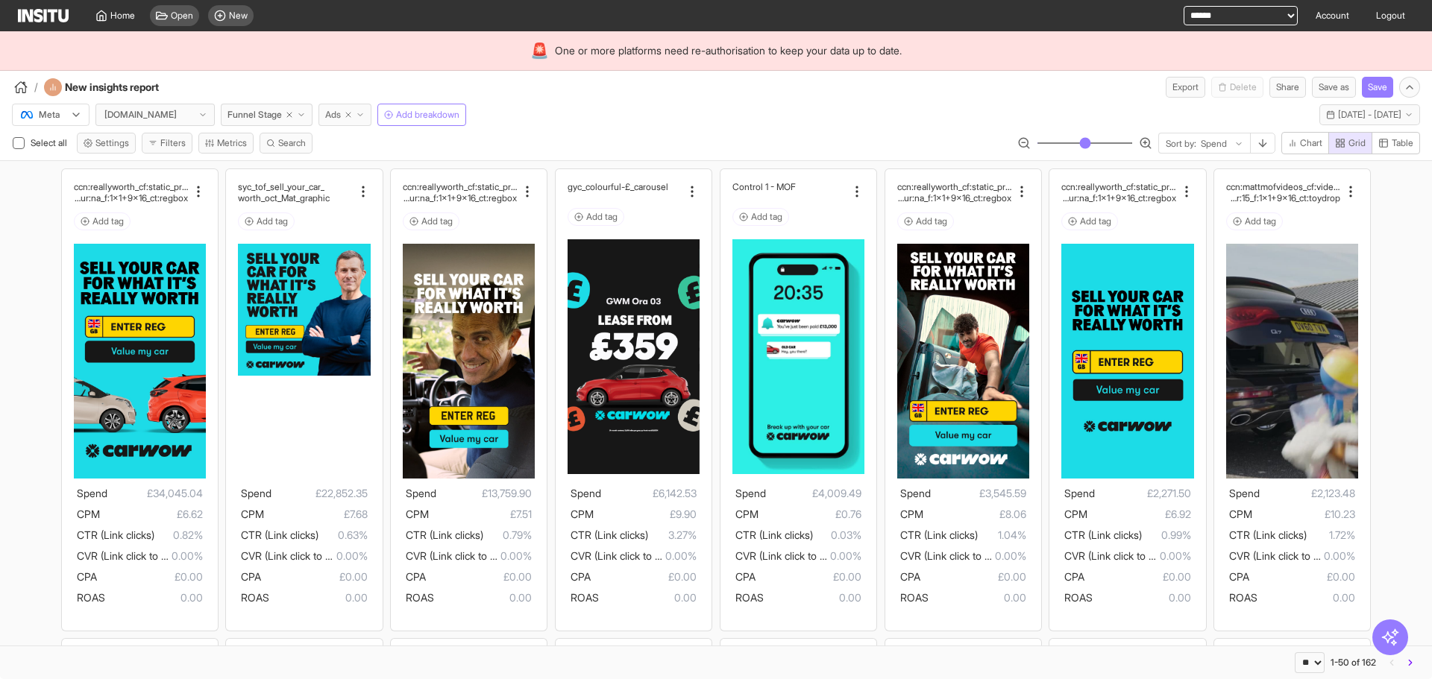
click at [371, 119] on button "Ads" at bounding box center [344, 115] width 53 height 22
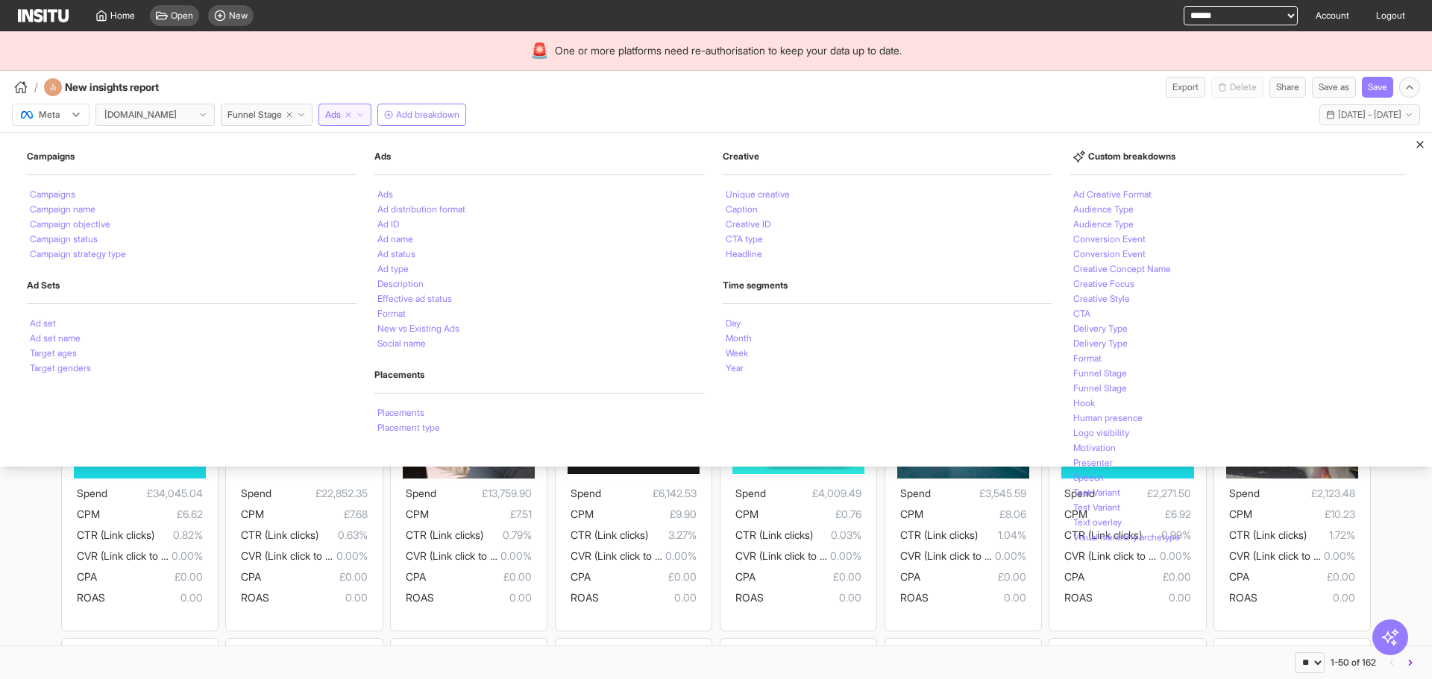
click at [809, 118] on div "Meta [DOMAIN_NAME] Funnel Stage Ads Campaigns Campaigns Campaign name Campaign …" at bounding box center [716, 112] width 1432 height 28
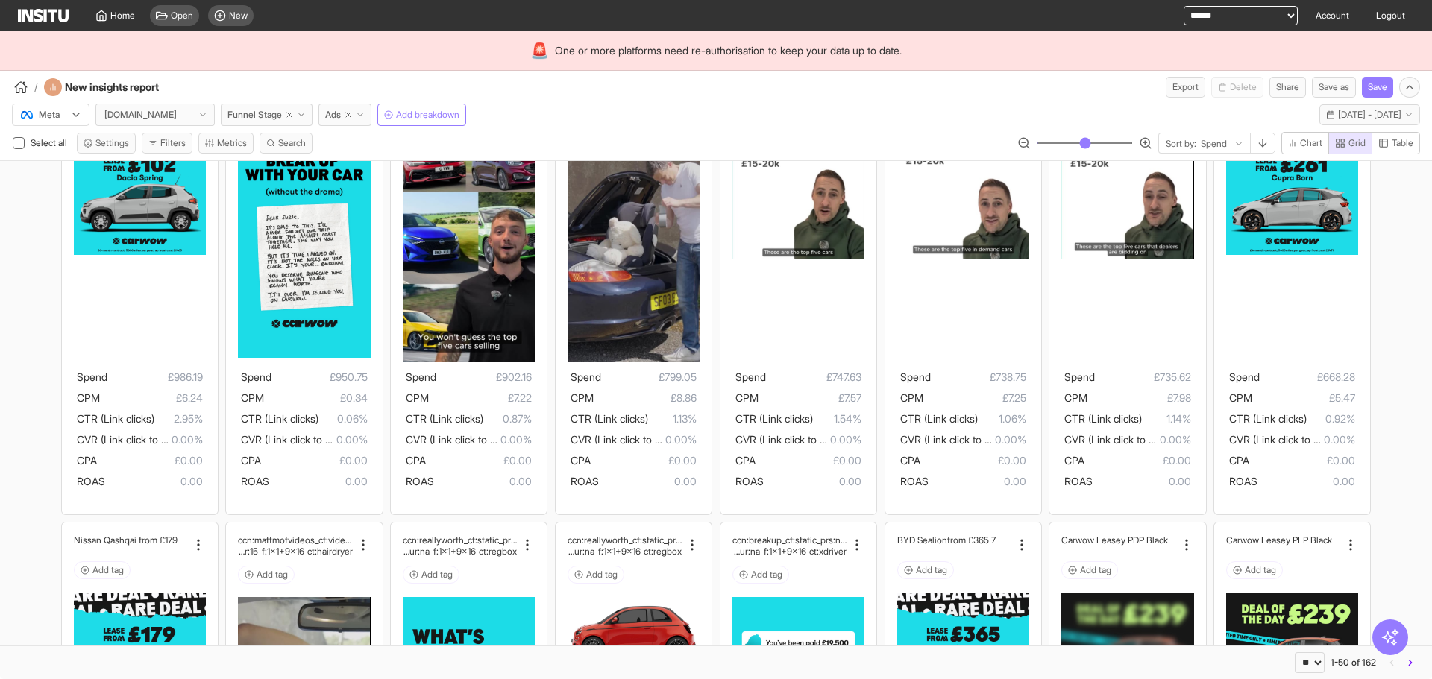
scroll to position [746, 0]
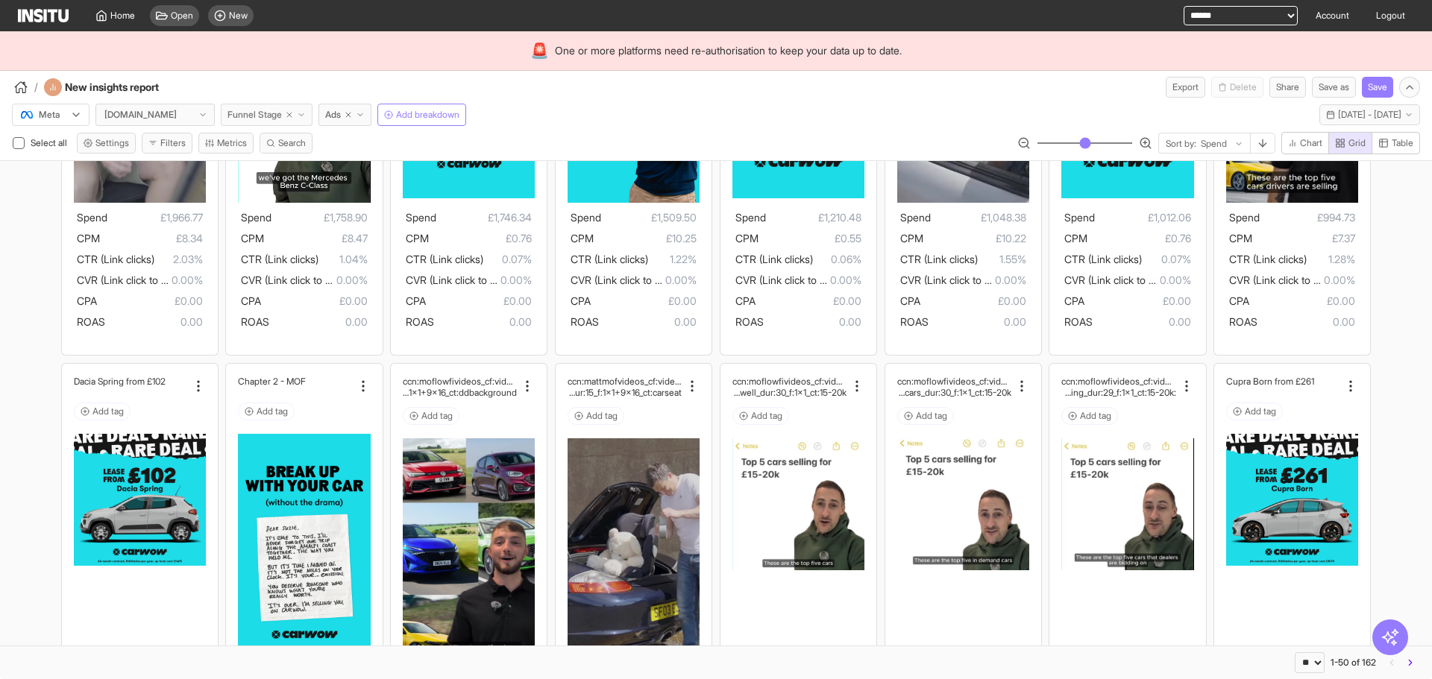
click at [306, 115] on icon "button" at bounding box center [301, 114] width 9 height 9
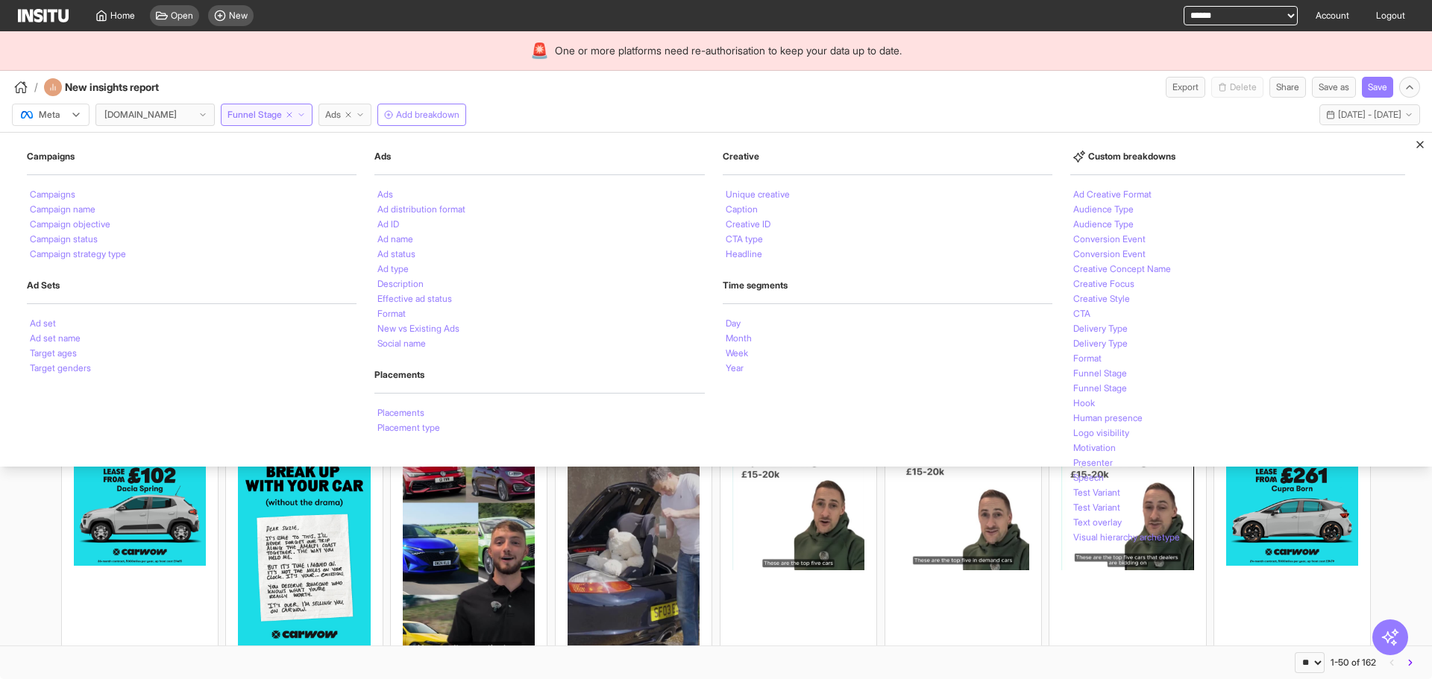
click at [350, 112] on icon "button" at bounding box center [348, 114] width 9 height 9
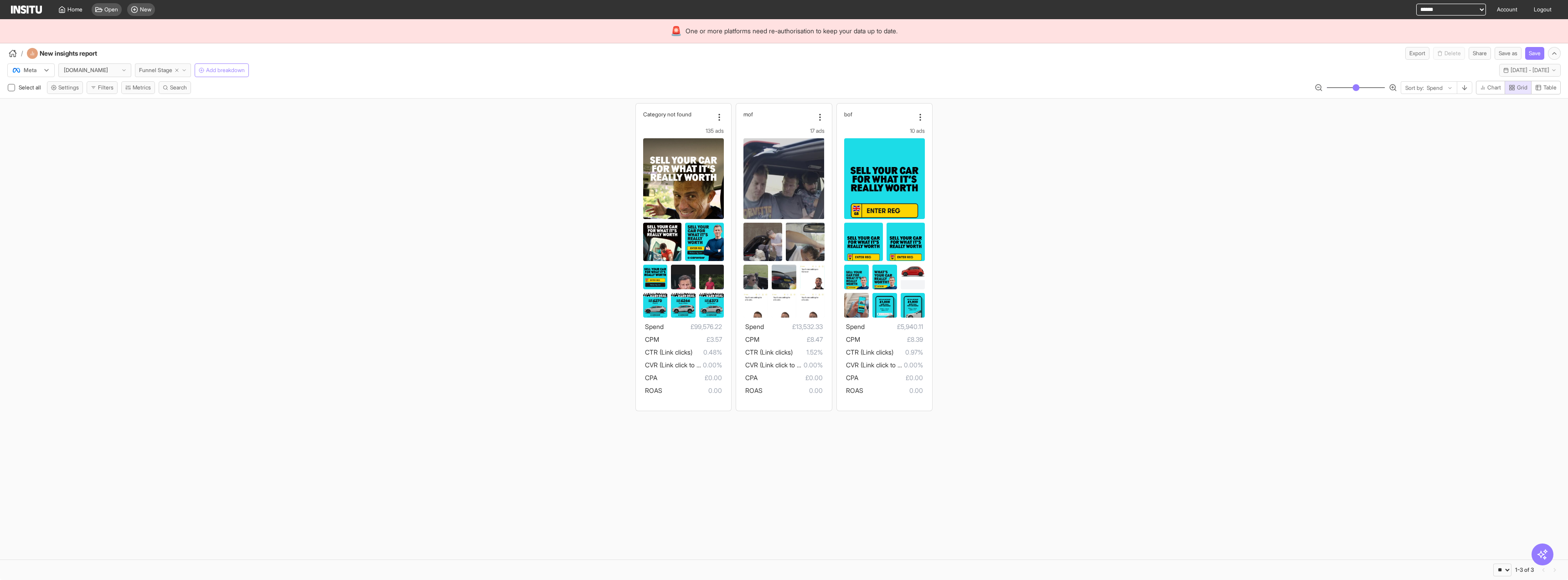
click at [185, 69] on icon "button" at bounding box center [184, 70] width 6 height 6
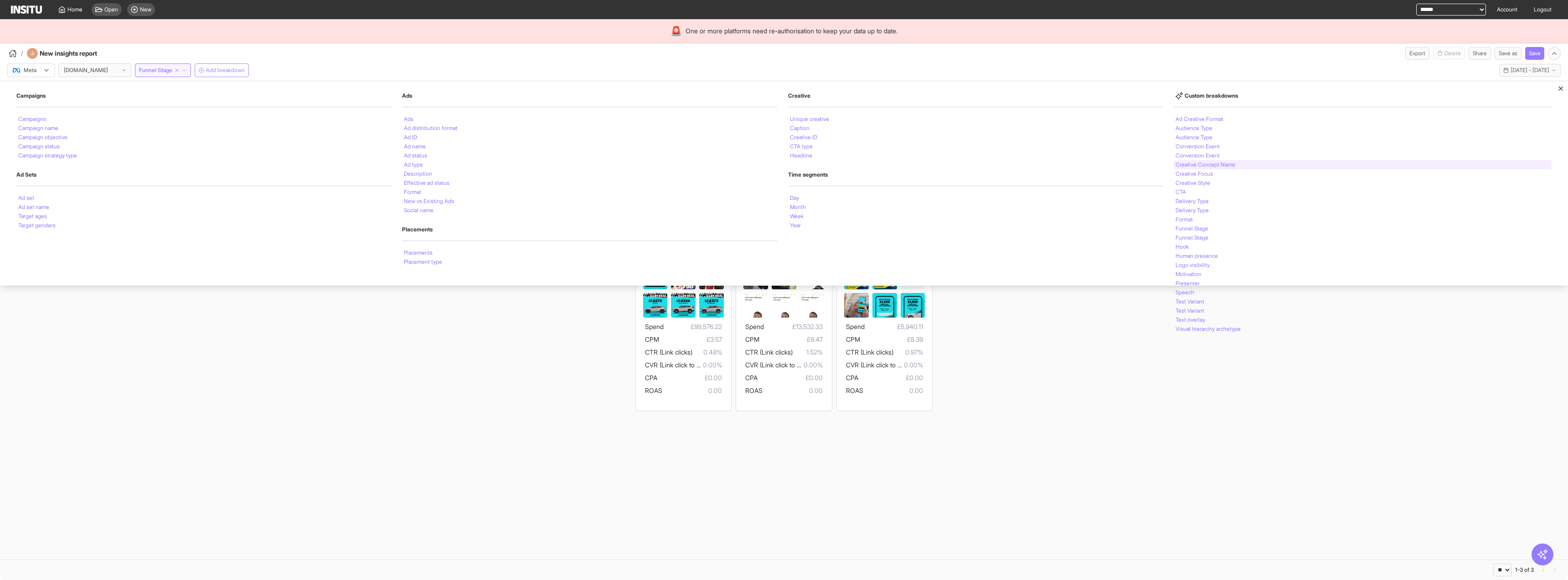
click at [875, 160] on div "Creative Concept Name" at bounding box center [1363, 165] width 378 height 9
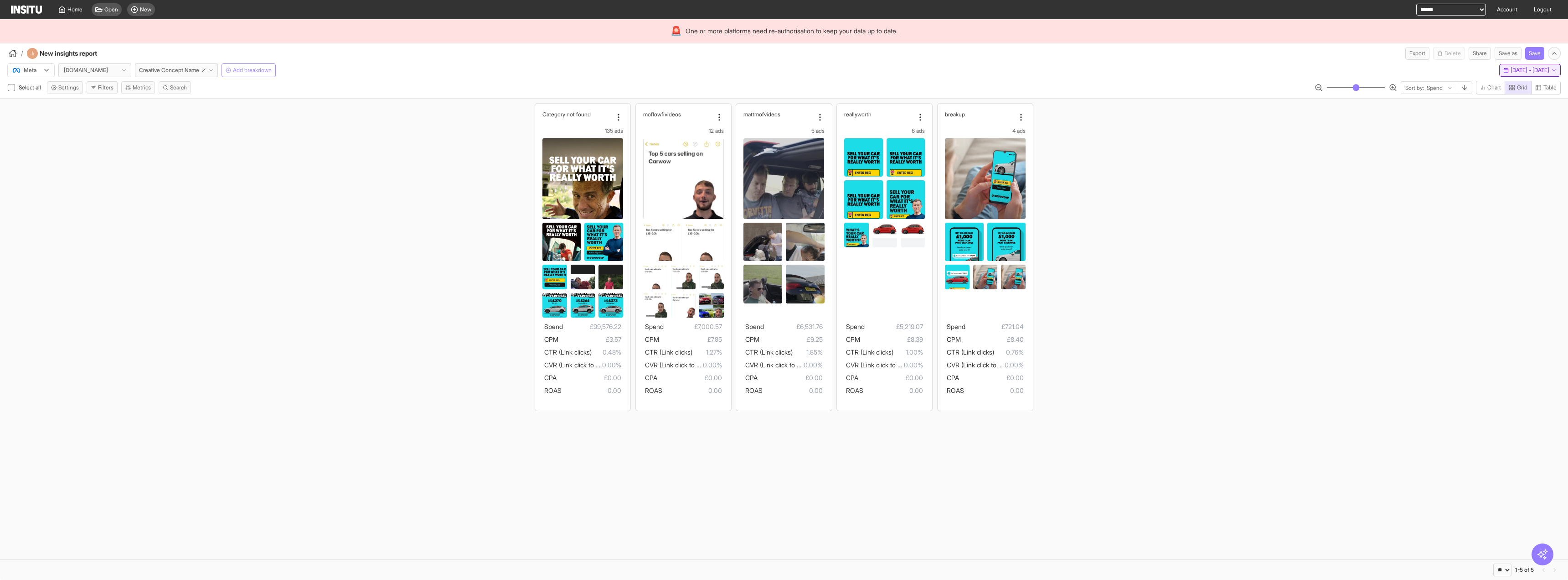
click at [875, 73] on span "[DATE] - [DATE]" at bounding box center [1529, 70] width 39 height 7
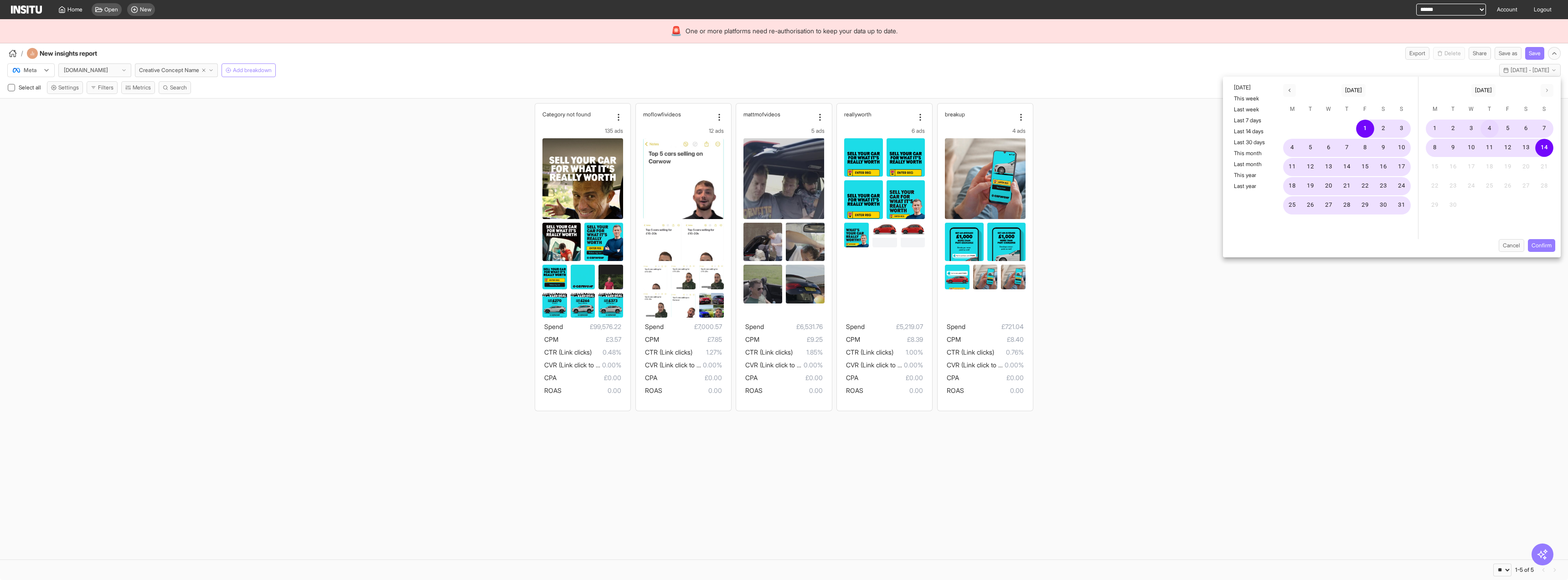
click at [875, 127] on button "4" at bounding box center [1490, 128] width 18 height 18
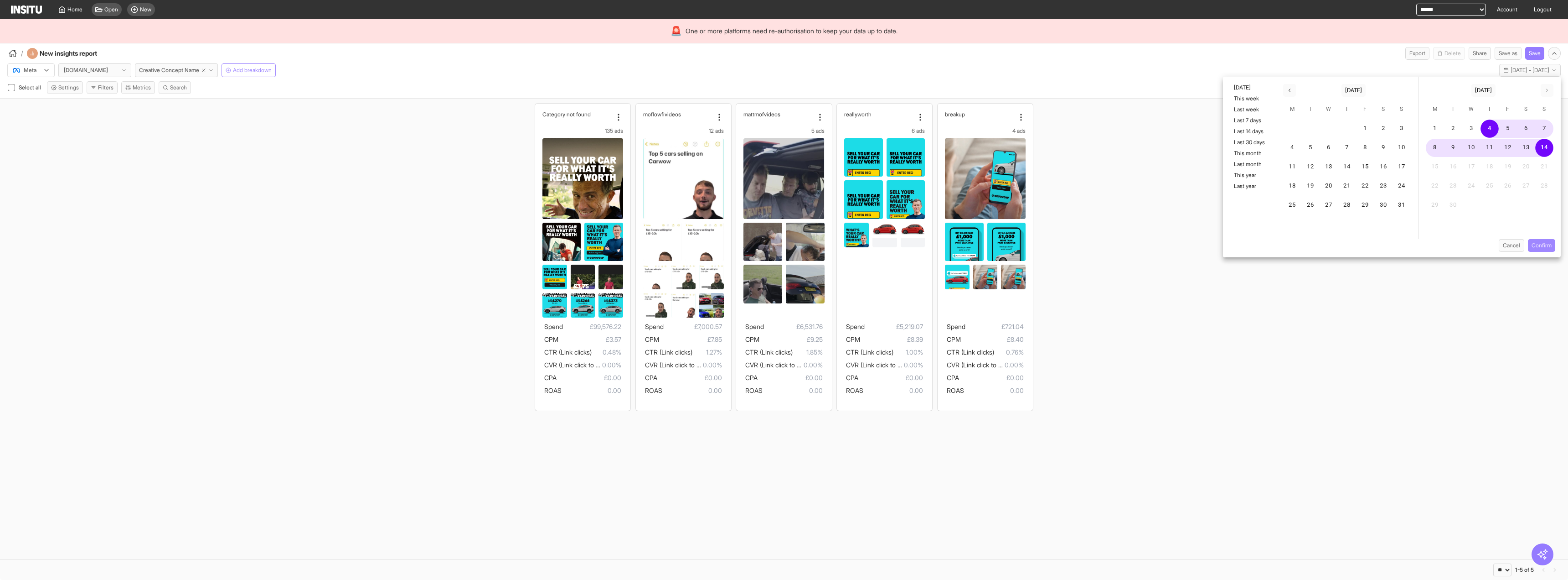
click at [875, 248] on button "Confirm" at bounding box center [1541, 245] width 28 height 13
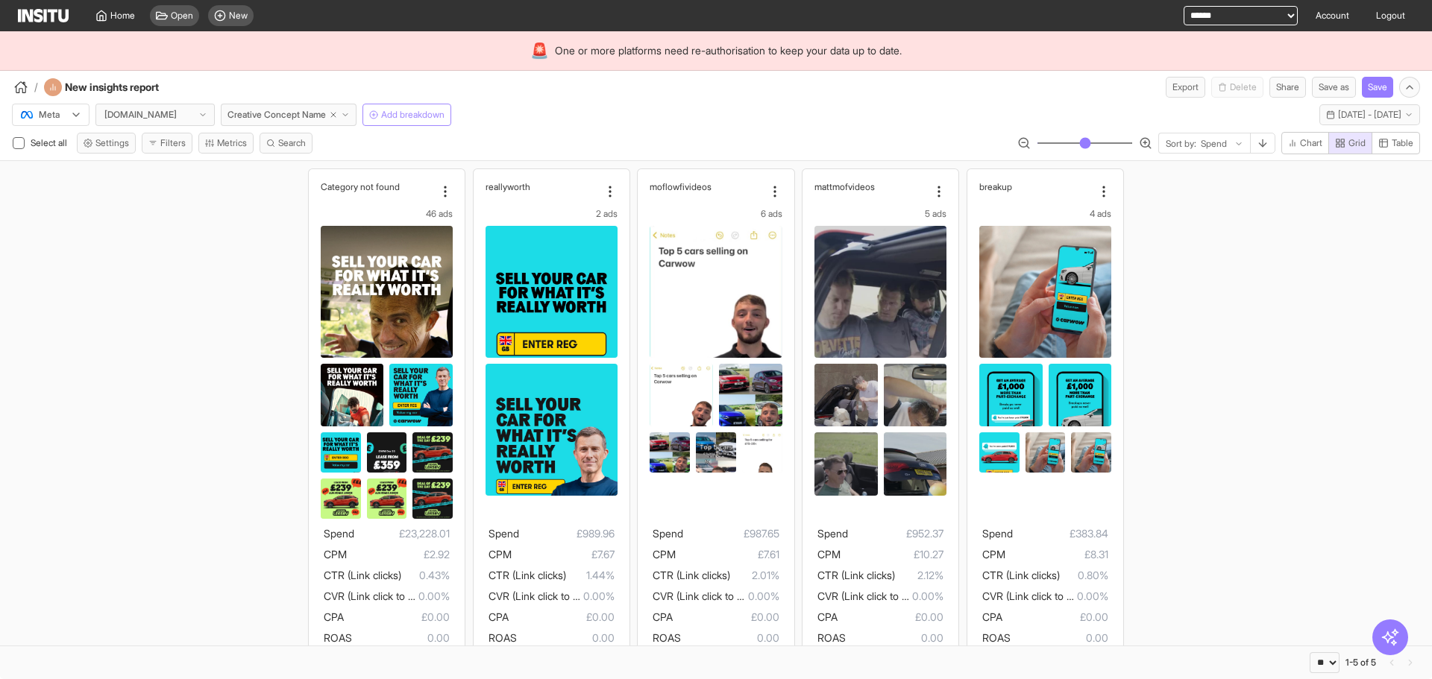
click at [864, 121] on div "Meta [DOMAIN_NAME] Creative Concept Name Add breakdown [DATE] - [DATE] [DATE] -…" at bounding box center [716, 112] width 1432 height 28
click at [350, 122] on button "Creative Concept Name" at bounding box center [289, 115] width 136 height 22
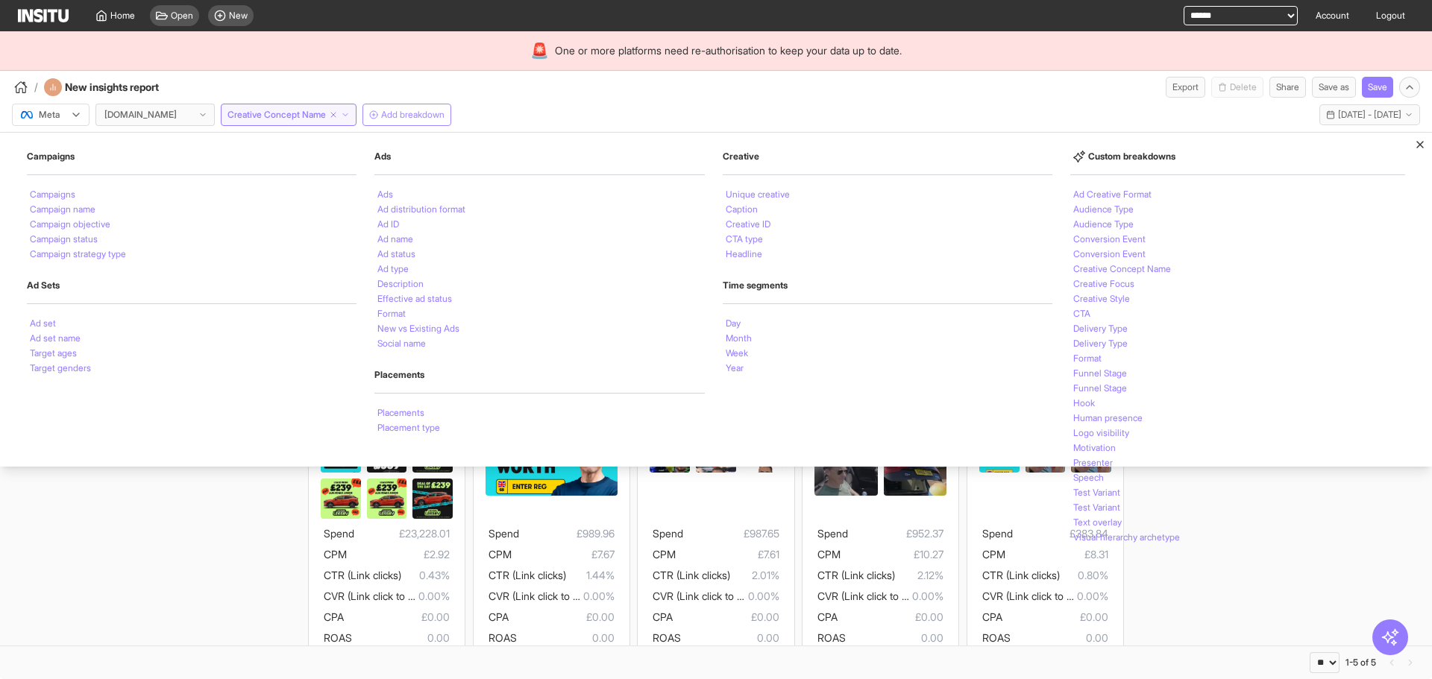
click at [894, 92] on div "/ New insights report Export Delete Share Save as Save" at bounding box center [716, 84] width 1432 height 27
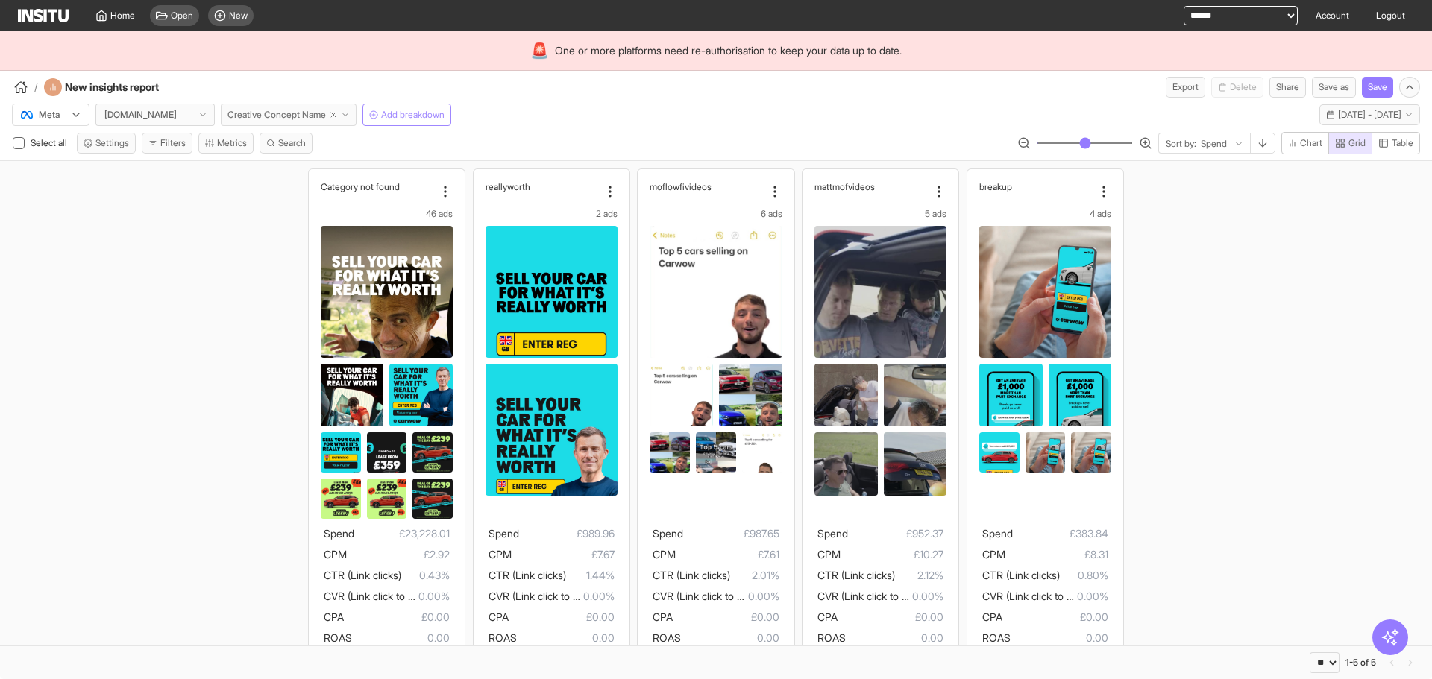
click at [354, 121] on button "Creative Concept Name" at bounding box center [289, 115] width 136 height 22
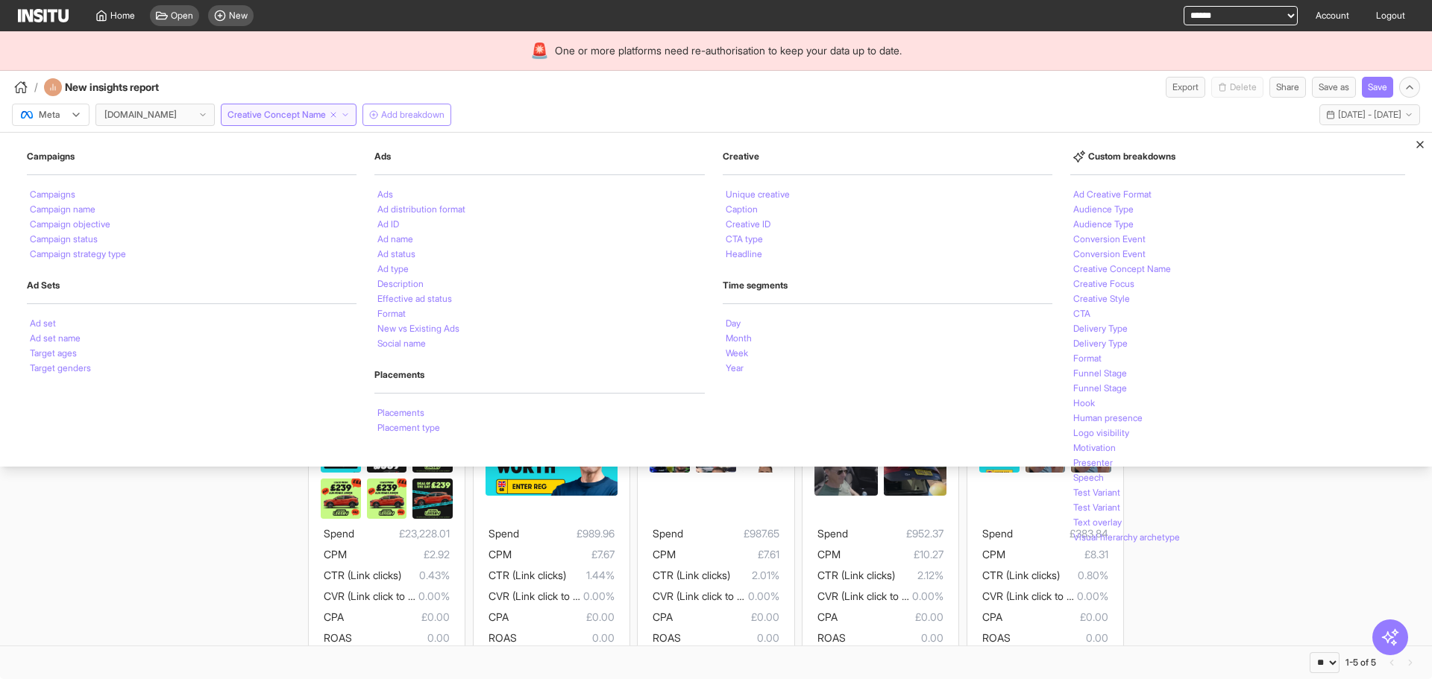
click at [957, 79] on div "/ New insights report Export Delete Share Save as Save" at bounding box center [716, 84] width 1432 height 27
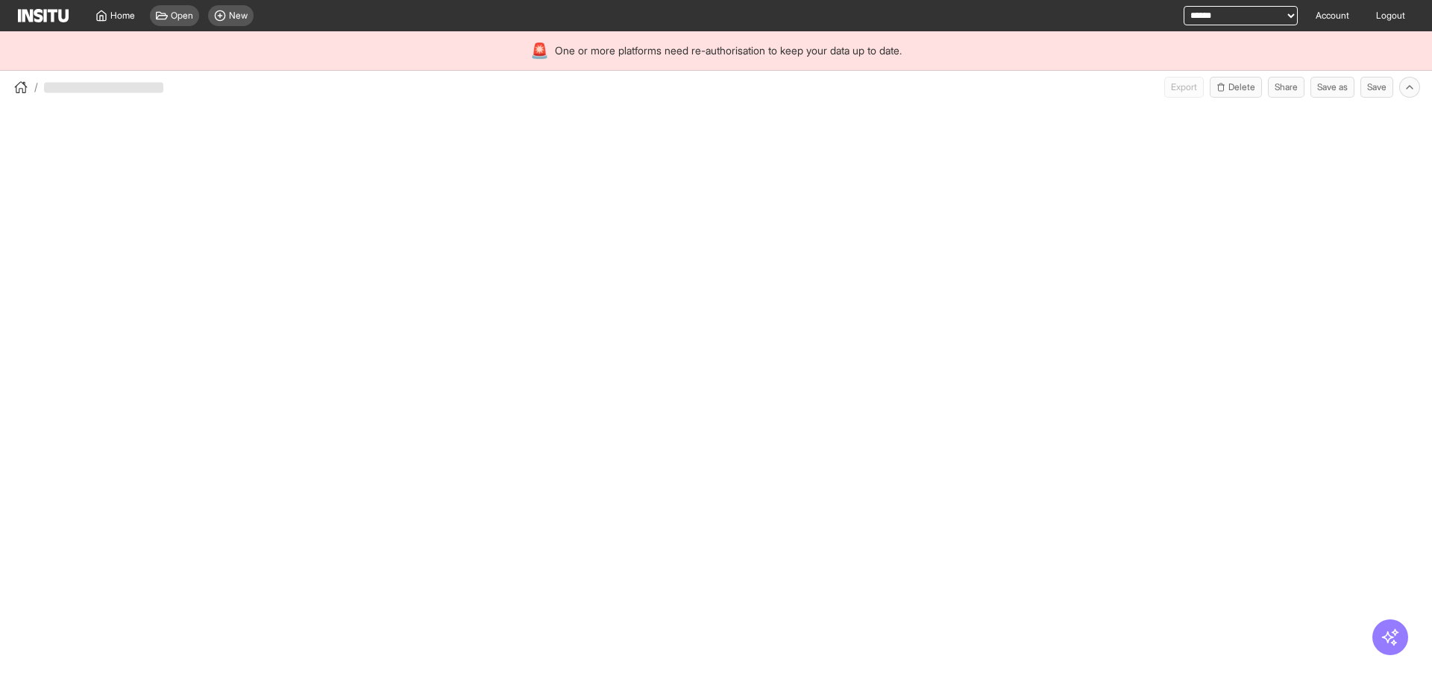
select select "**"
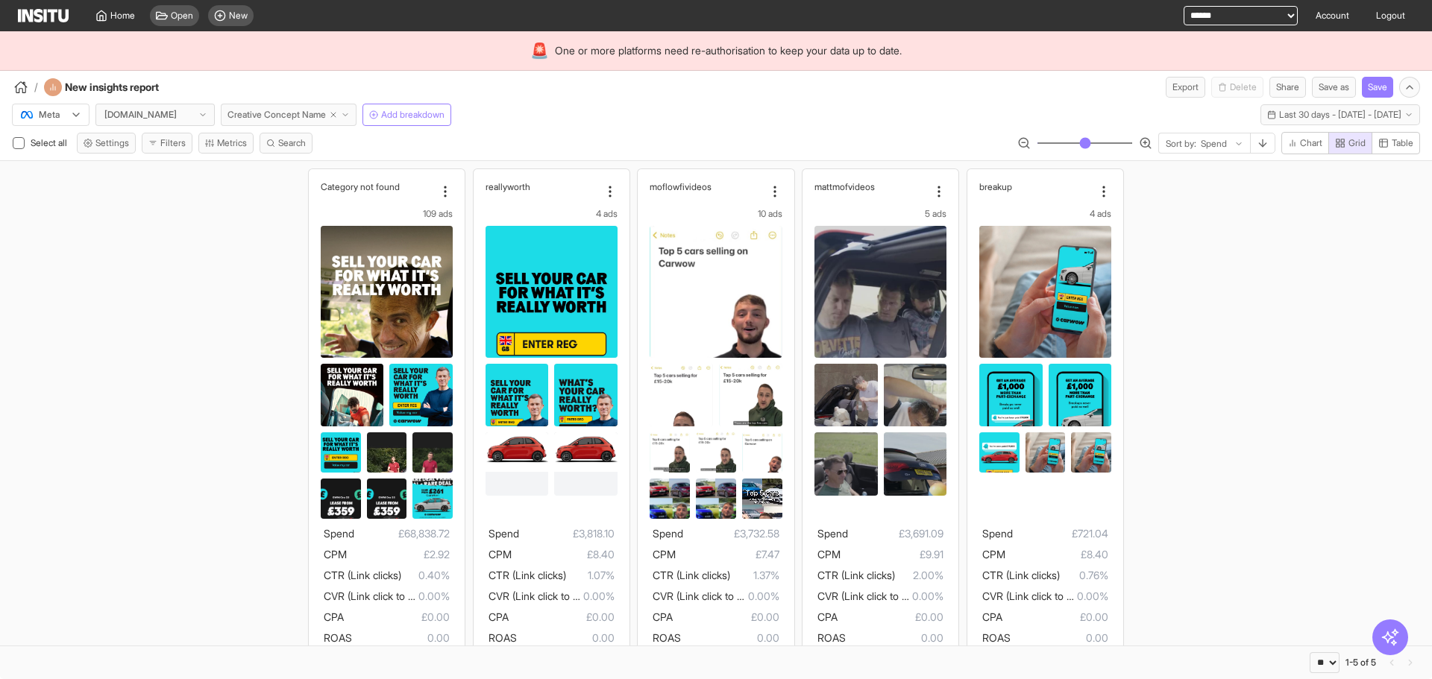
click at [350, 114] on icon "button" at bounding box center [345, 114] width 9 height 9
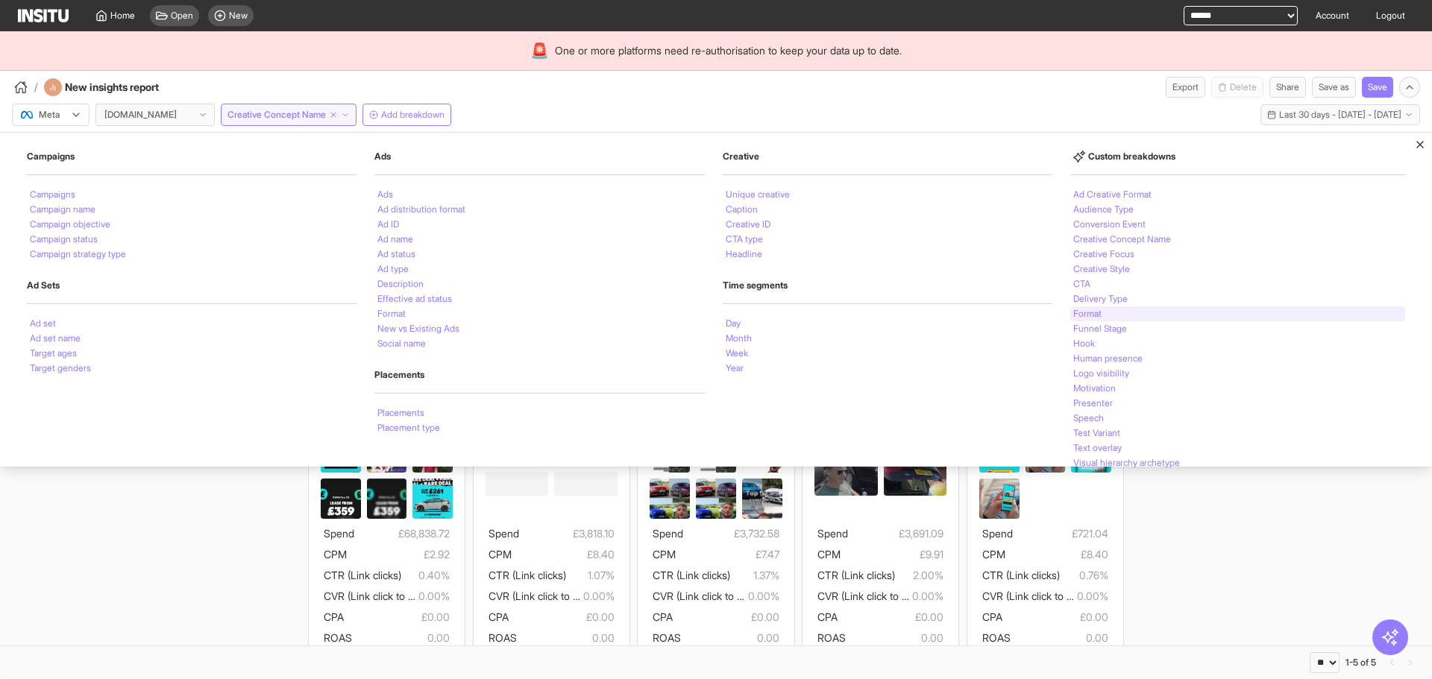
click at [1092, 315] on li "Format" at bounding box center [1087, 313] width 28 height 9
